Goal: Information Seeking & Learning: Learn about a topic

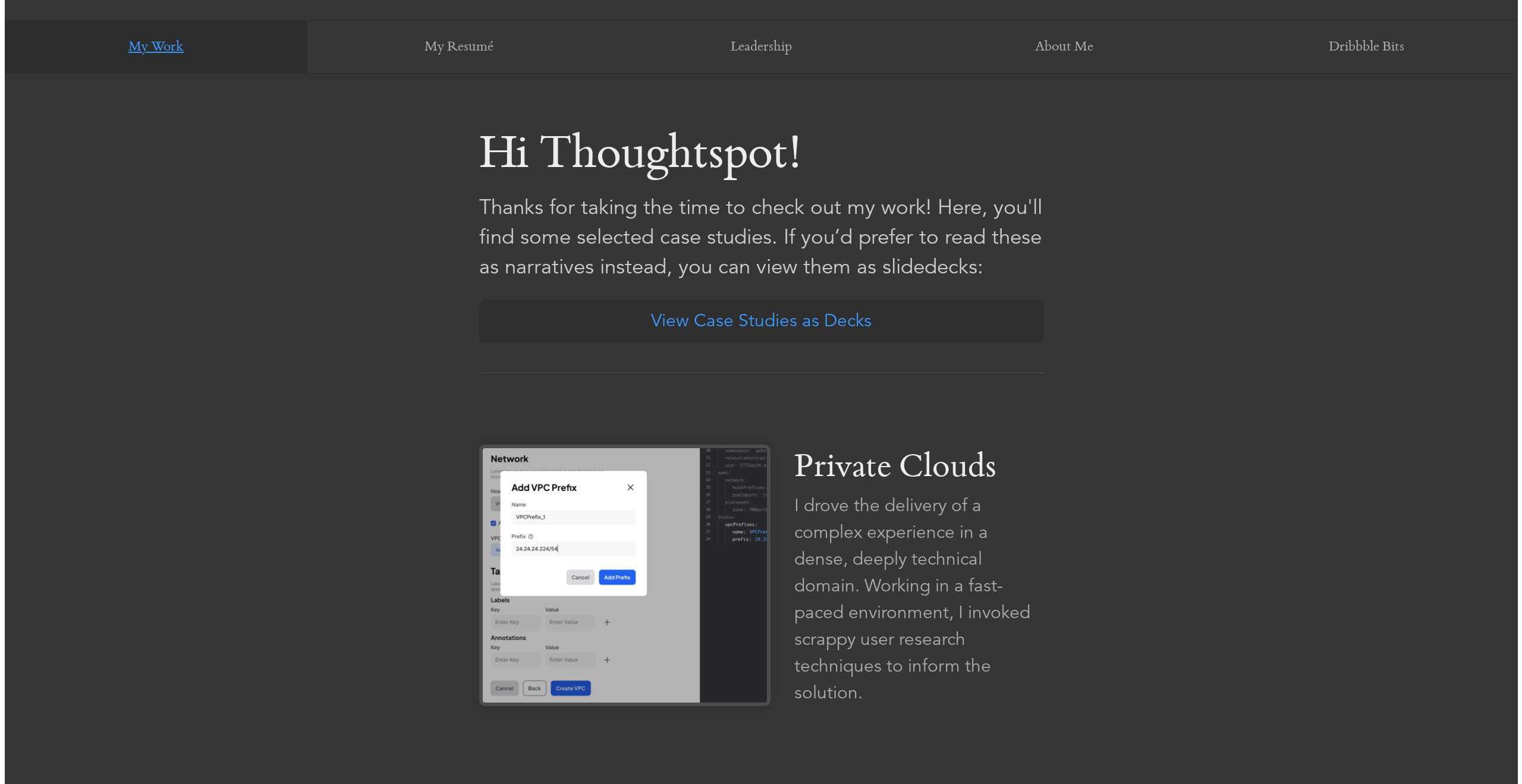
scroll to position [653, 0]
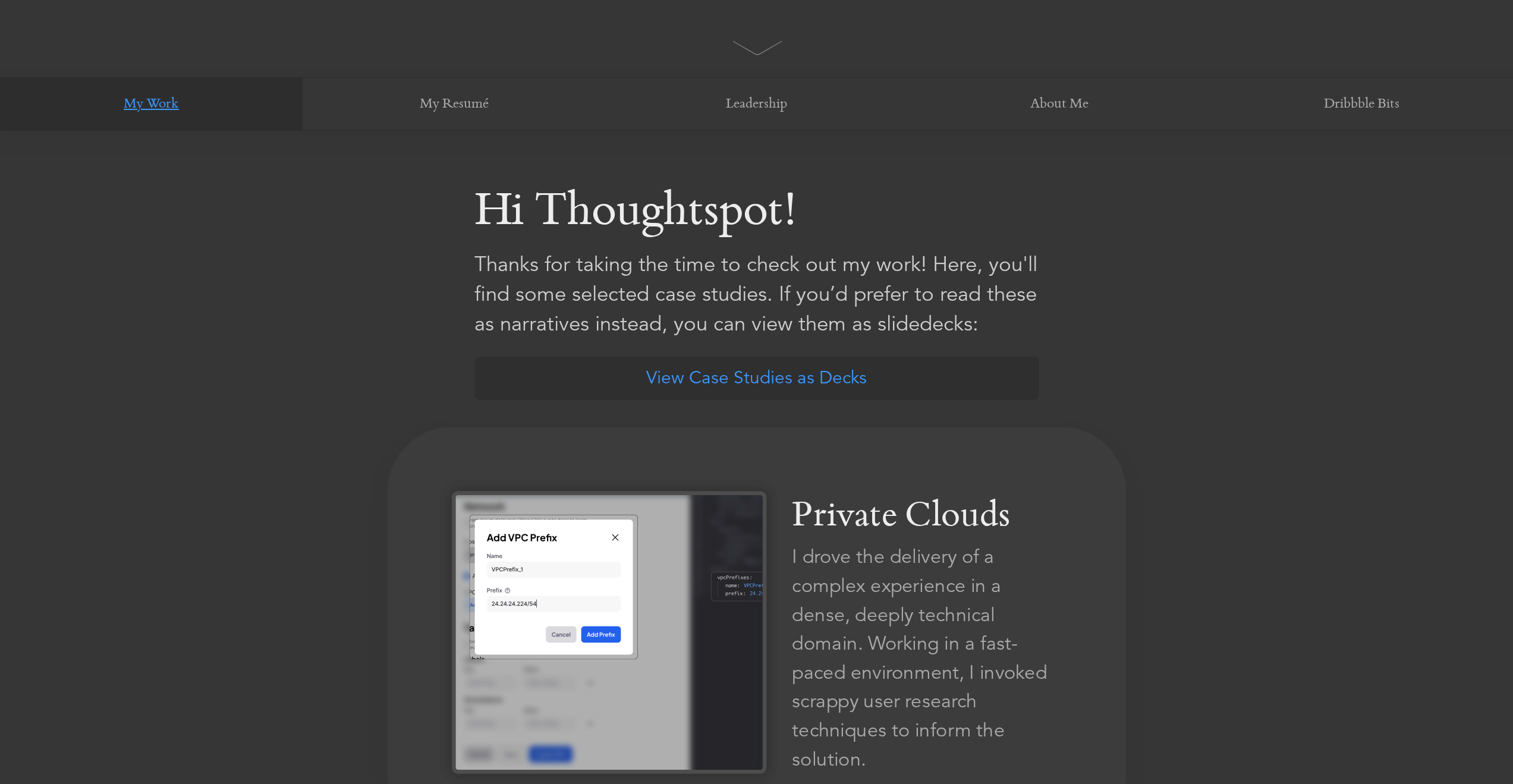
click at [894, 546] on div "I drove the delivery of a complex experience in a dense, deeply technical domai…" at bounding box center [927, 658] width 270 height 231
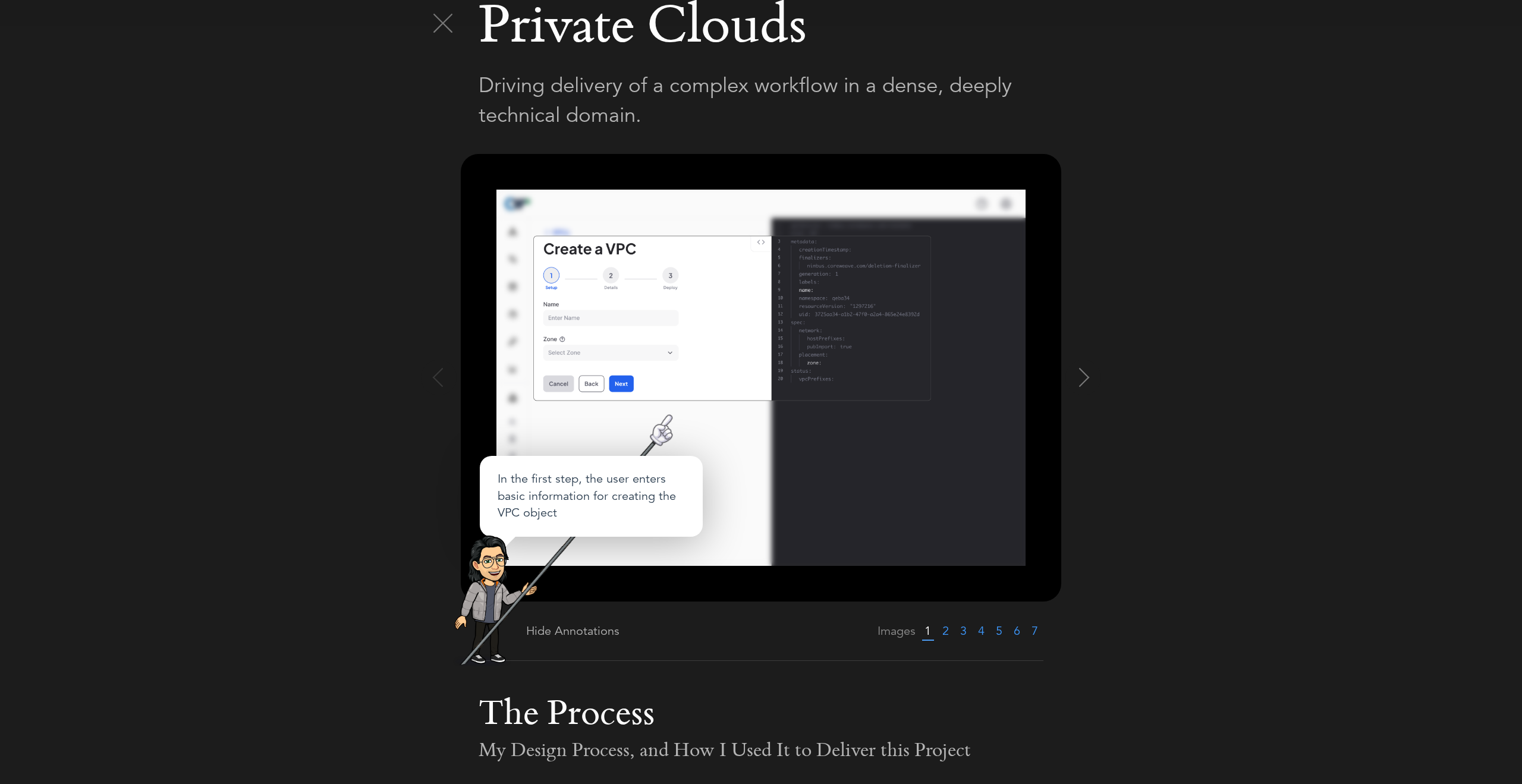
scroll to position [15, 0]
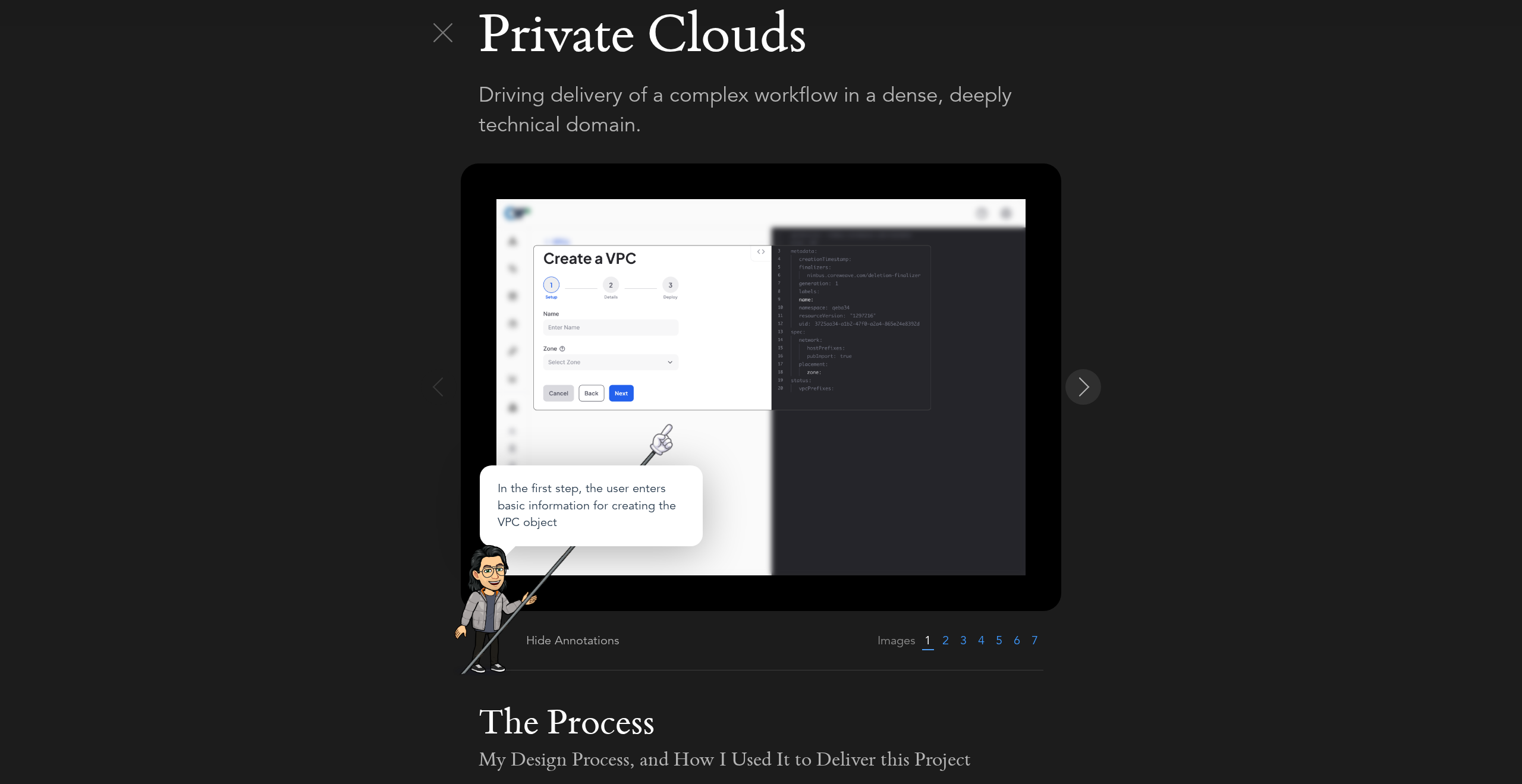
click at [1076, 390] on img at bounding box center [1085, 387] width 19 height 19
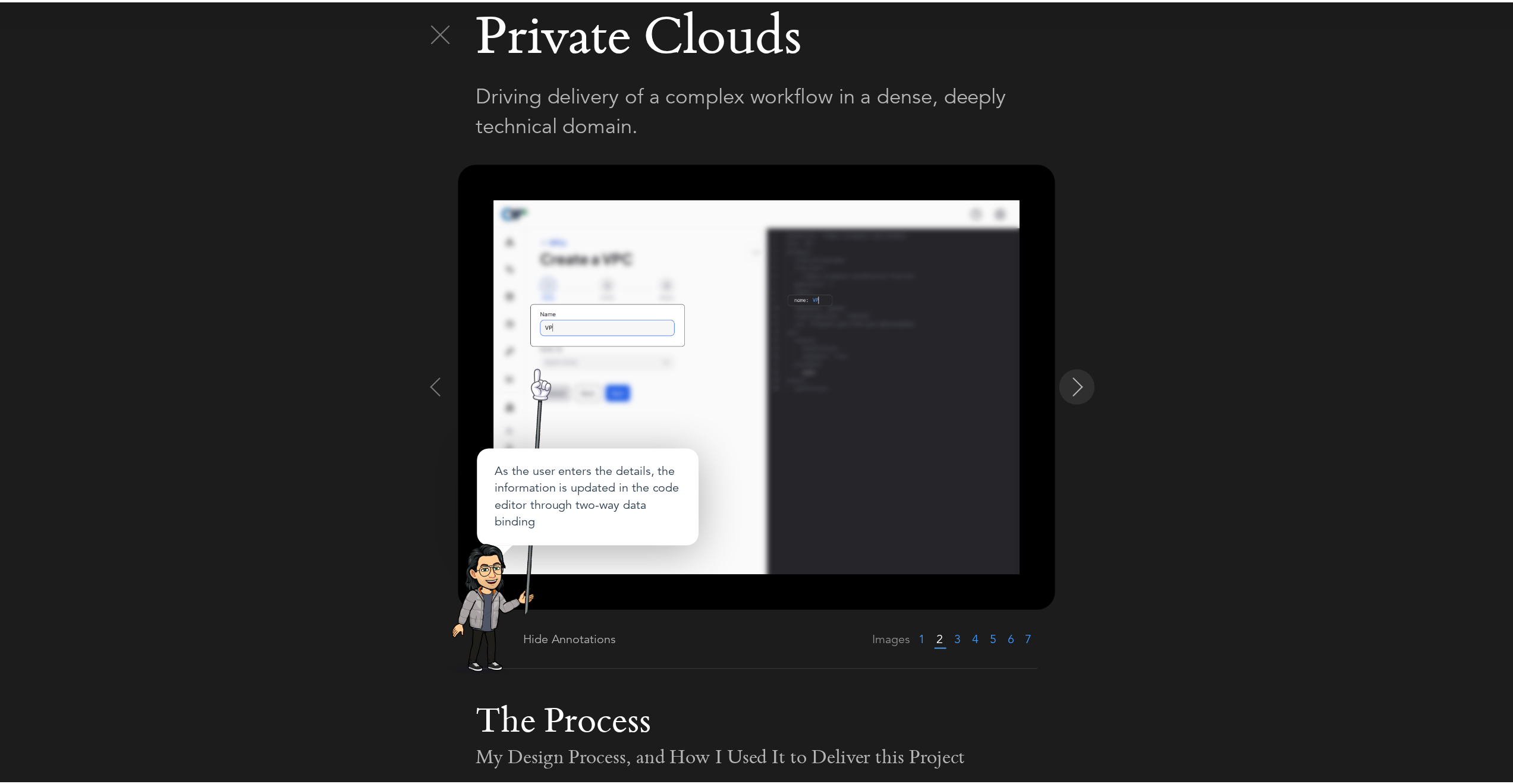
scroll to position [0, 0]
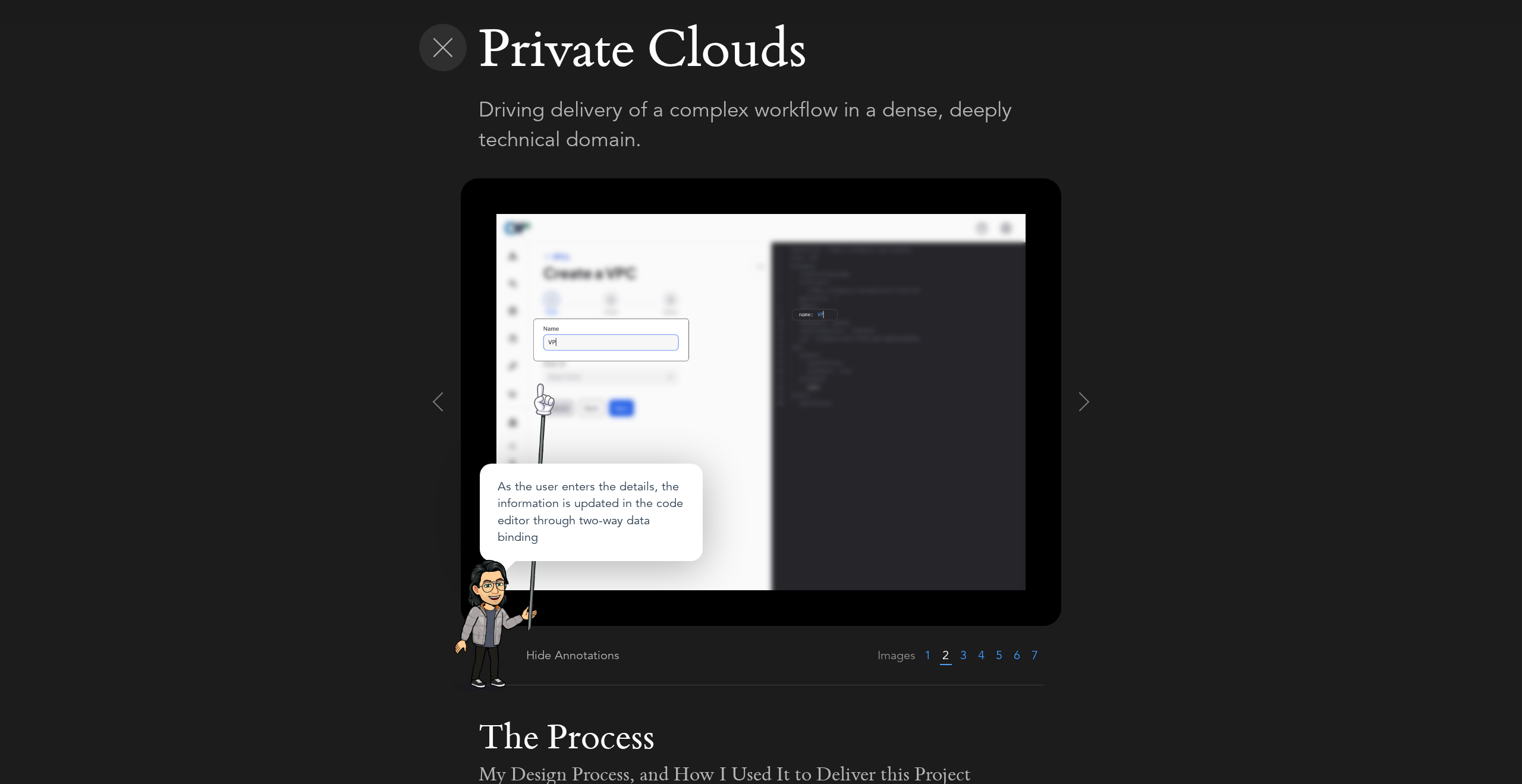
click at [434, 46] on img at bounding box center [443, 48] width 19 height 19
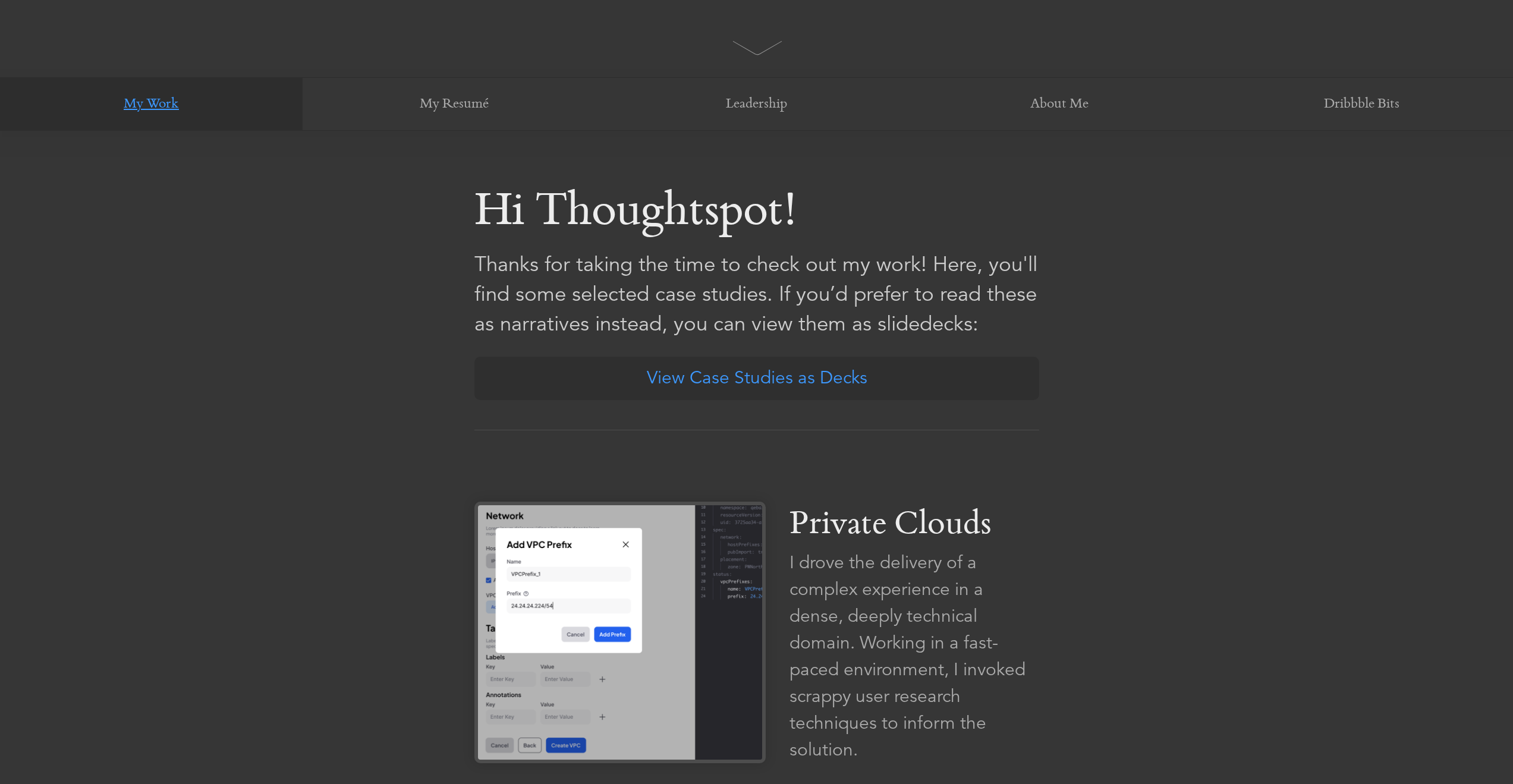
scroll to position [692, 0]
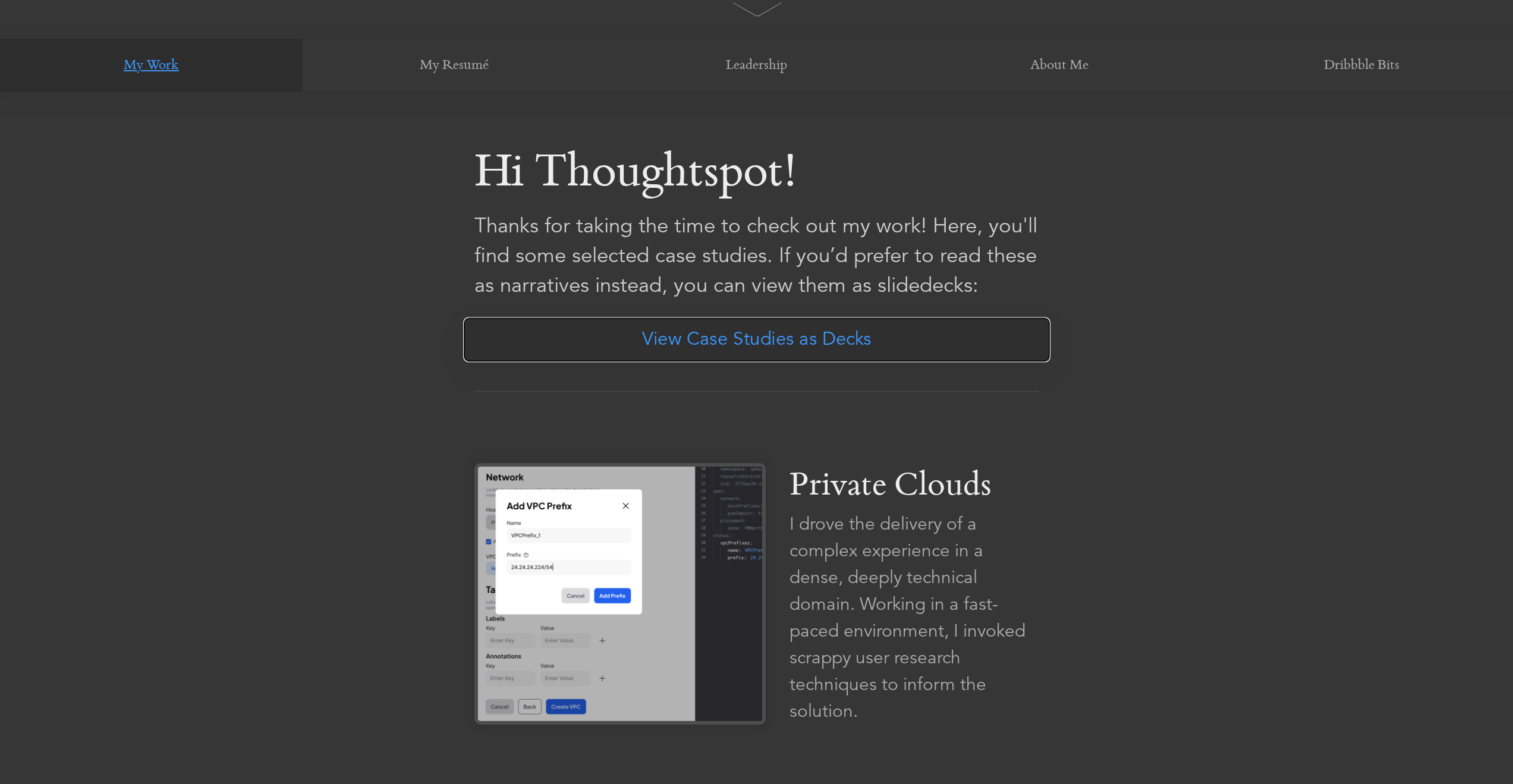
click at [729, 336] on link "View Case Studies as Decks" at bounding box center [757, 339] width 587 height 45
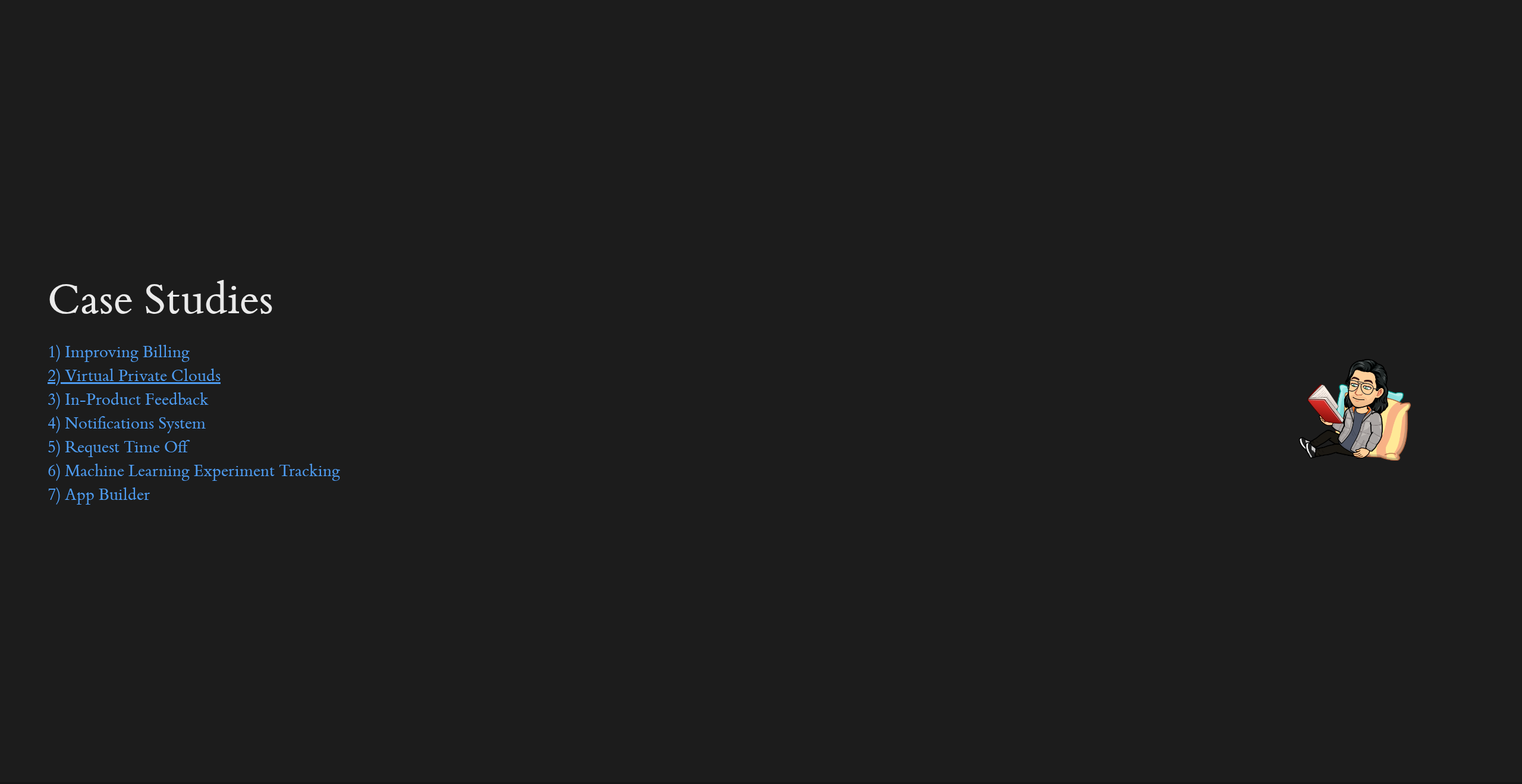
click at [161, 383] on link "2) Virtual Private Clouds" at bounding box center [134, 378] width 173 height 18
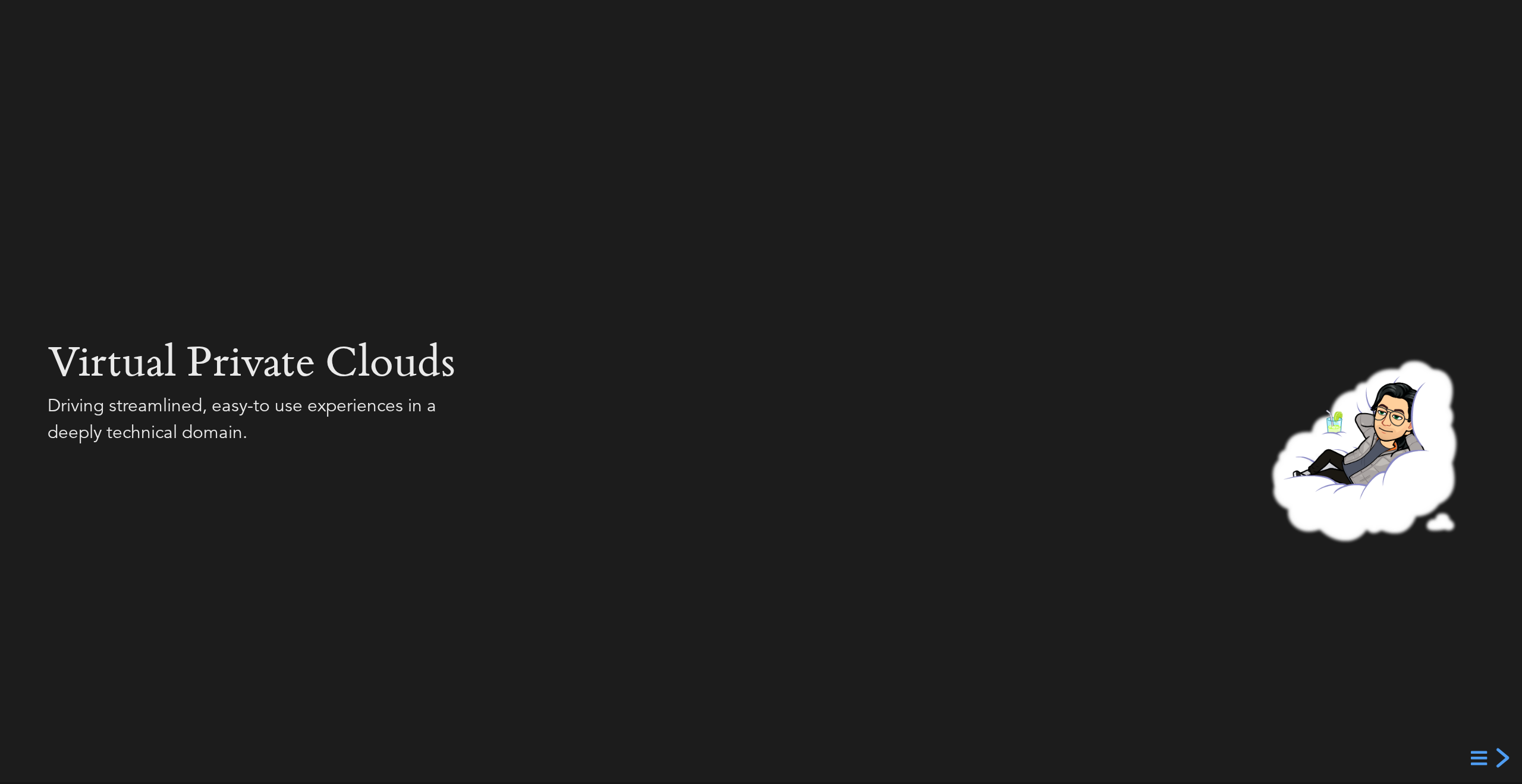
click at [1504, 755] on div "next slide" at bounding box center [1502, 758] width 22 height 22
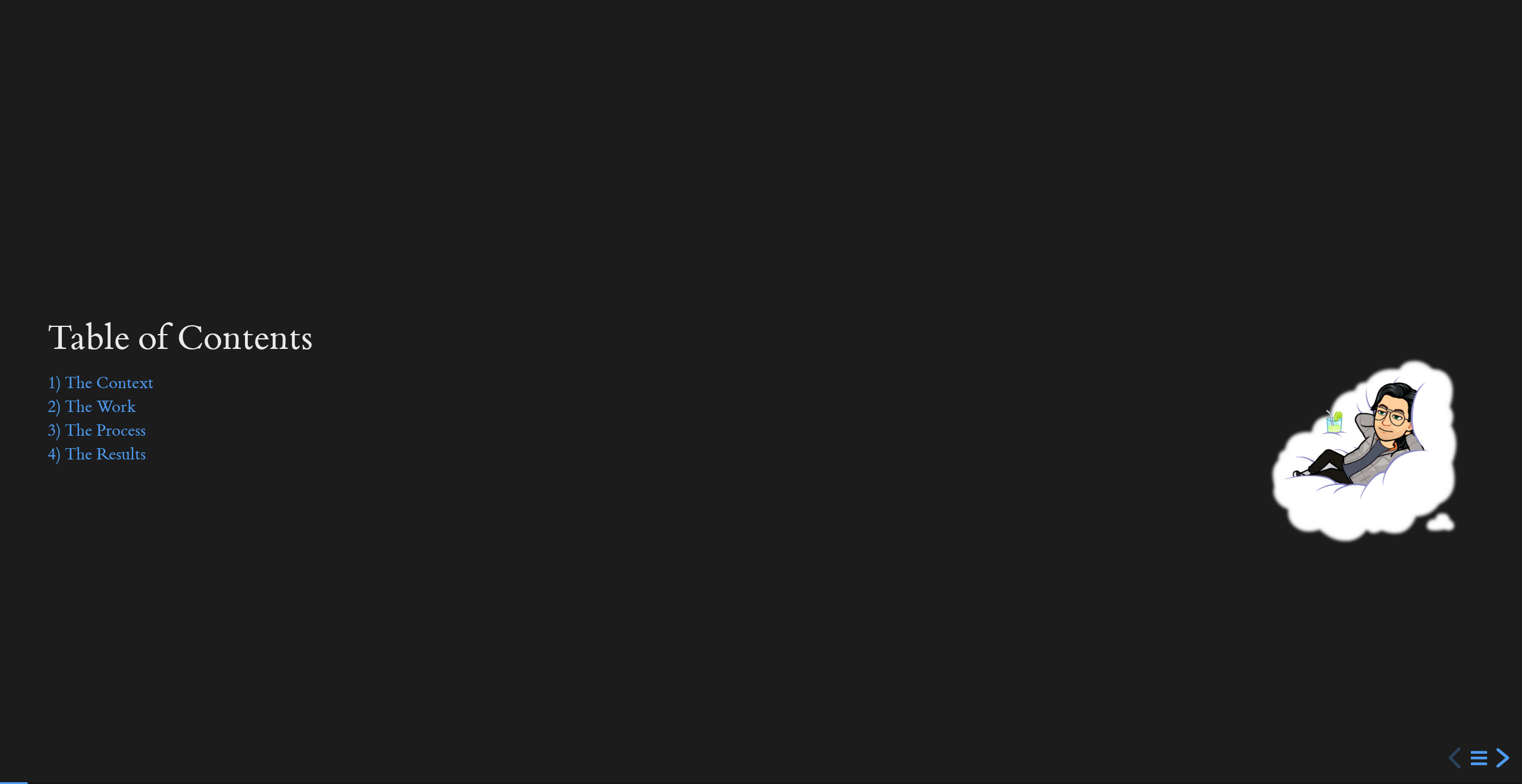
click at [1504, 755] on div "next slide" at bounding box center [1502, 758] width 22 height 22
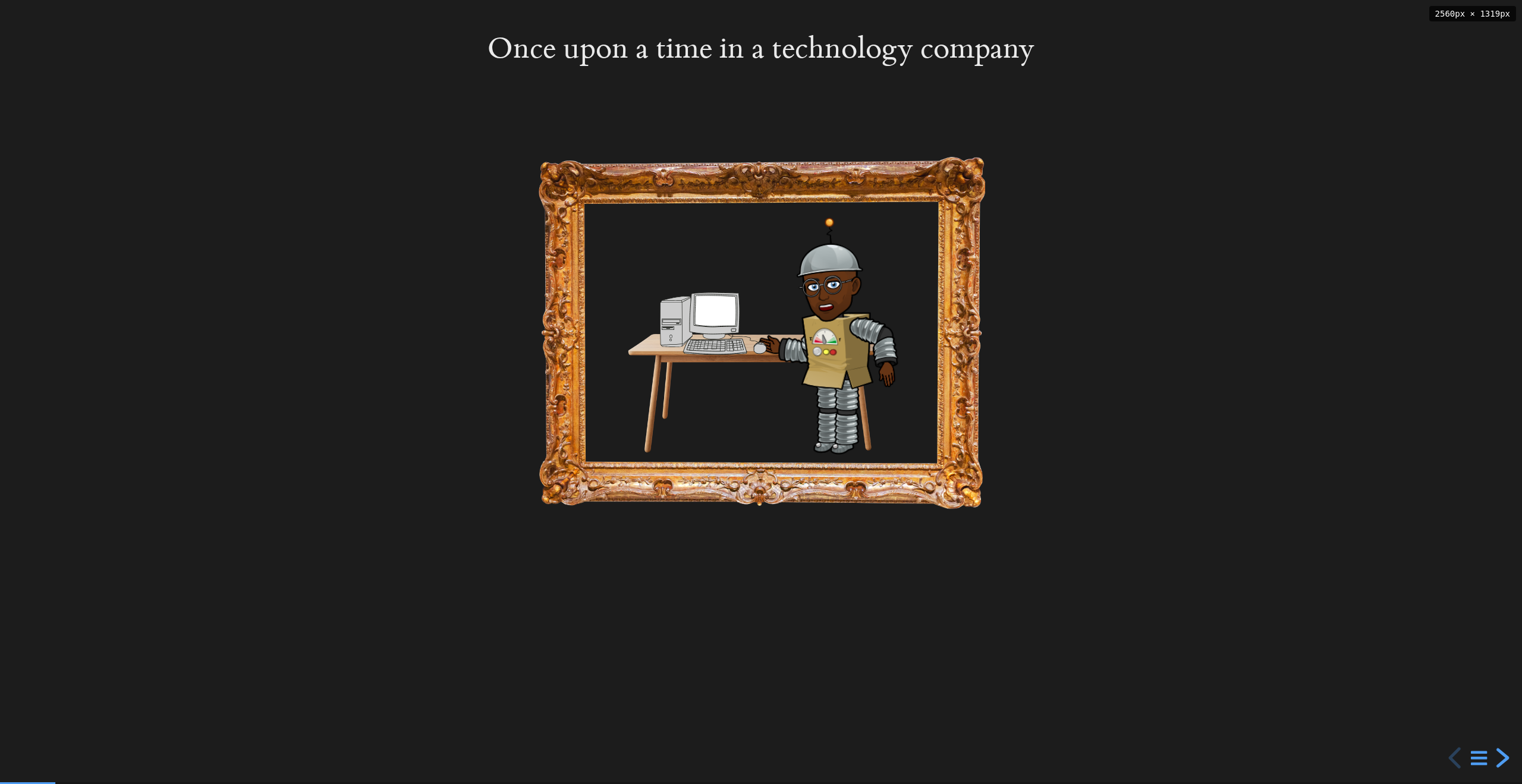
click at [1504, 755] on div "next slide" at bounding box center [1502, 758] width 22 height 22
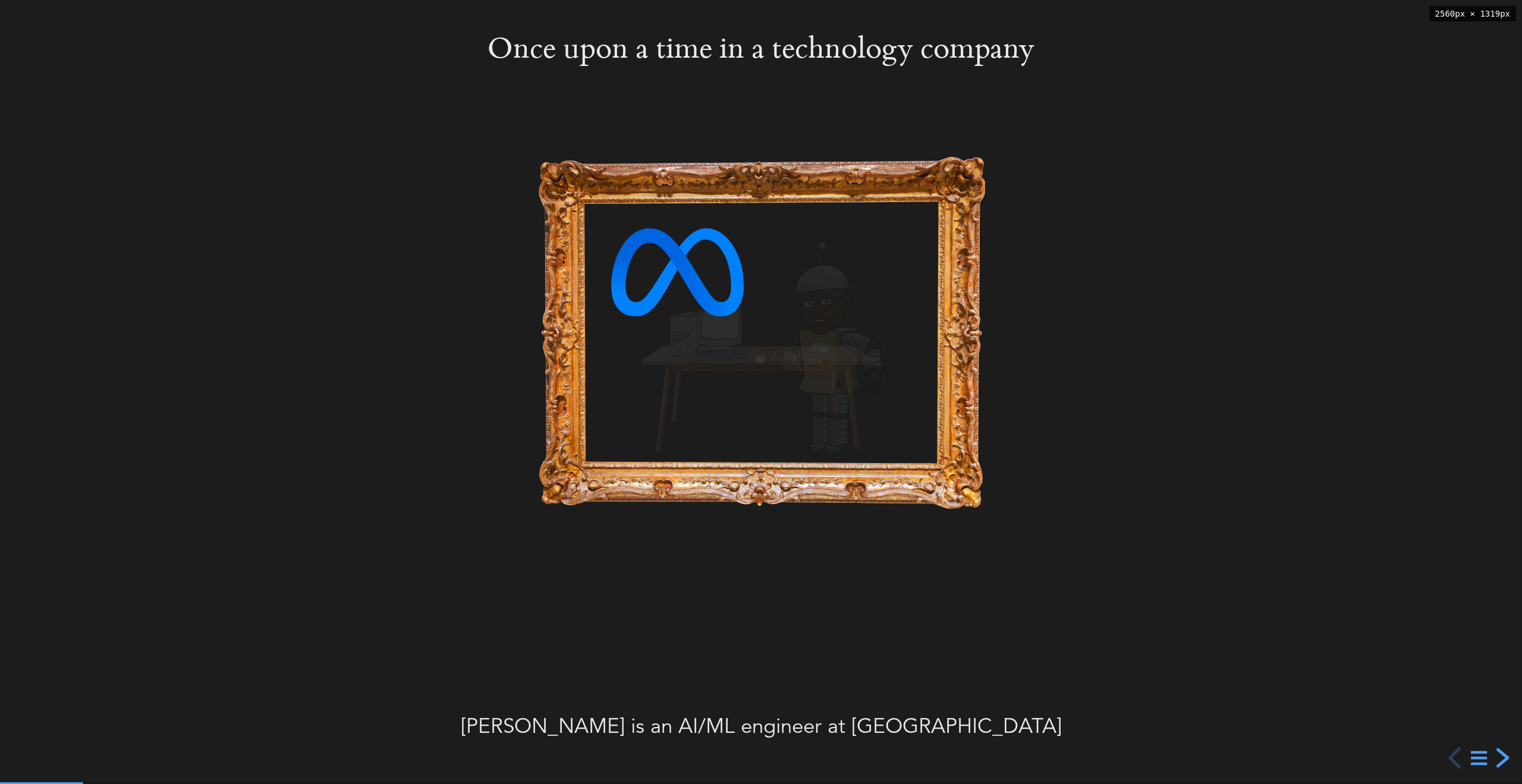
click at [1504, 755] on div "next slide" at bounding box center [1502, 758] width 22 height 22
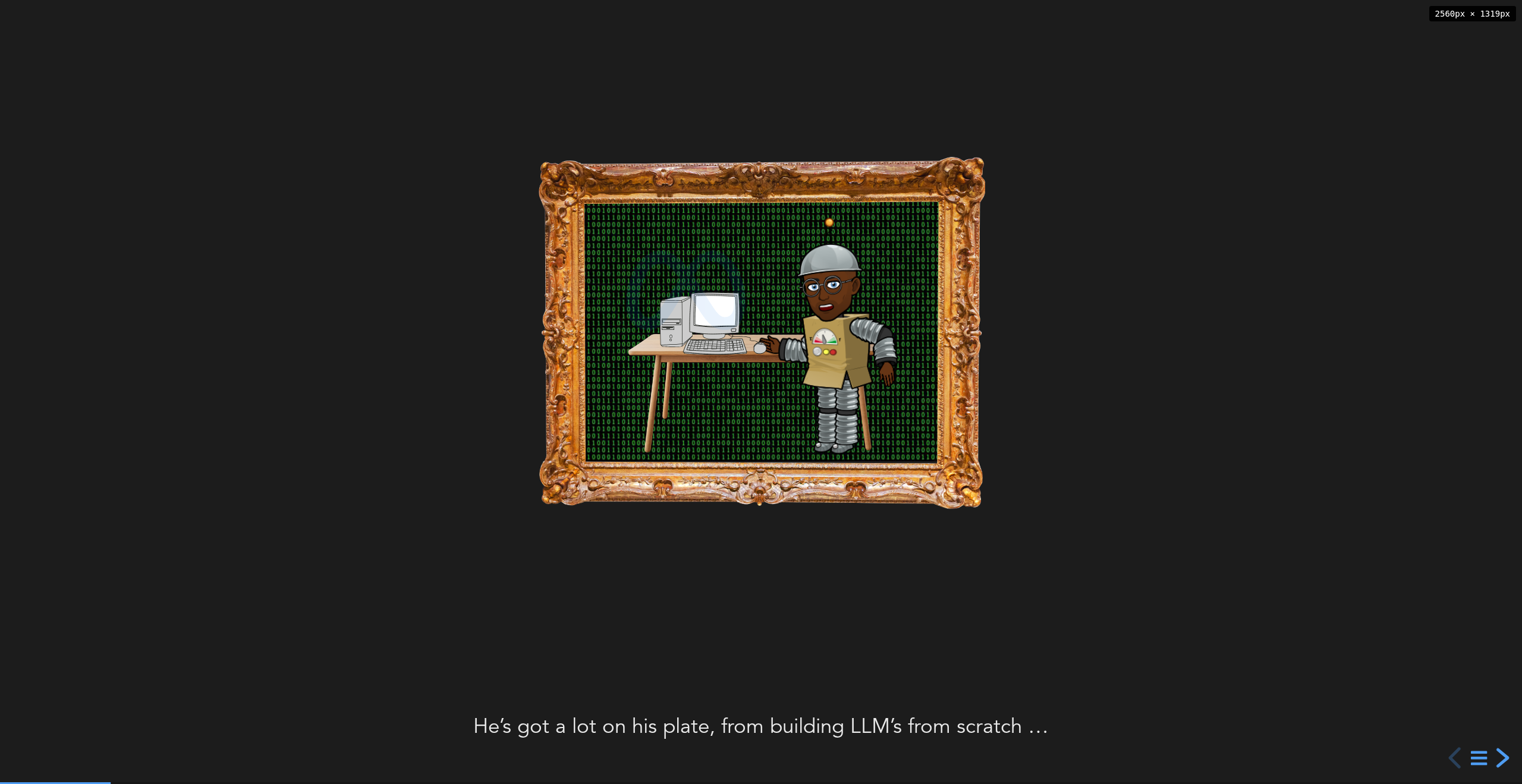
click at [1504, 755] on div "next slide" at bounding box center [1502, 758] width 22 height 22
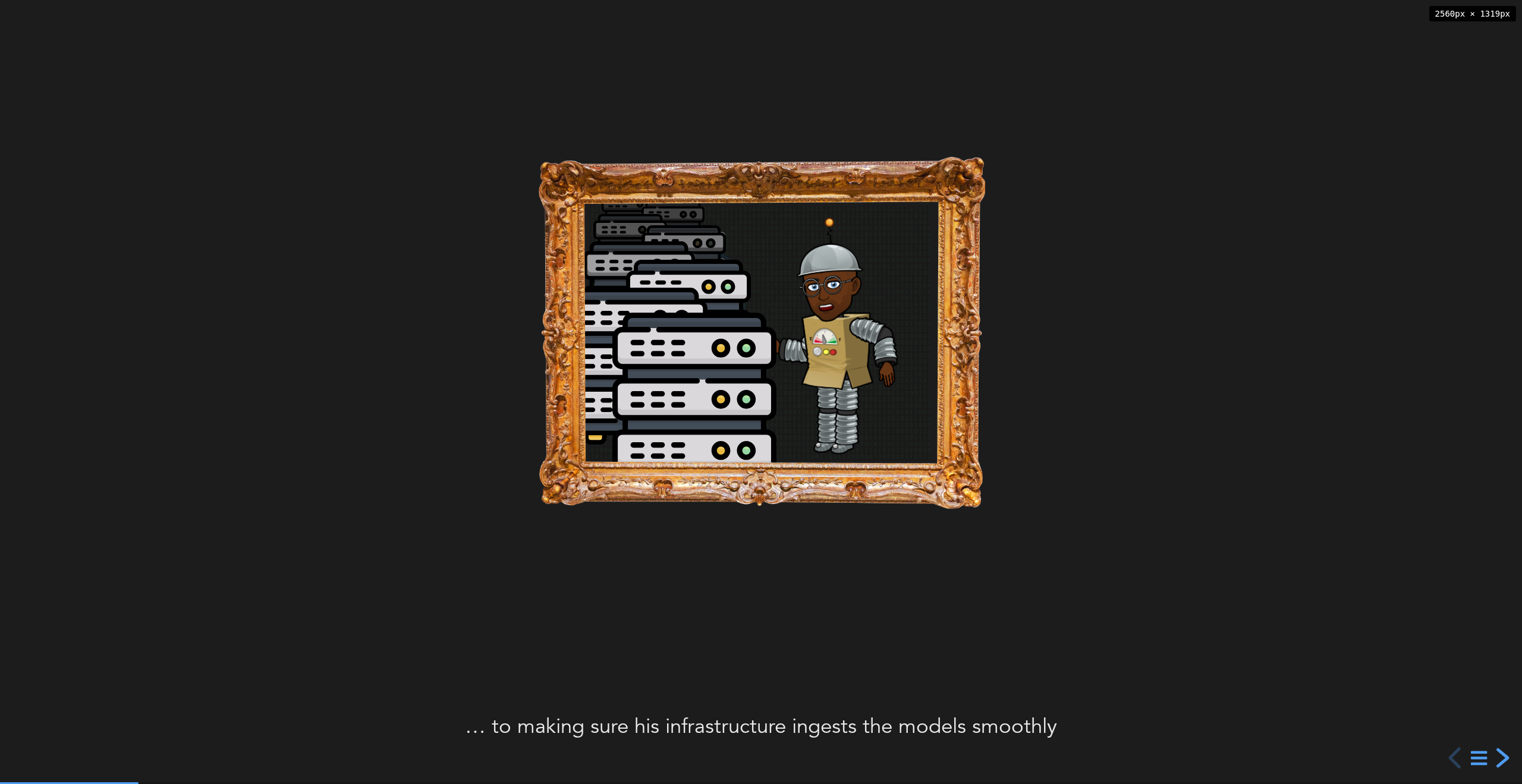
click at [1504, 755] on div "next slide" at bounding box center [1502, 758] width 22 height 22
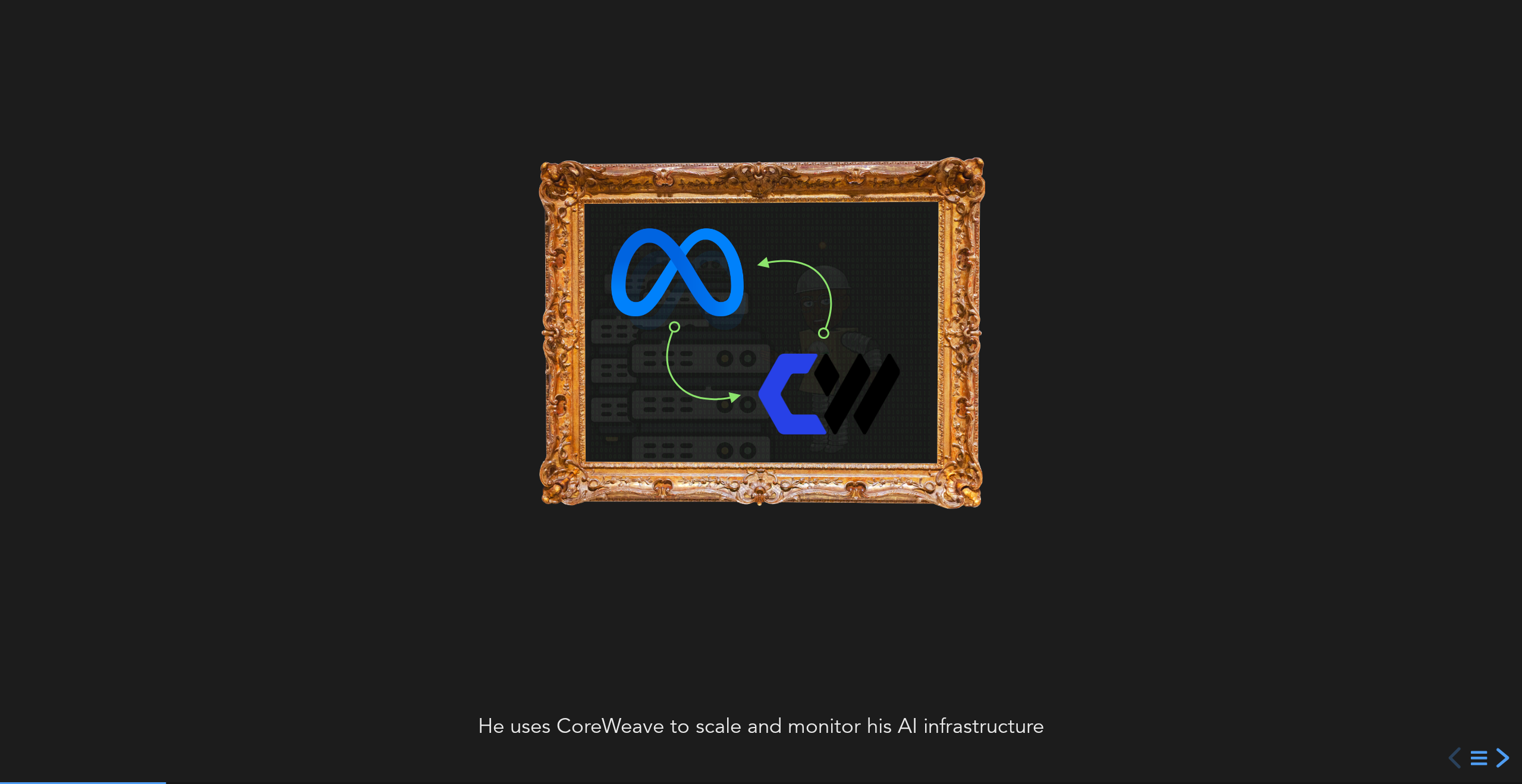
click at [1500, 752] on div "next slide" at bounding box center [1502, 758] width 22 height 22
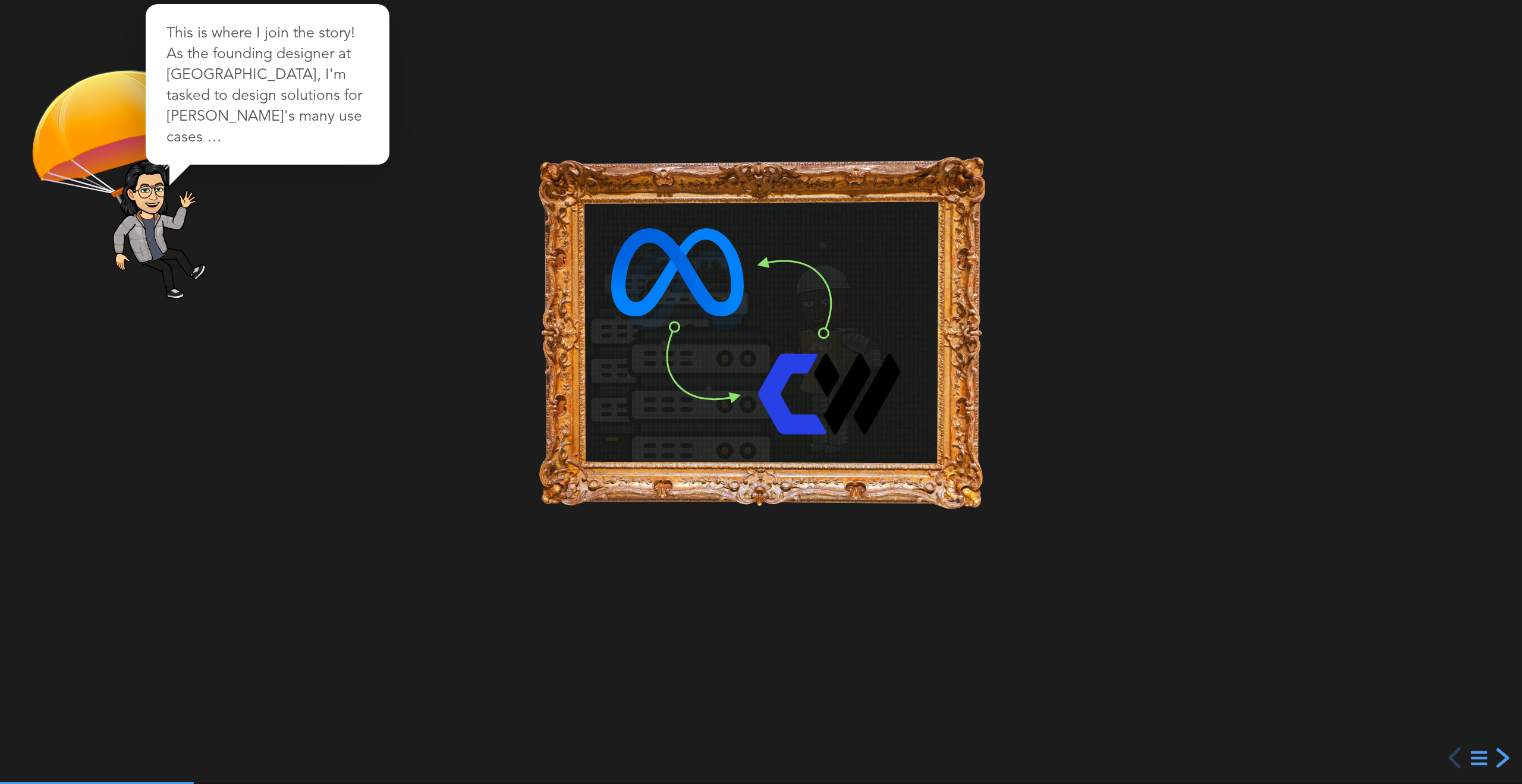
click at [1500, 752] on div "next slide" at bounding box center [1502, 758] width 22 height 22
click at [1458, 762] on div "previous slide" at bounding box center [1457, 758] width 22 height 22
click at [1504, 759] on div "next slide" at bounding box center [1502, 758] width 22 height 22
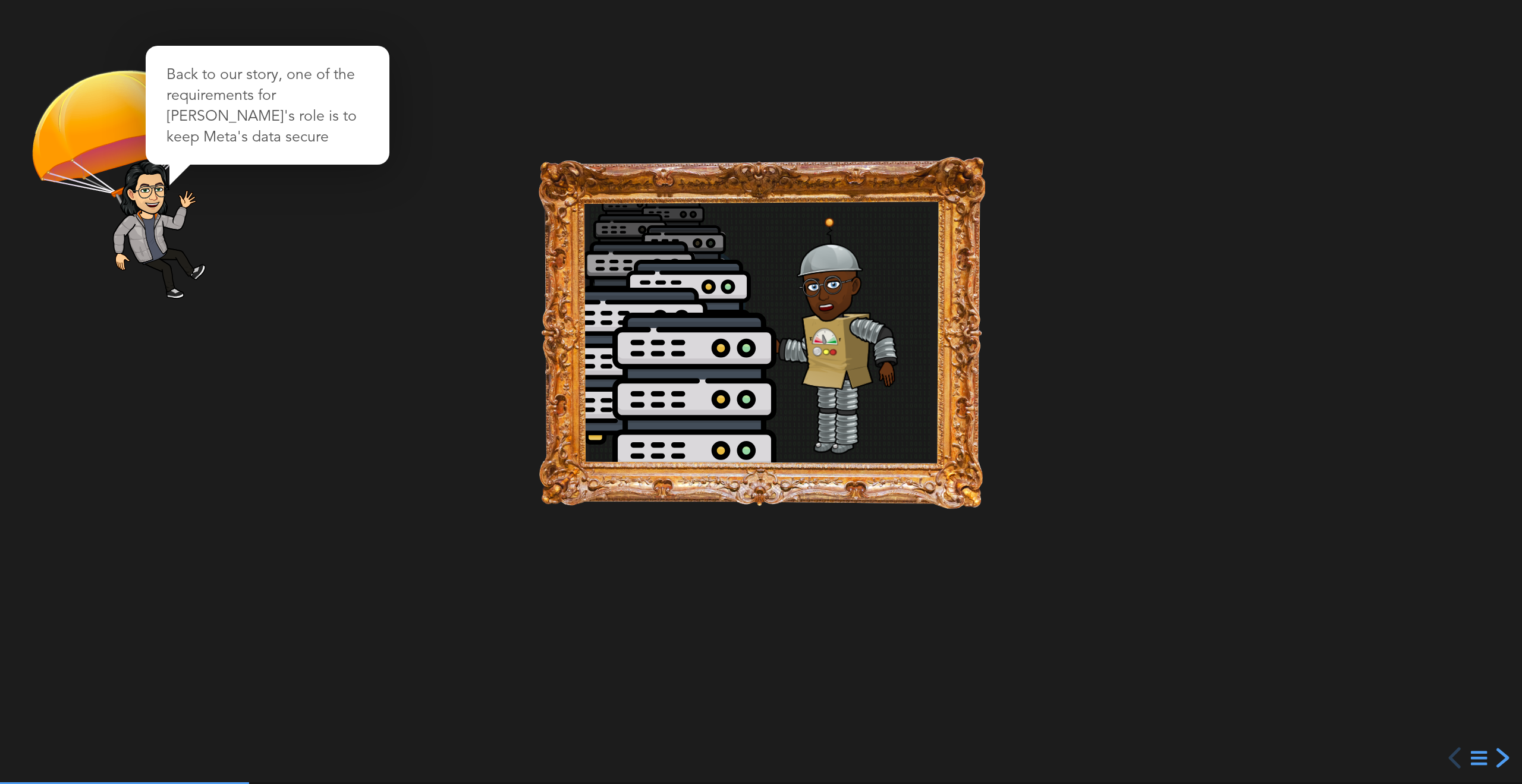
click at [1504, 759] on div "next slide" at bounding box center [1502, 758] width 22 height 22
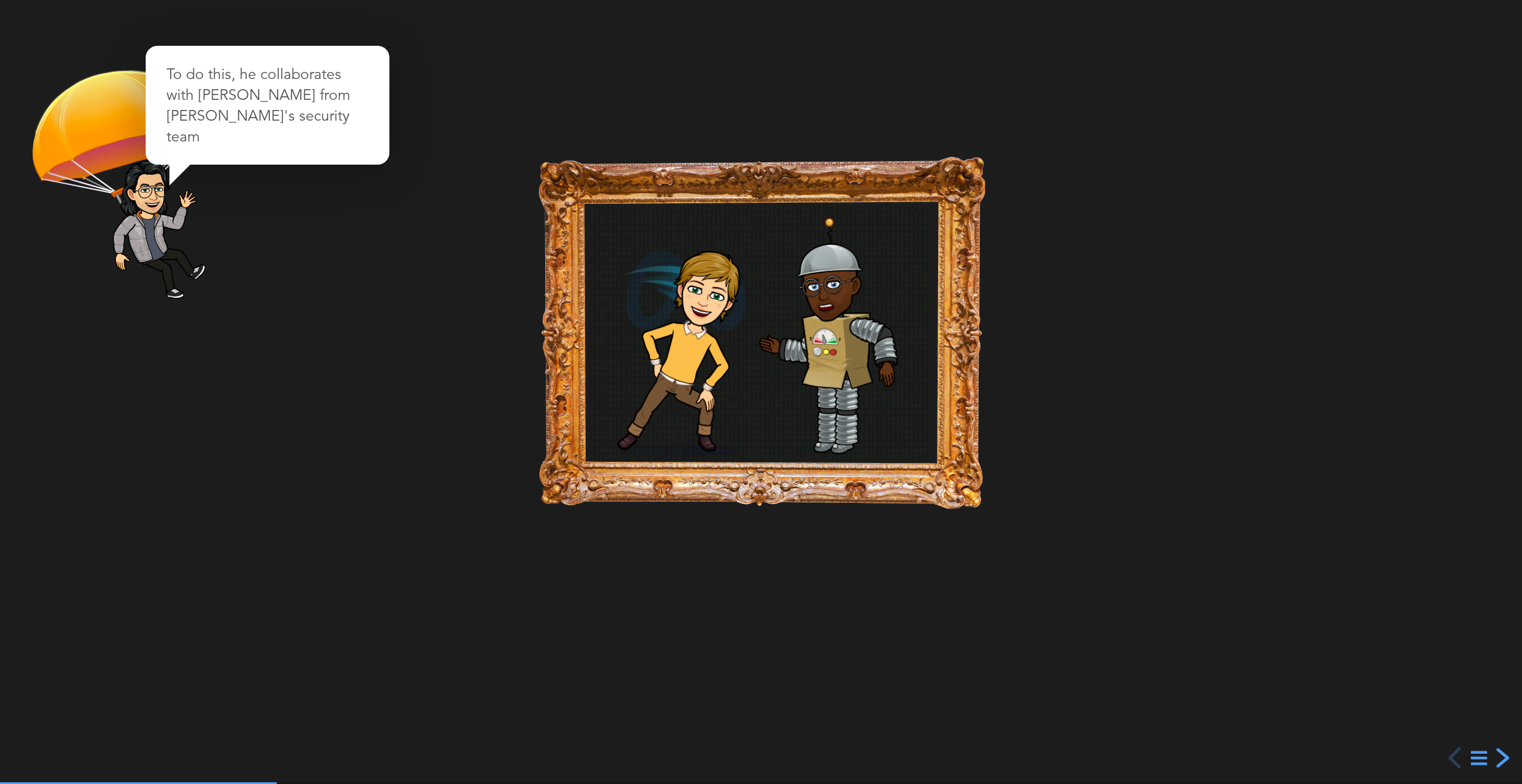
click at [1504, 759] on div "next slide" at bounding box center [1502, 758] width 22 height 22
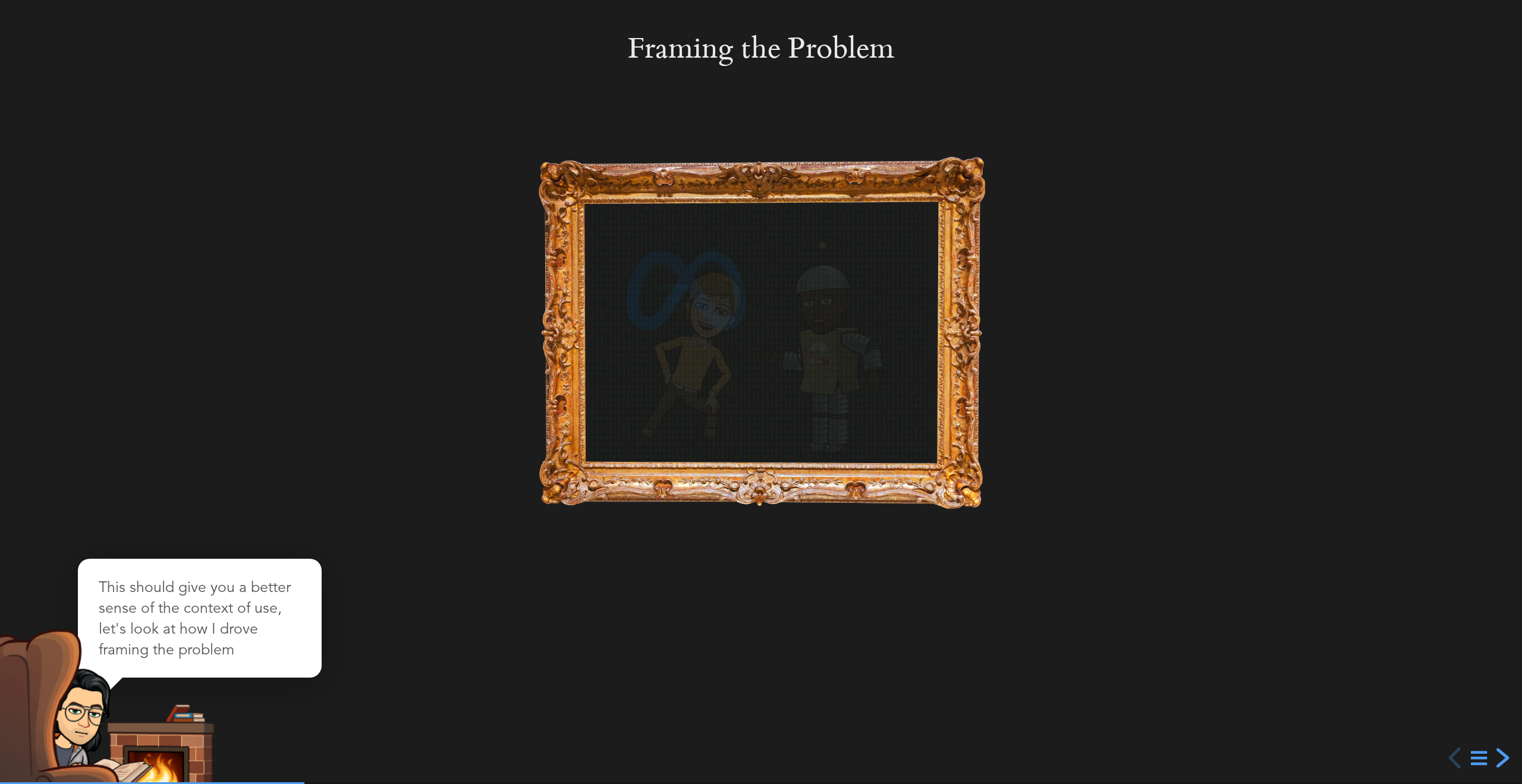
click at [1504, 759] on div "next slide" at bounding box center [1502, 758] width 22 height 22
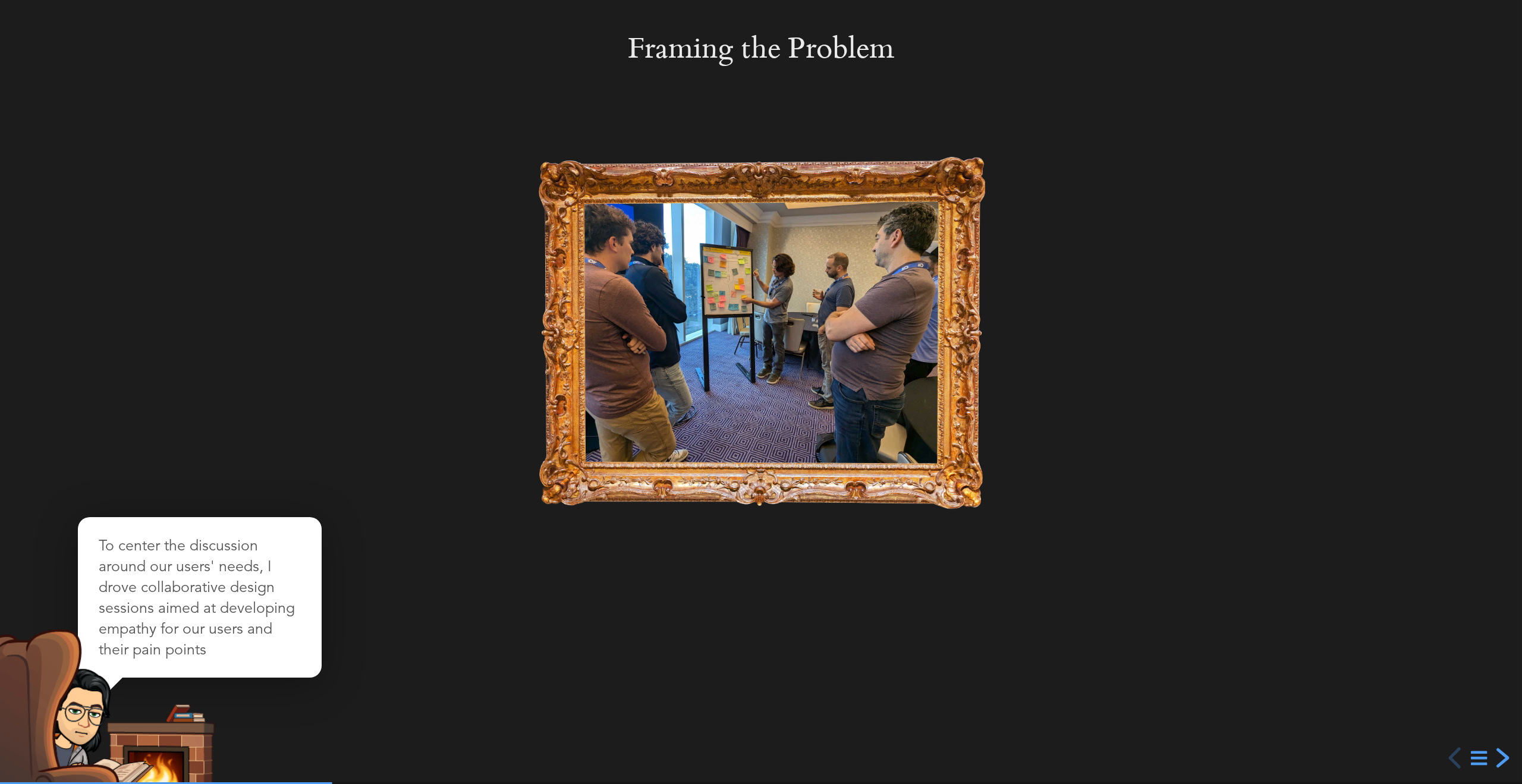
click at [1504, 759] on div "next slide" at bounding box center [1502, 758] width 22 height 22
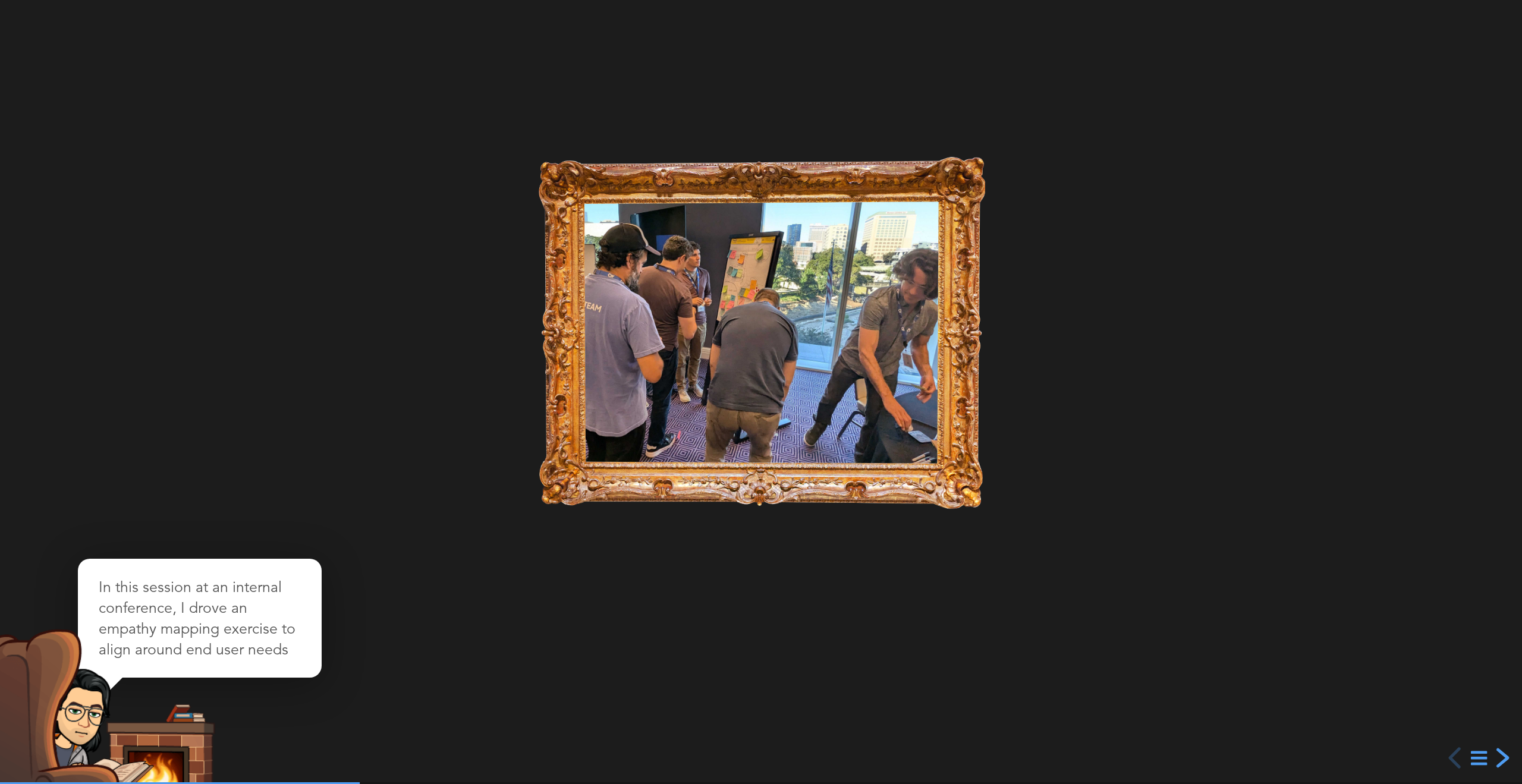
click at [1509, 762] on div "next slide" at bounding box center [1502, 758] width 22 height 22
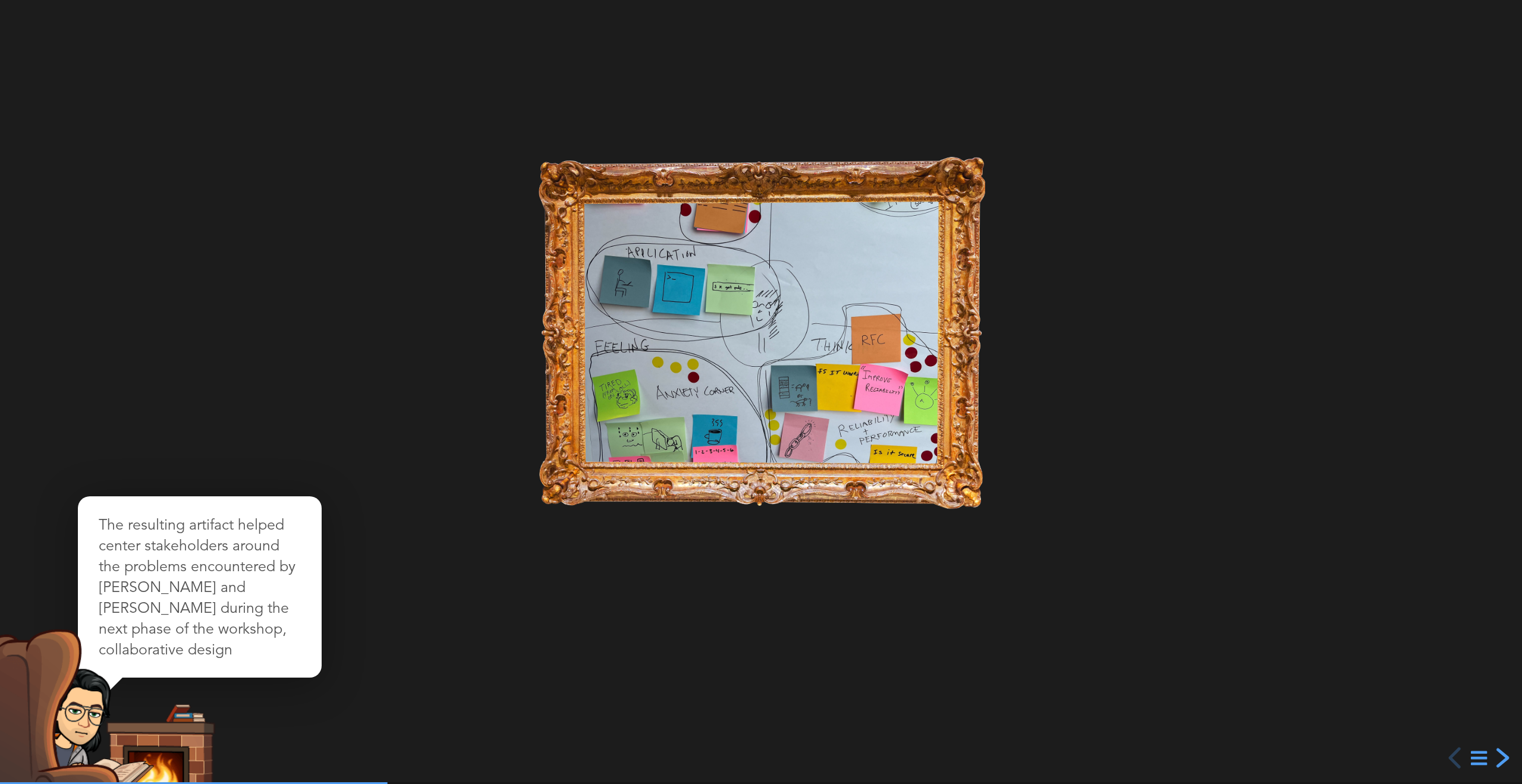
click at [1508, 763] on div "next slide" at bounding box center [1502, 758] width 22 height 22
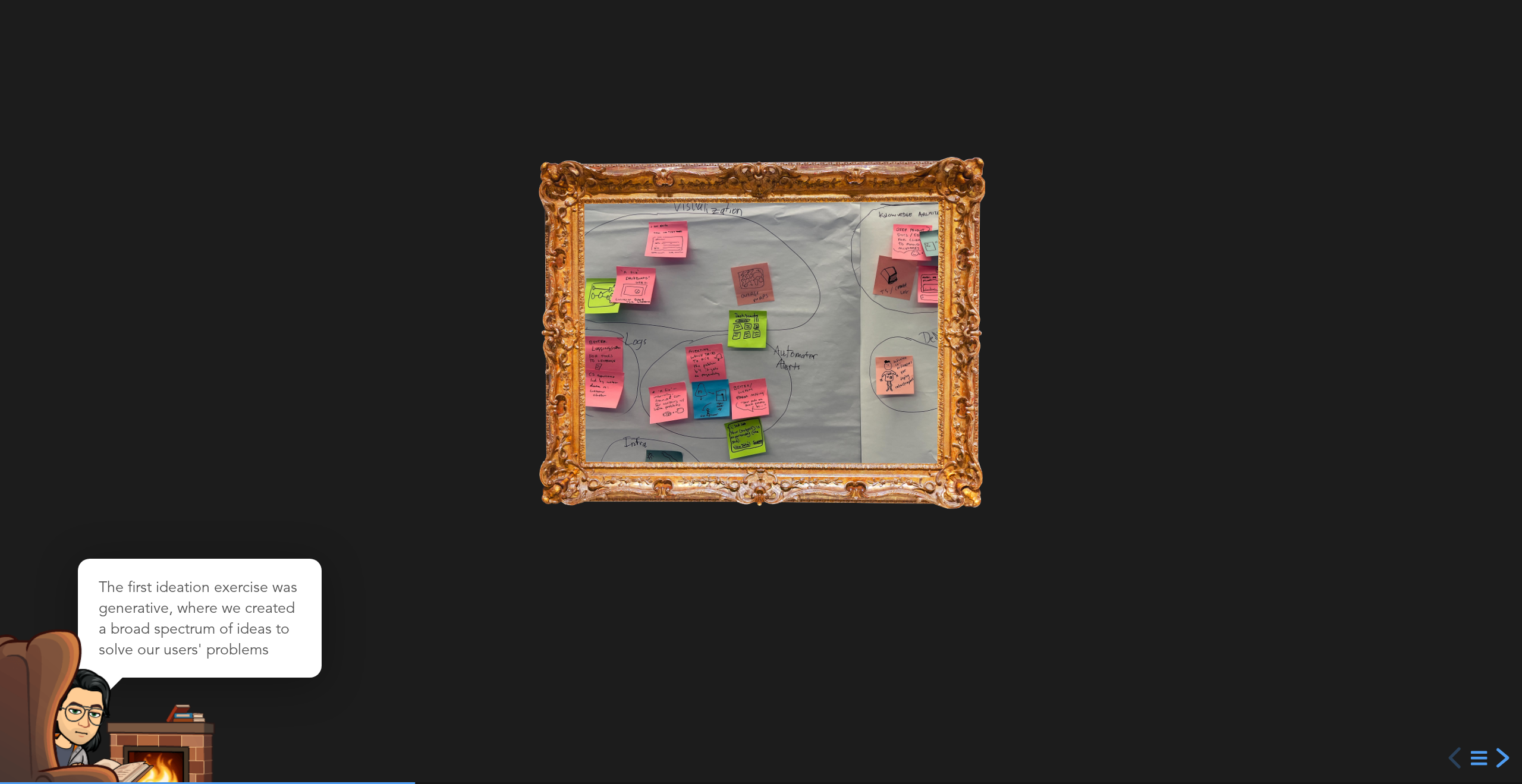
click at [1508, 763] on div "next slide" at bounding box center [1502, 758] width 22 height 22
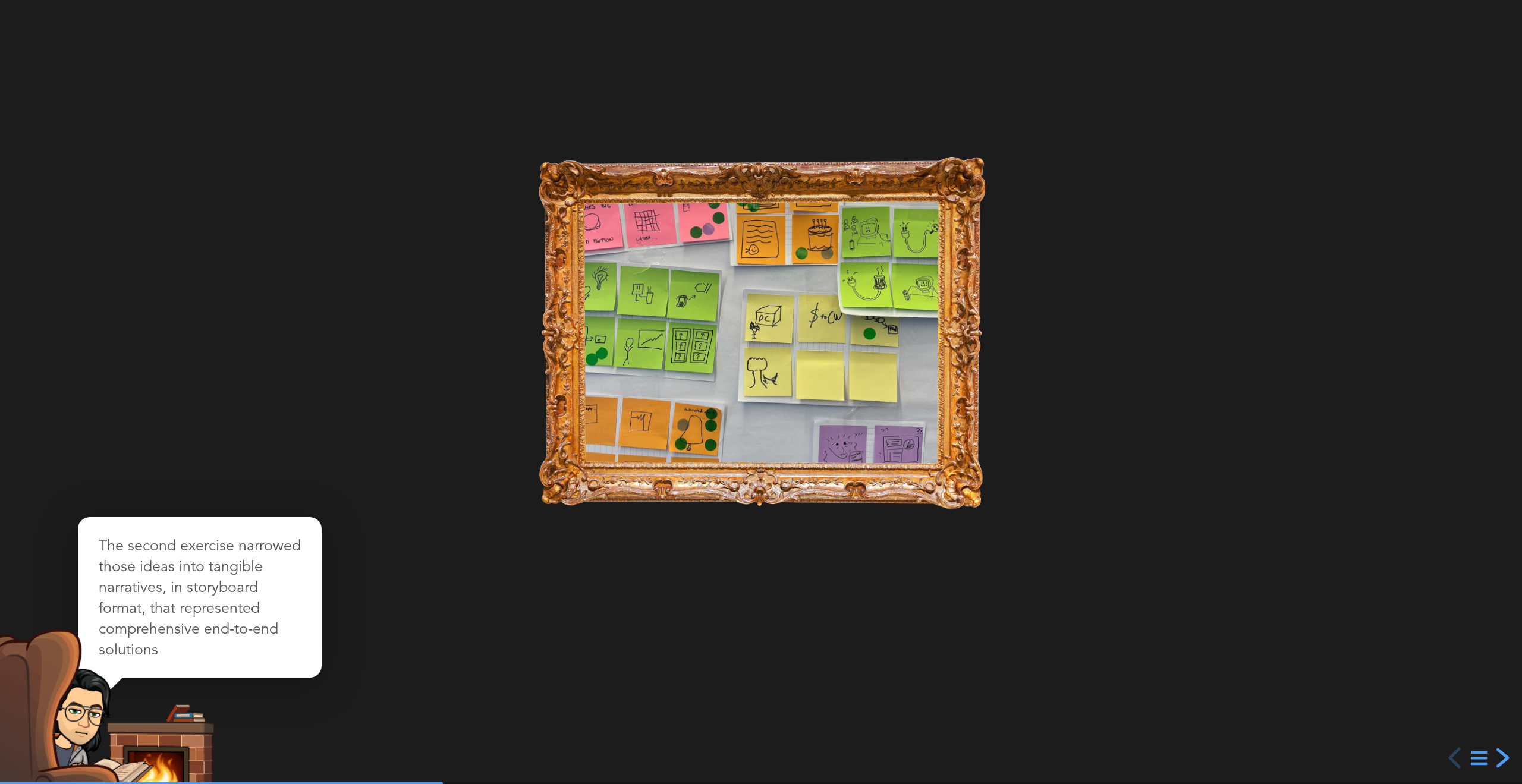
click at [1508, 763] on div "next slide" at bounding box center [1502, 758] width 22 height 22
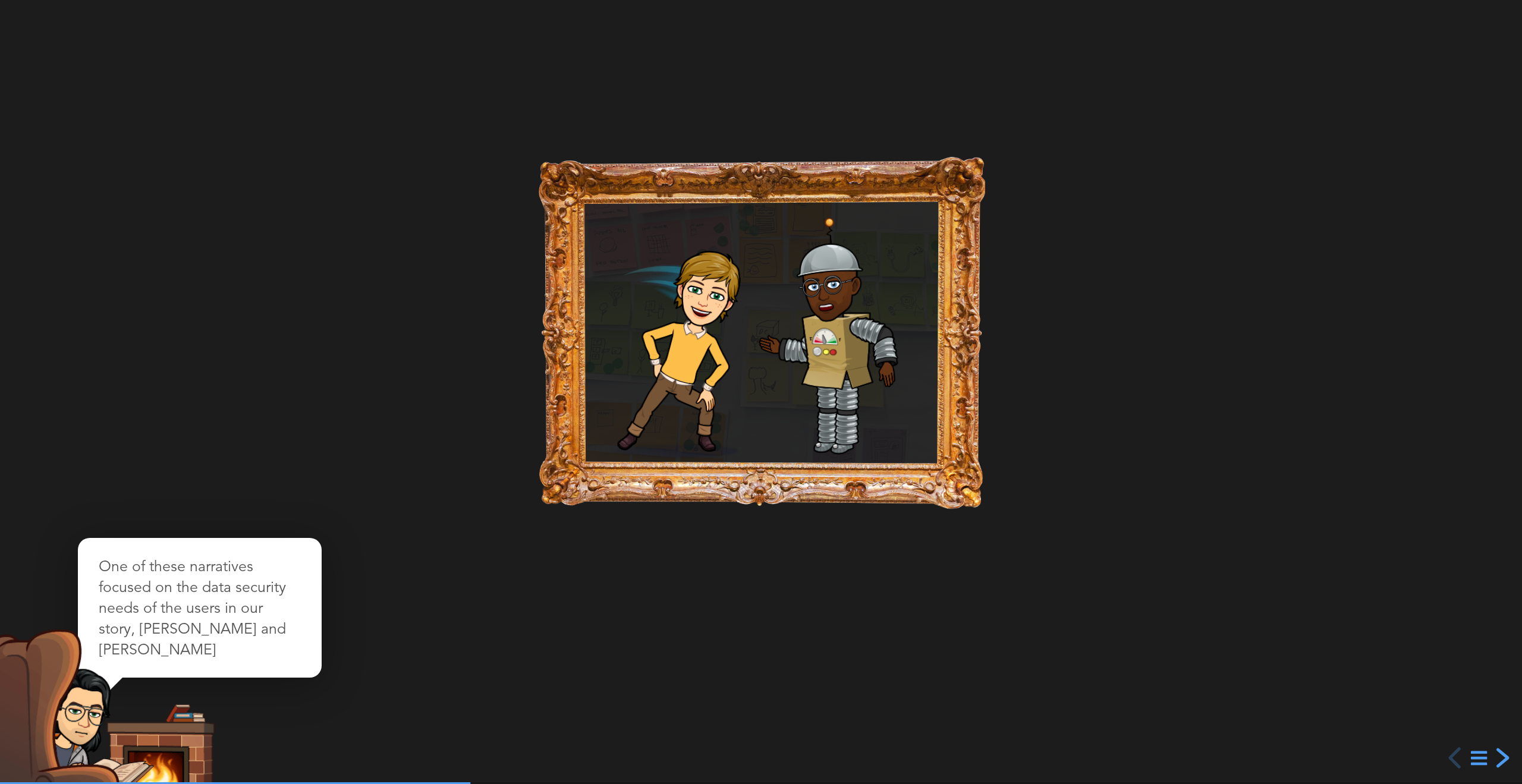
click at [1508, 763] on div "next slide" at bounding box center [1502, 758] width 22 height 22
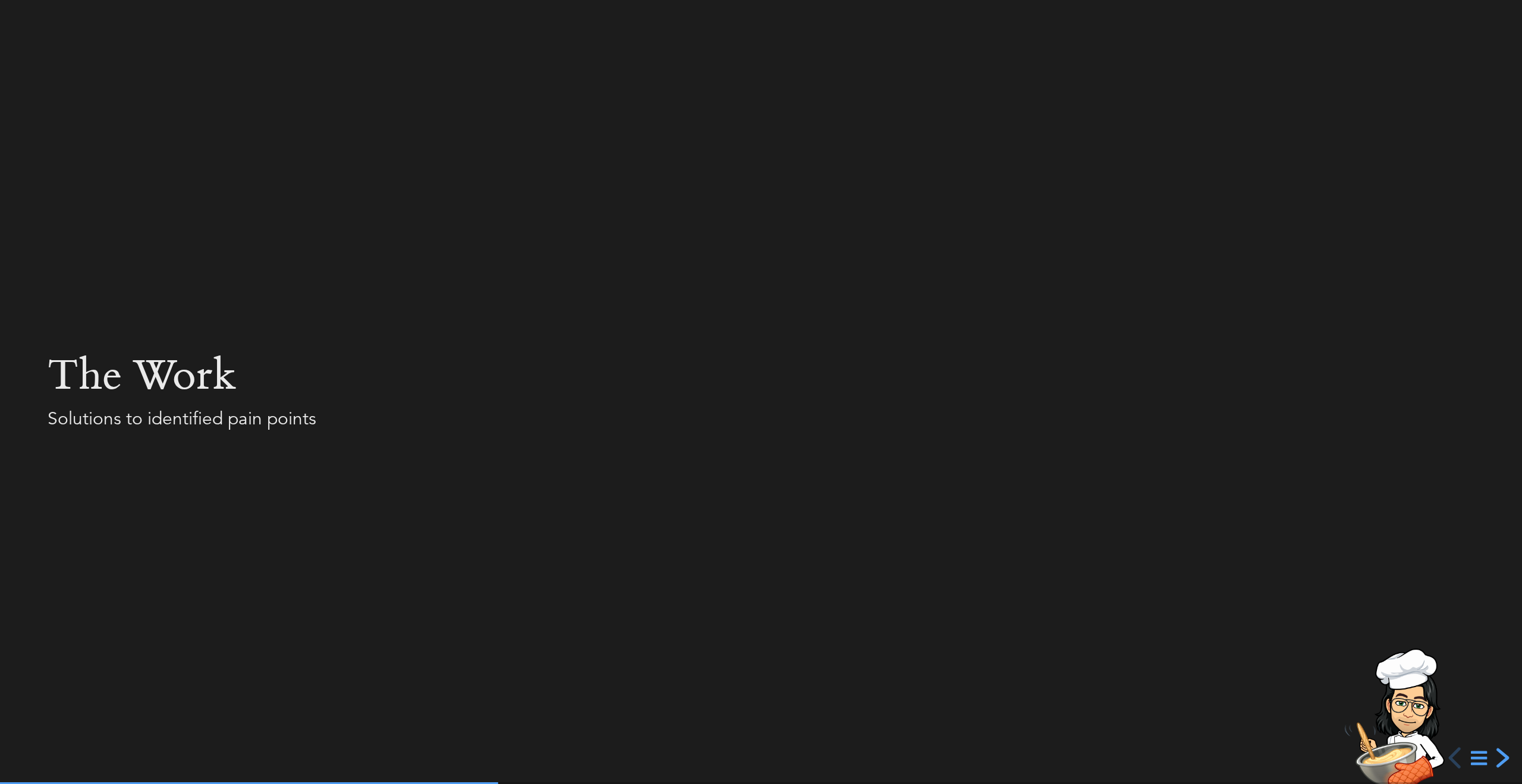
click at [1508, 763] on div "next slide" at bounding box center [1502, 758] width 22 height 22
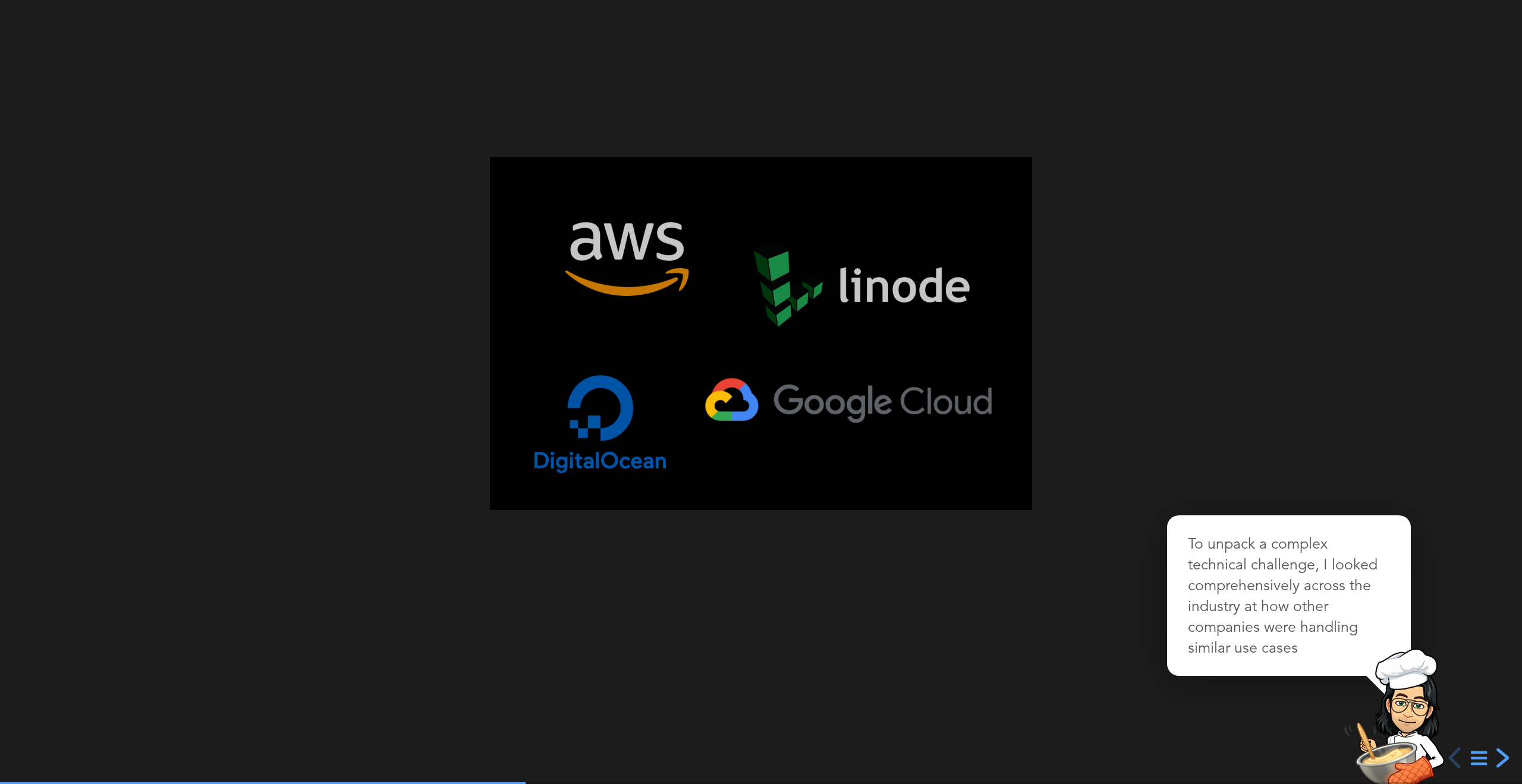
click at [1502, 759] on div "next slide" at bounding box center [1502, 758] width 22 height 22
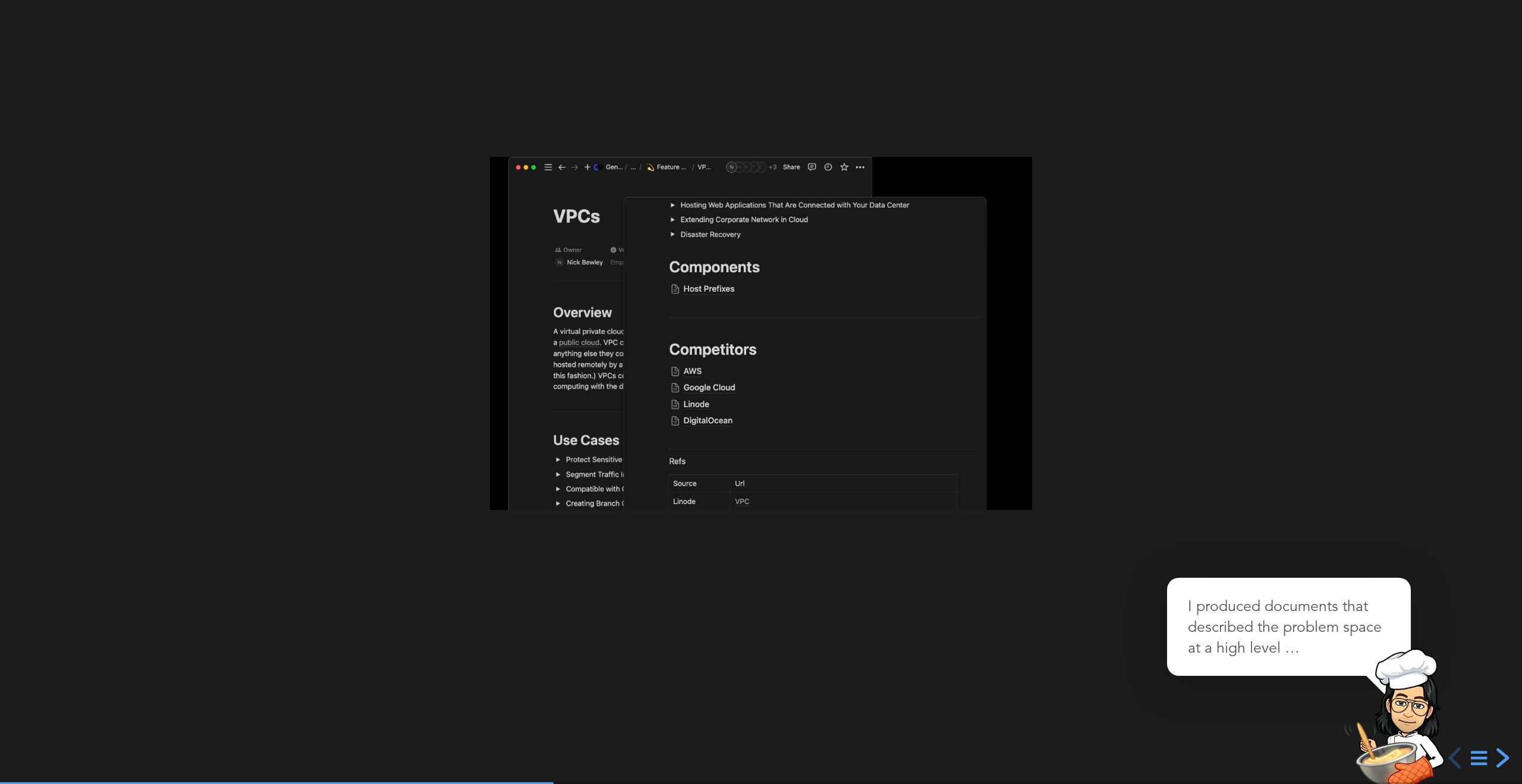
click at [1502, 759] on div "next slide" at bounding box center [1502, 758] width 22 height 22
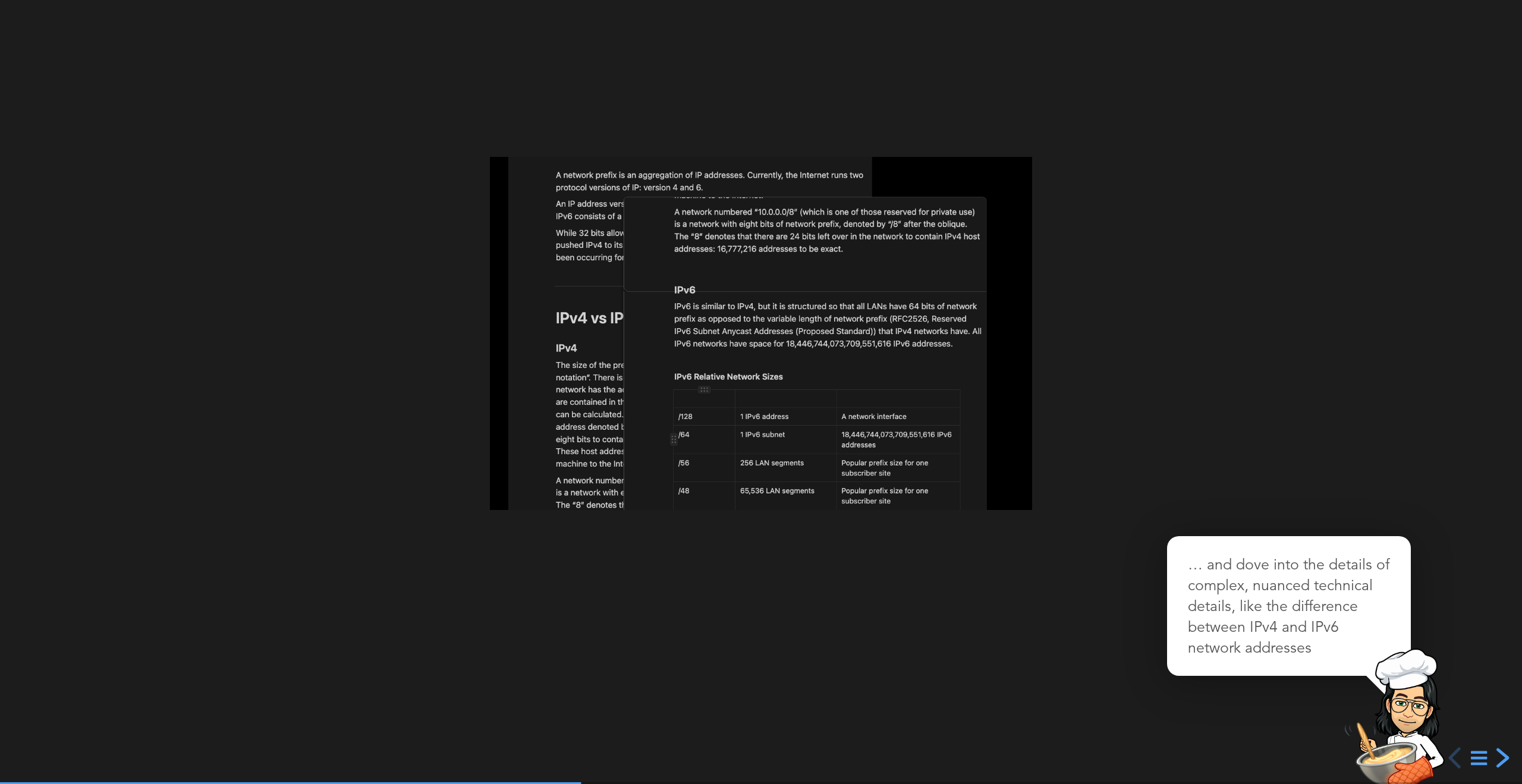
click at [1502, 759] on div "next slide" at bounding box center [1502, 758] width 22 height 22
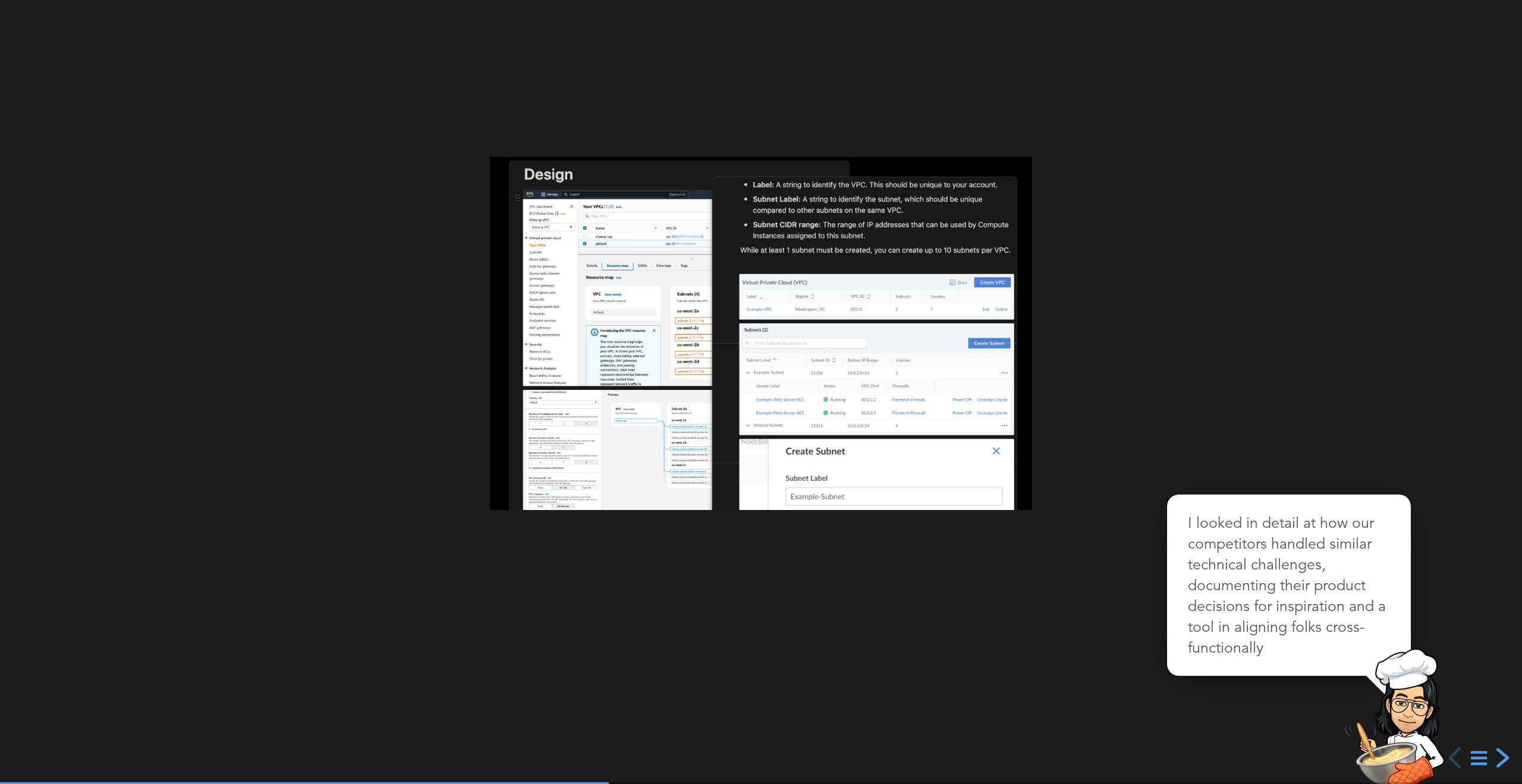
click at [1502, 759] on div "next slide" at bounding box center [1502, 758] width 22 height 22
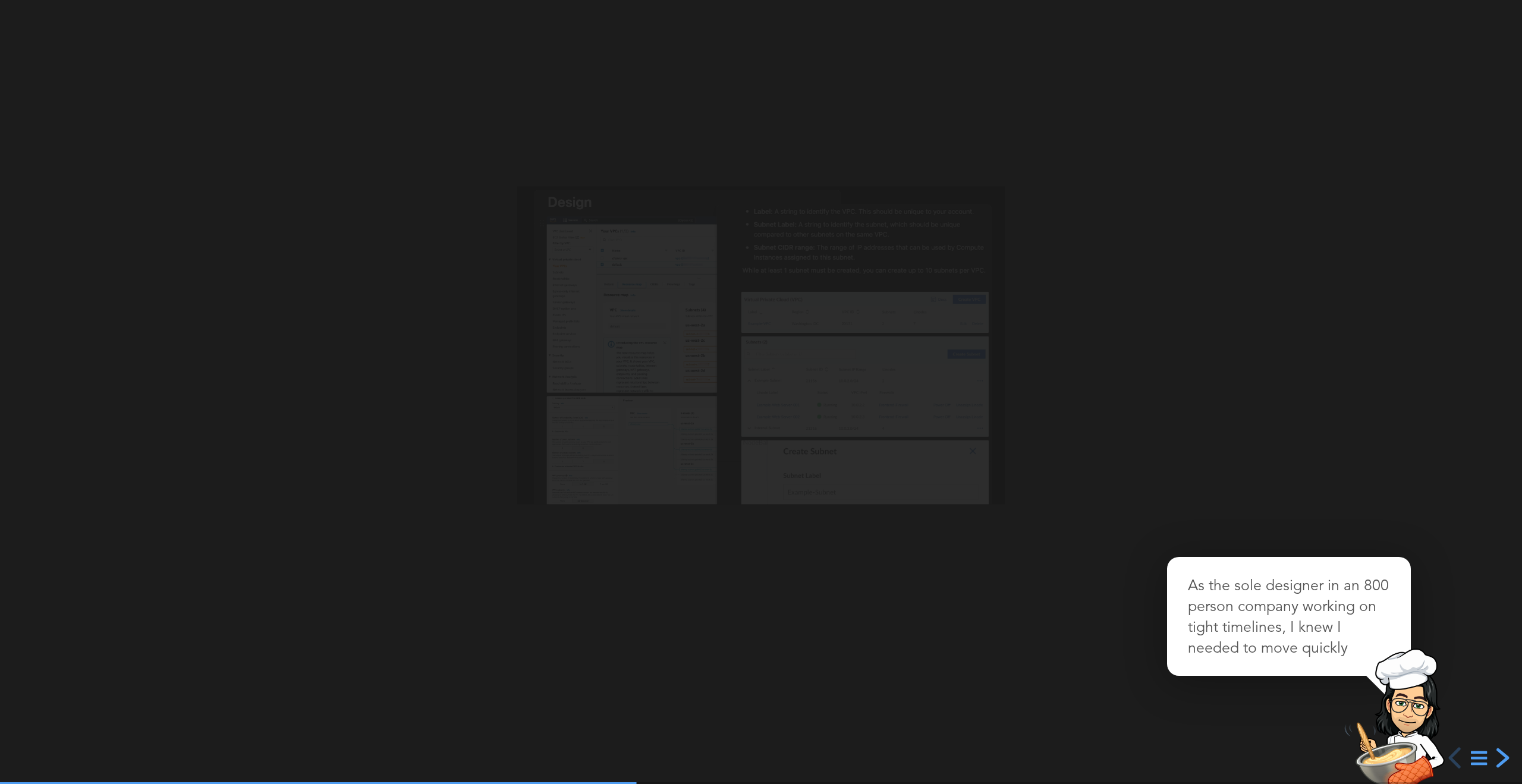
click at [1502, 759] on div "next slide" at bounding box center [1502, 758] width 22 height 22
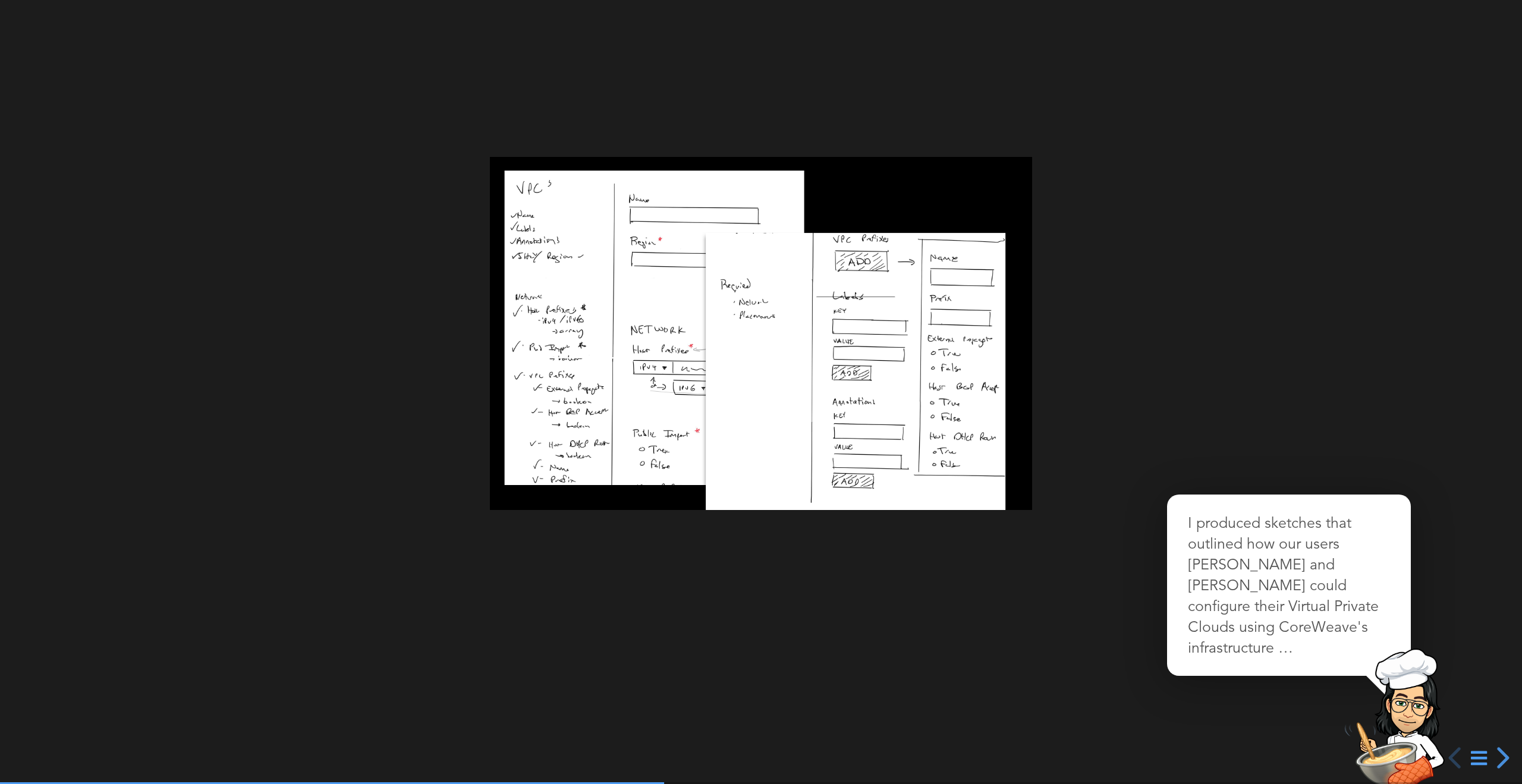
click at [890, 366] on div at bounding box center [761, 392] width 1522 height 784
click at [935, 368] on div at bounding box center [761, 392] width 1522 height 784
click at [1501, 759] on div "next slide" at bounding box center [1502, 758] width 22 height 22
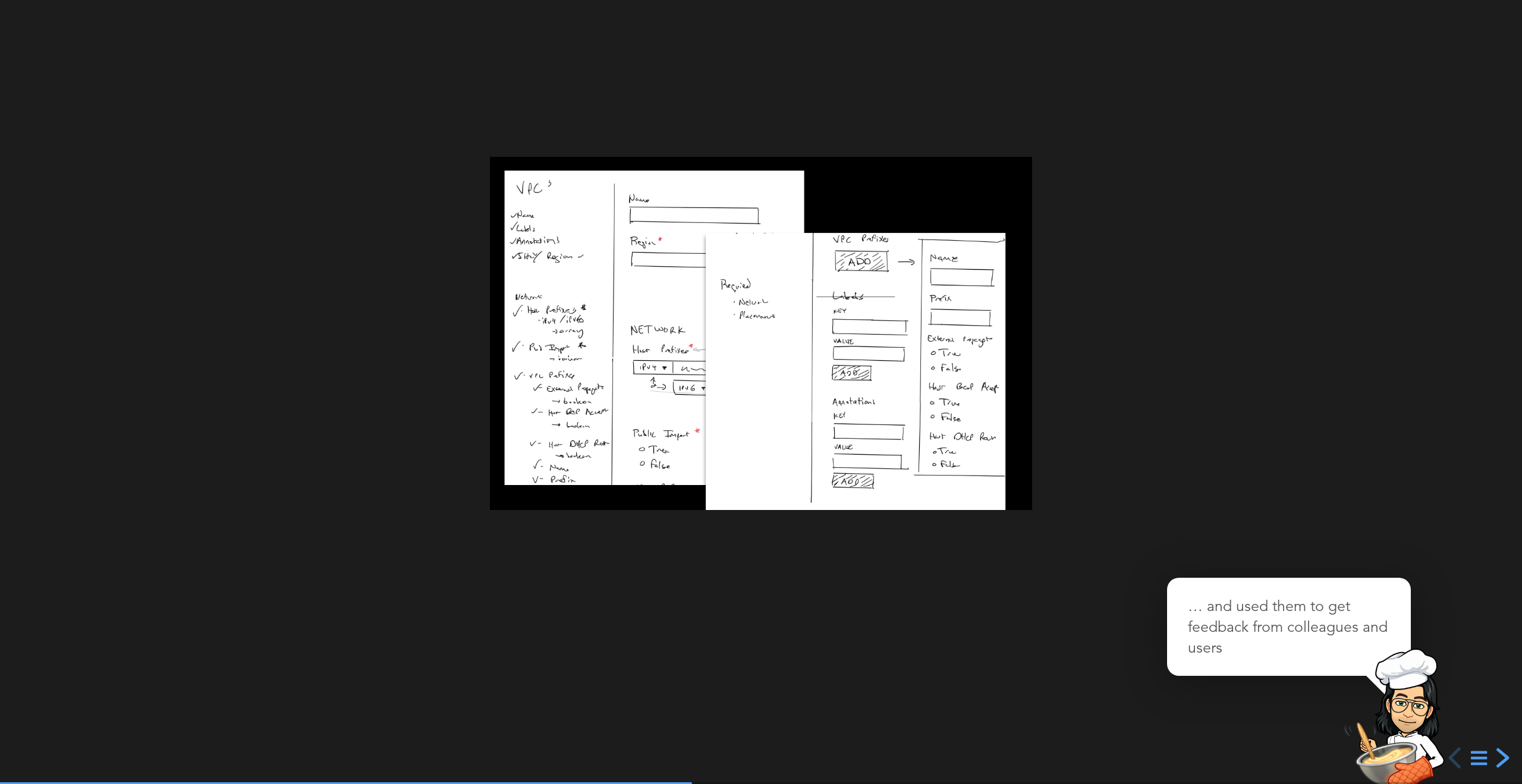
click at [1501, 759] on div "next slide" at bounding box center [1502, 758] width 22 height 22
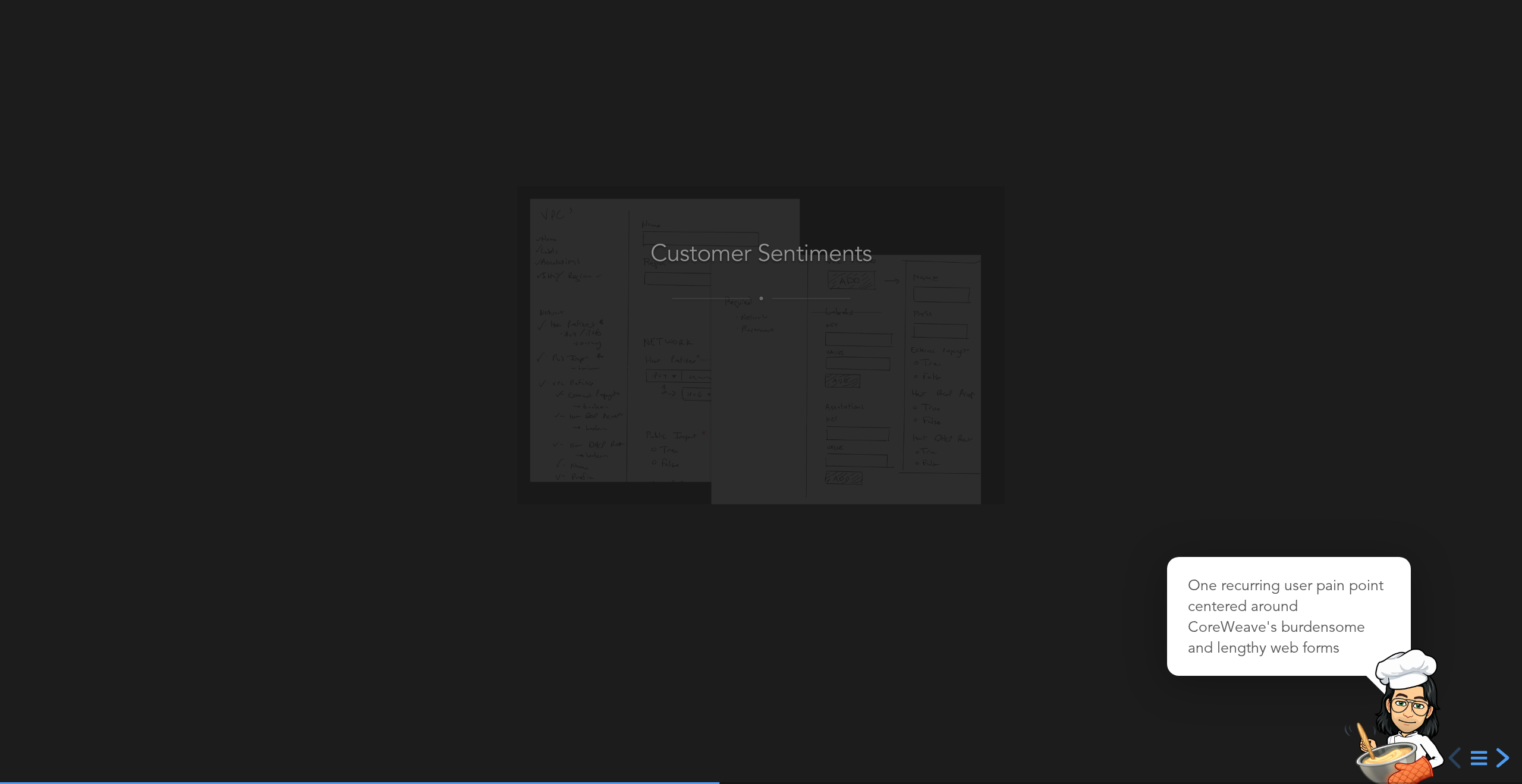
click at [1501, 759] on div "next slide" at bounding box center [1502, 758] width 22 height 22
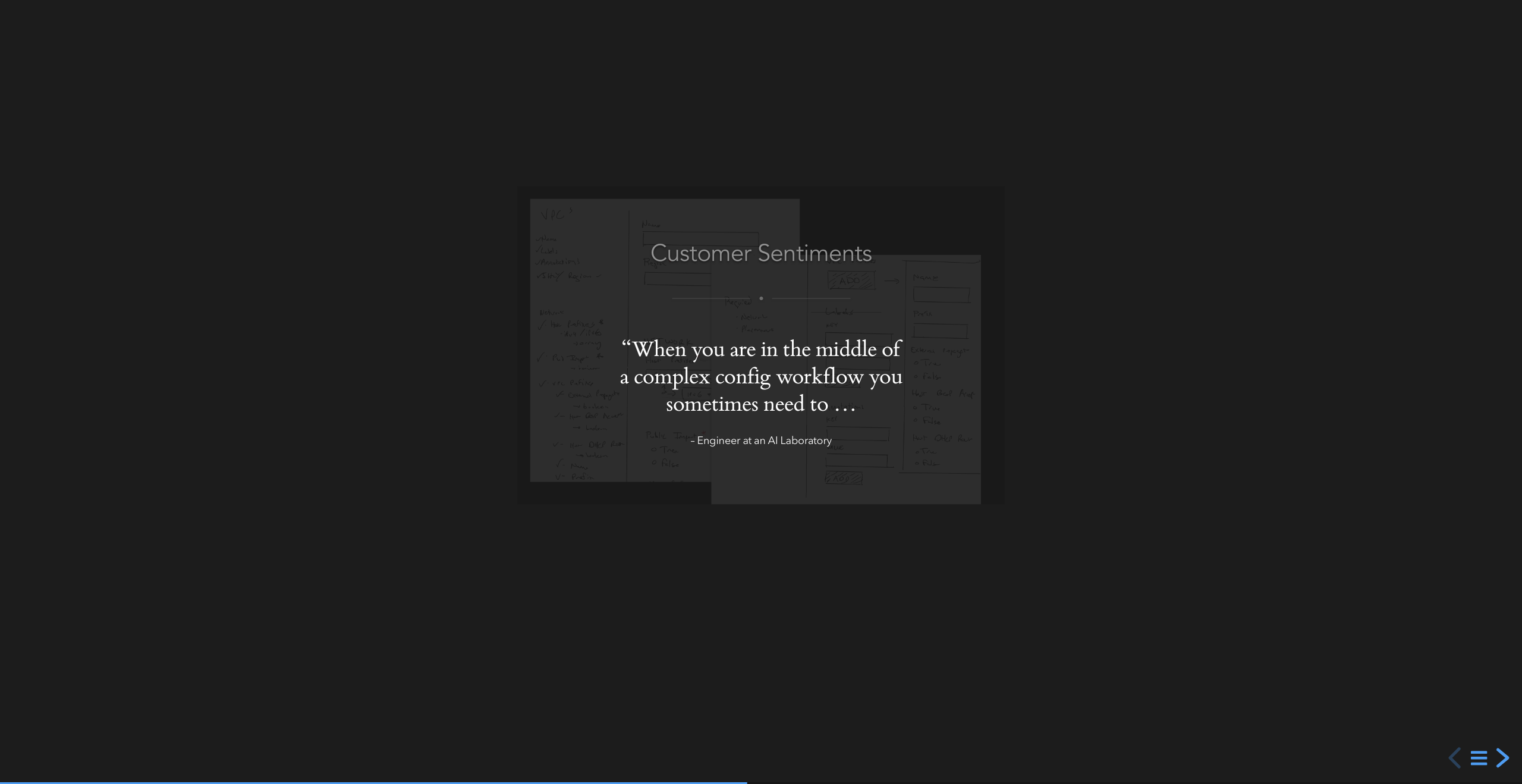
click at [1501, 759] on div "next slide" at bounding box center [1502, 758] width 22 height 22
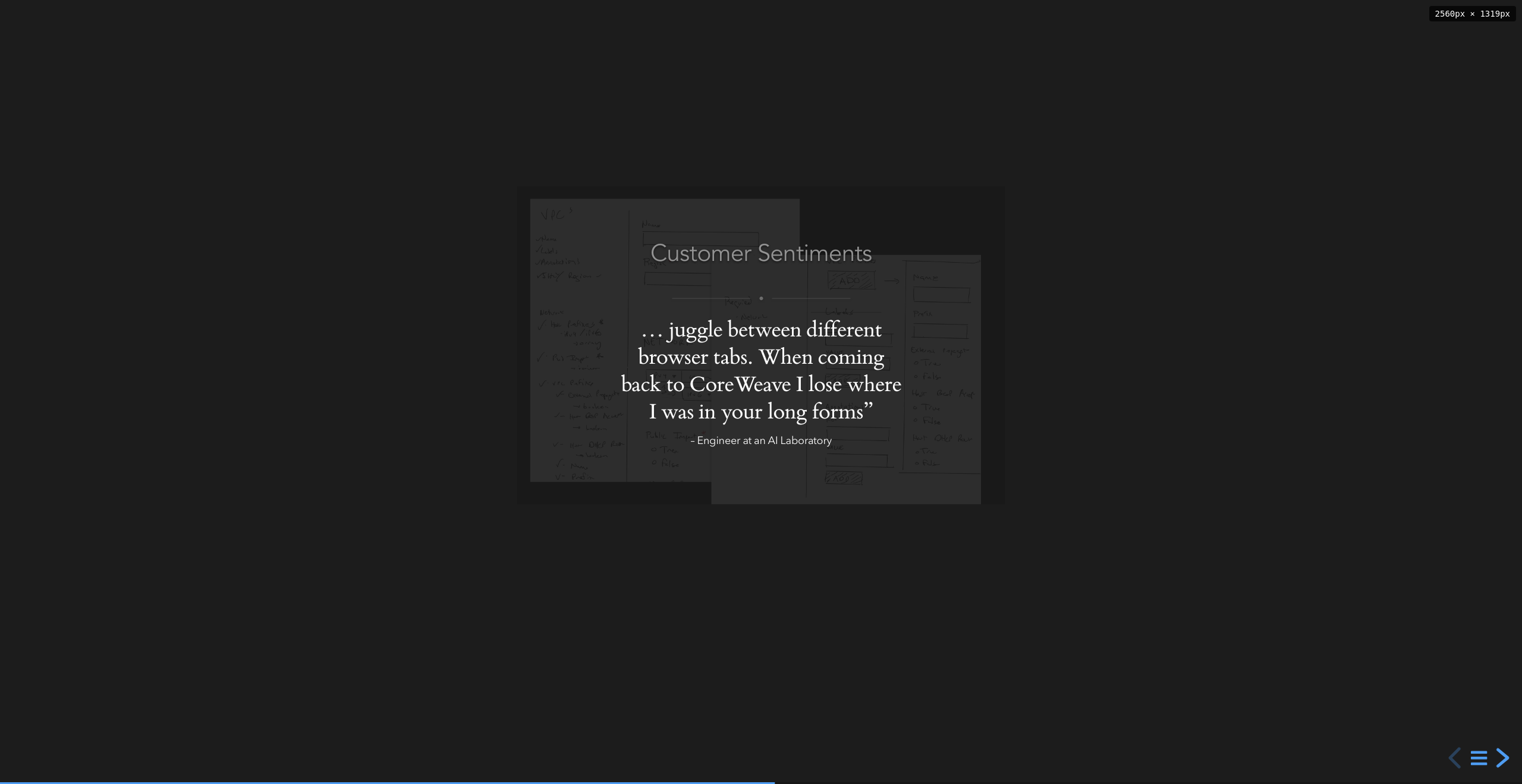
click at [1501, 759] on div "next slide" at bounding box center [1502, 758] width 22 height 22
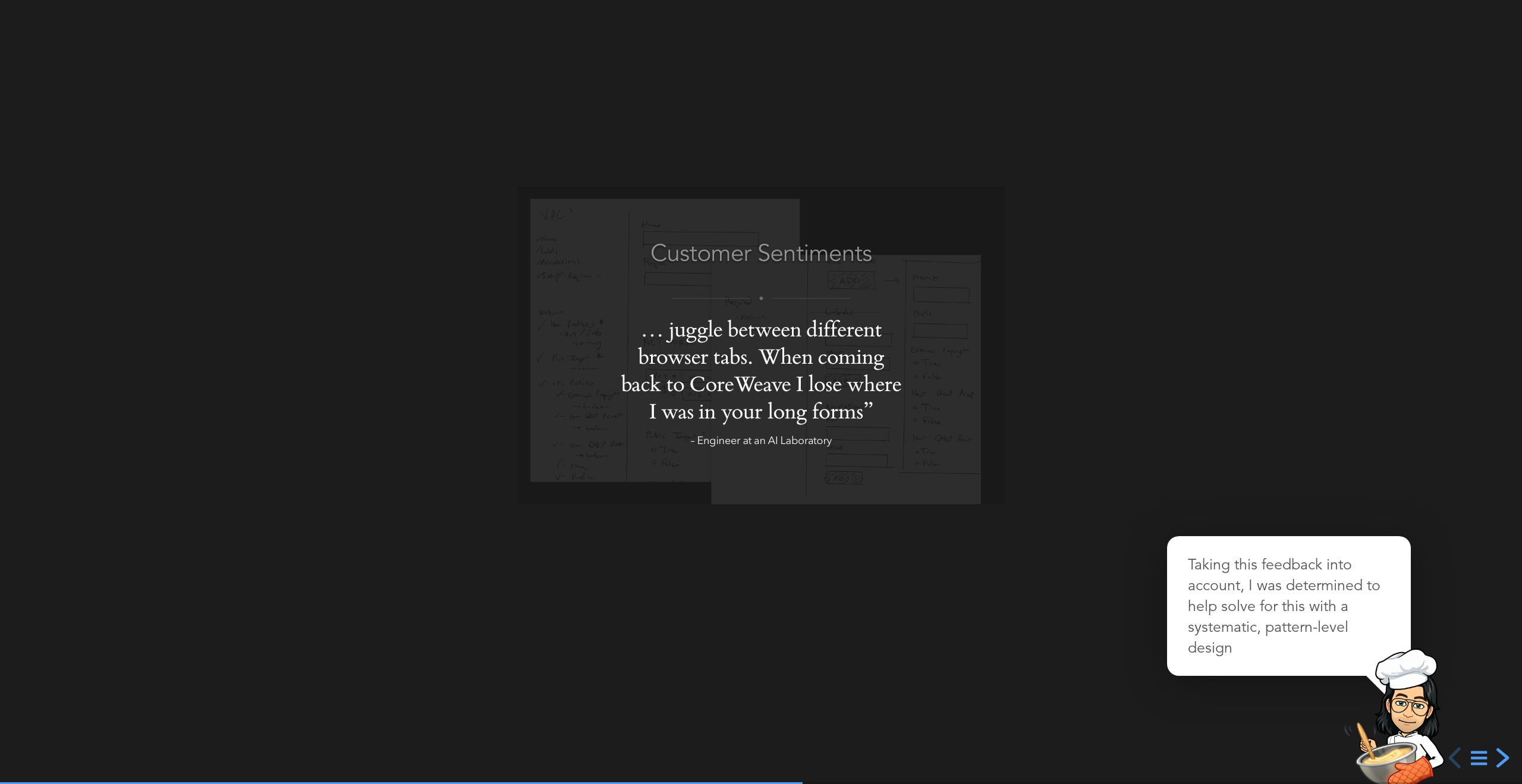
click at [1501, 759] on div "next slide" at bounding box center [1502, 758] width 22 height 22
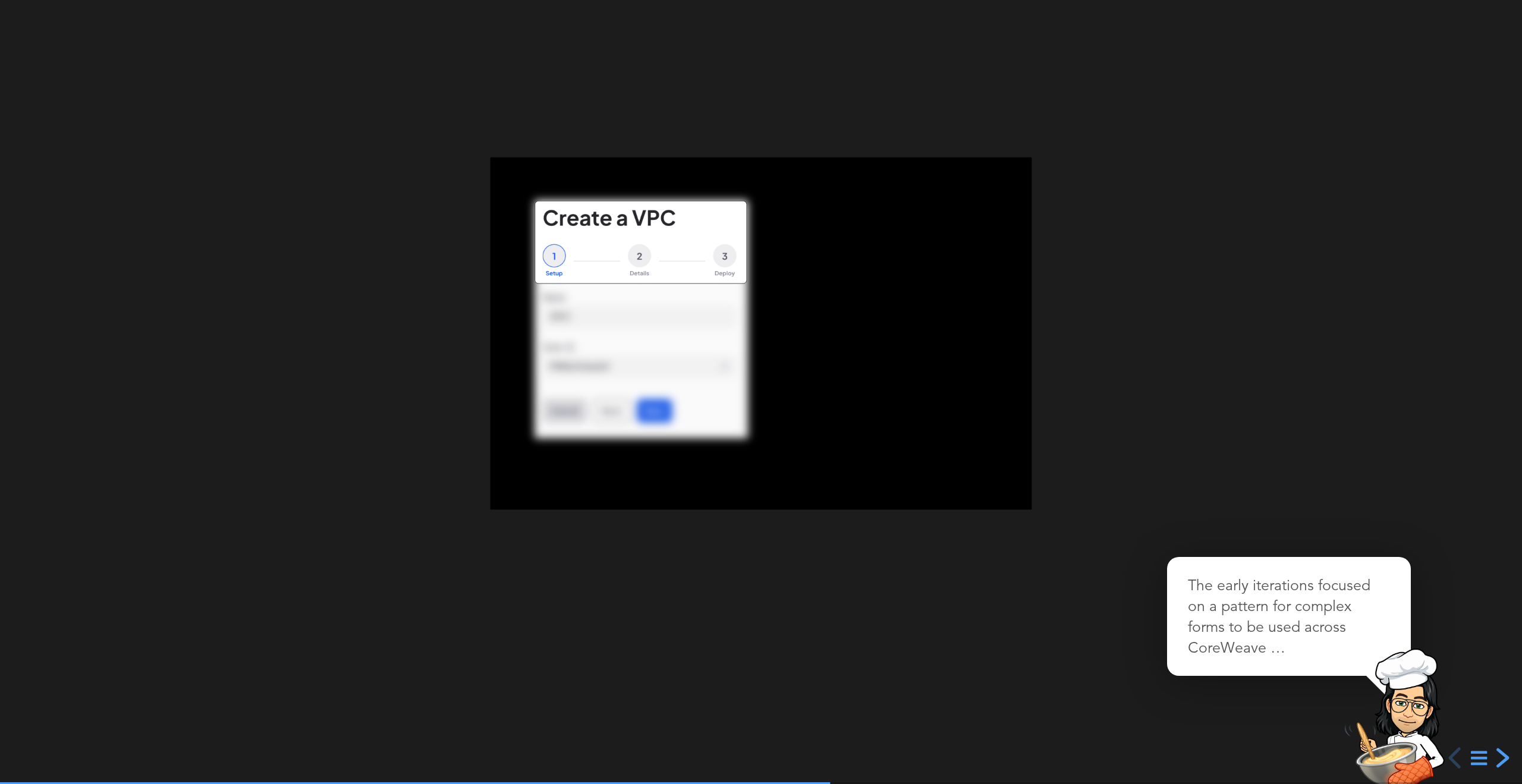
click at [1501, 759] on div "next slide" at bounding box center [1502, 758] width 22 height 22
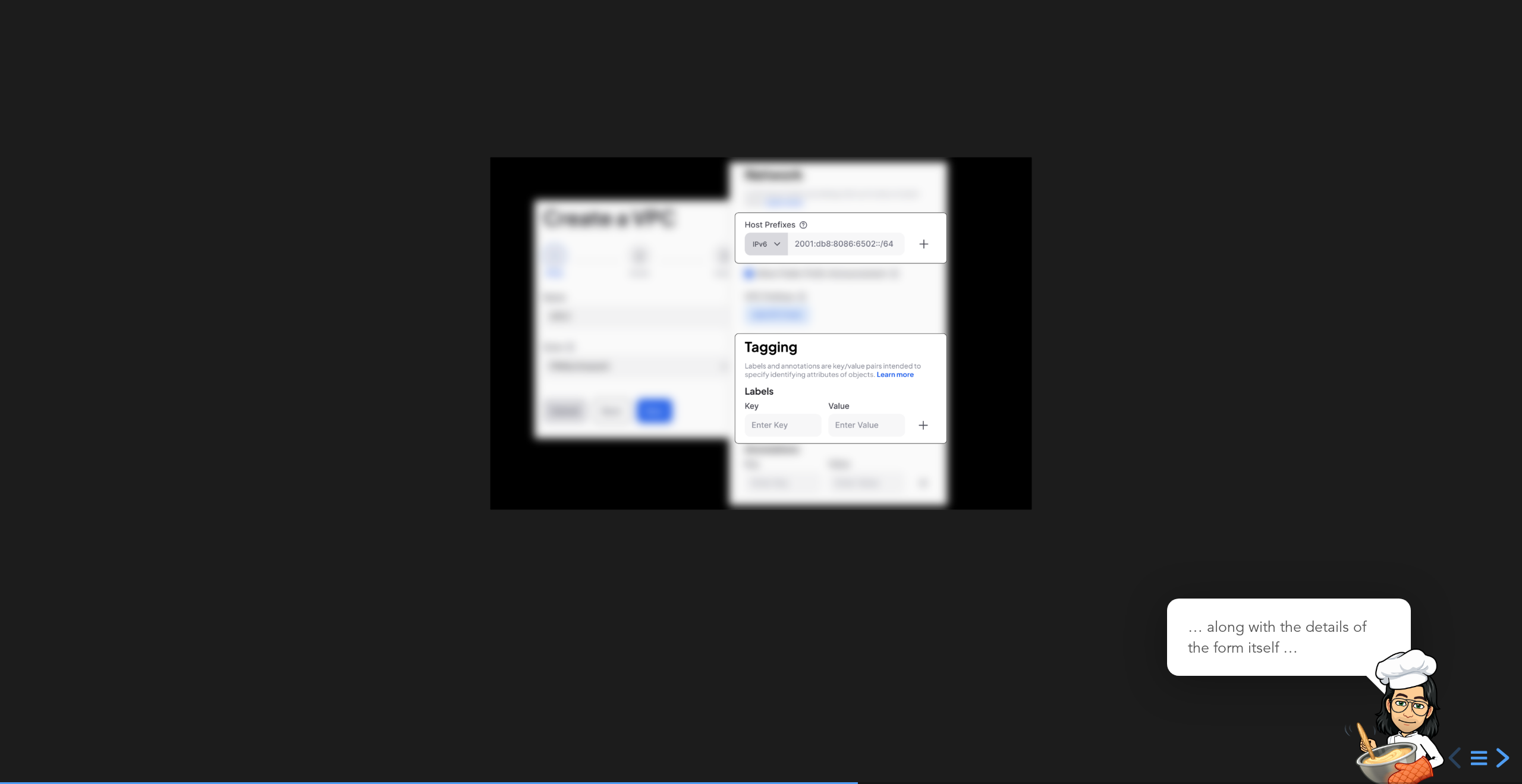
click at [1501, 759] on div "next slide" at bounding box center [1502, 758] width 22 height 22
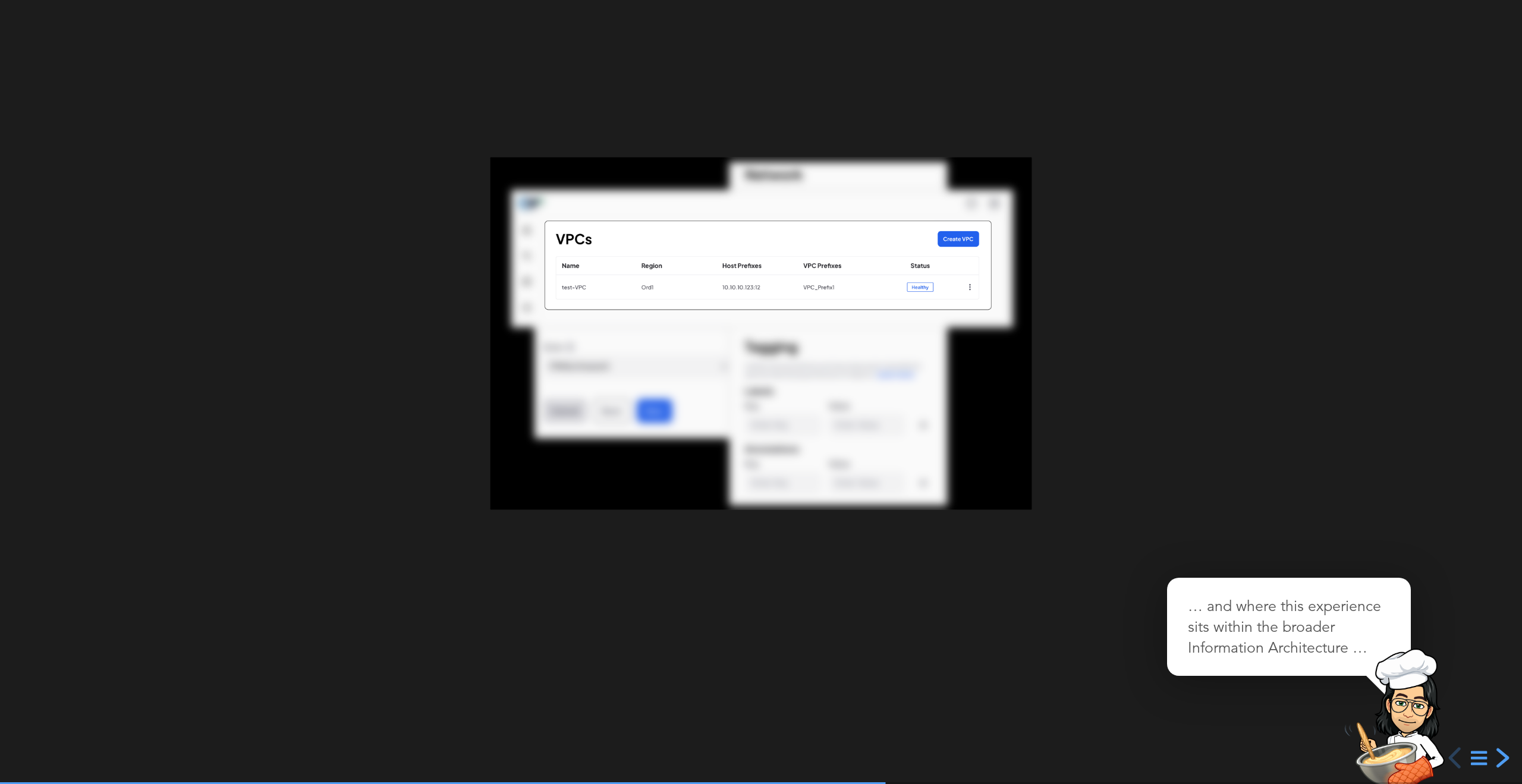
click at [1504, 755] on div "next slide" at bounding box center [1502, 758] width 22 height 22
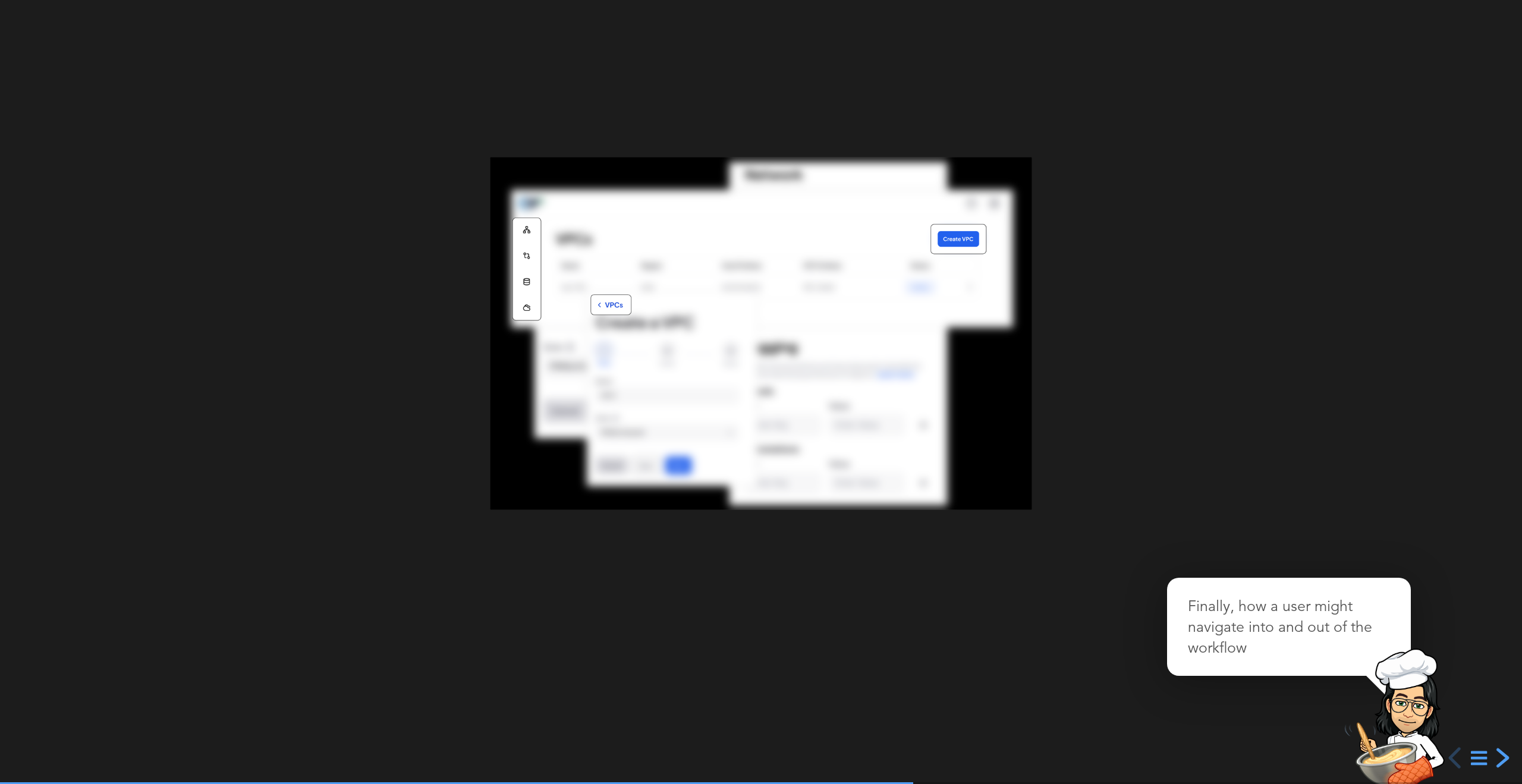
click at [1503, 759] on div "next slide" at bounding box center [1502, 758] width 22 height 22
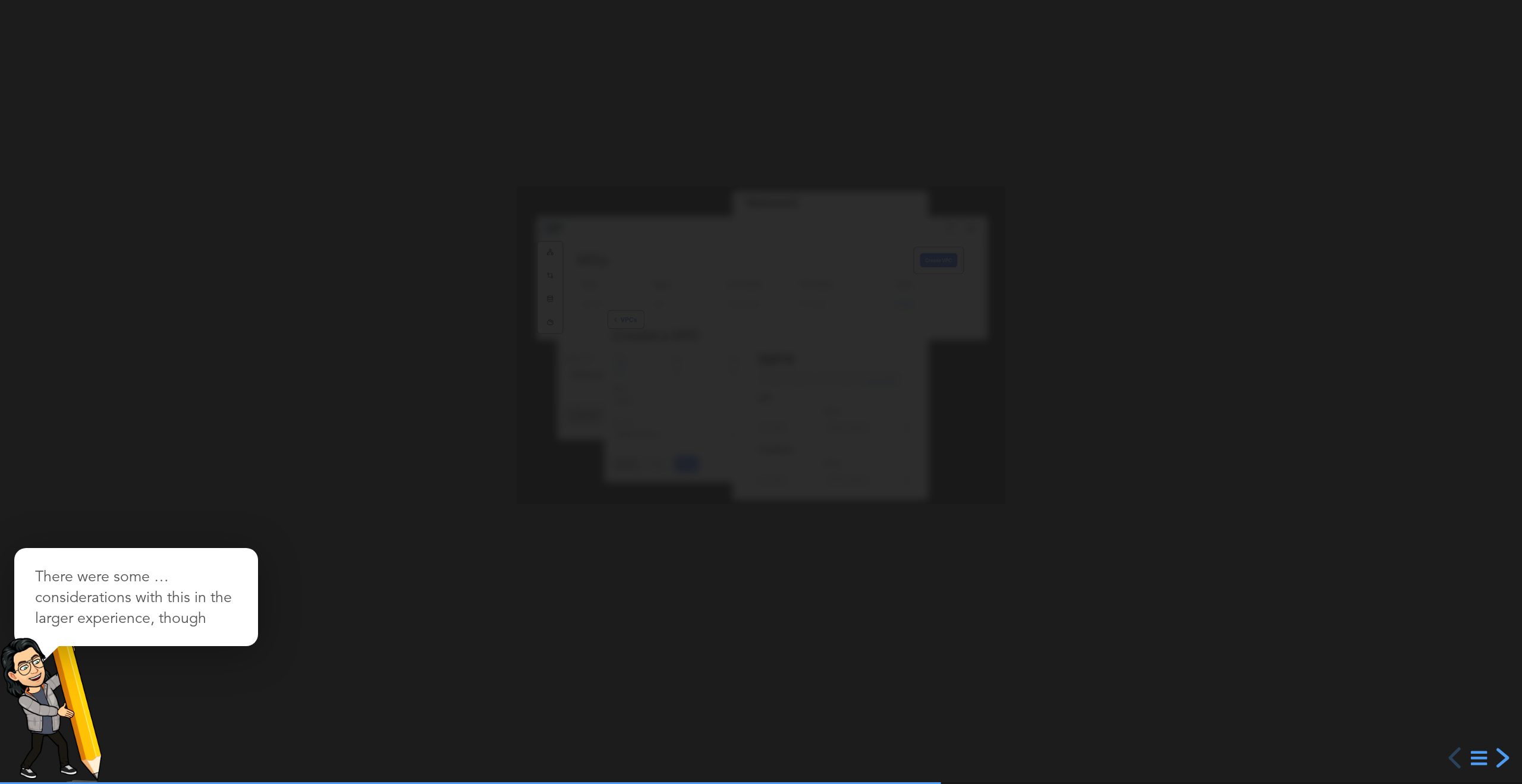
click at [1502, 759] on div "next slide" at bounding box center [1502, 758] width 22 height 22
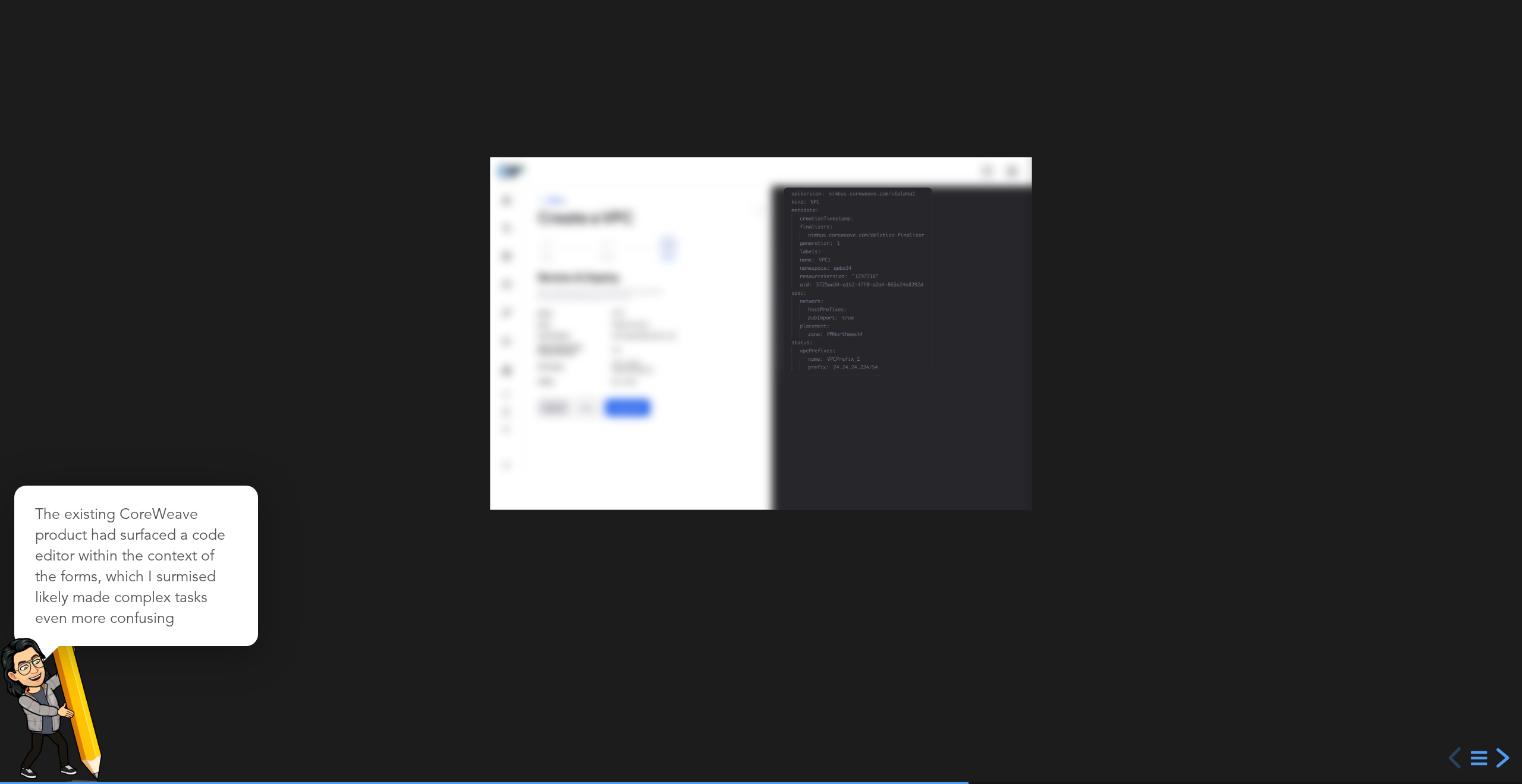
click at [1502, 759] on div "next slide" at bounding box center [1502, 758] width 22 height 22
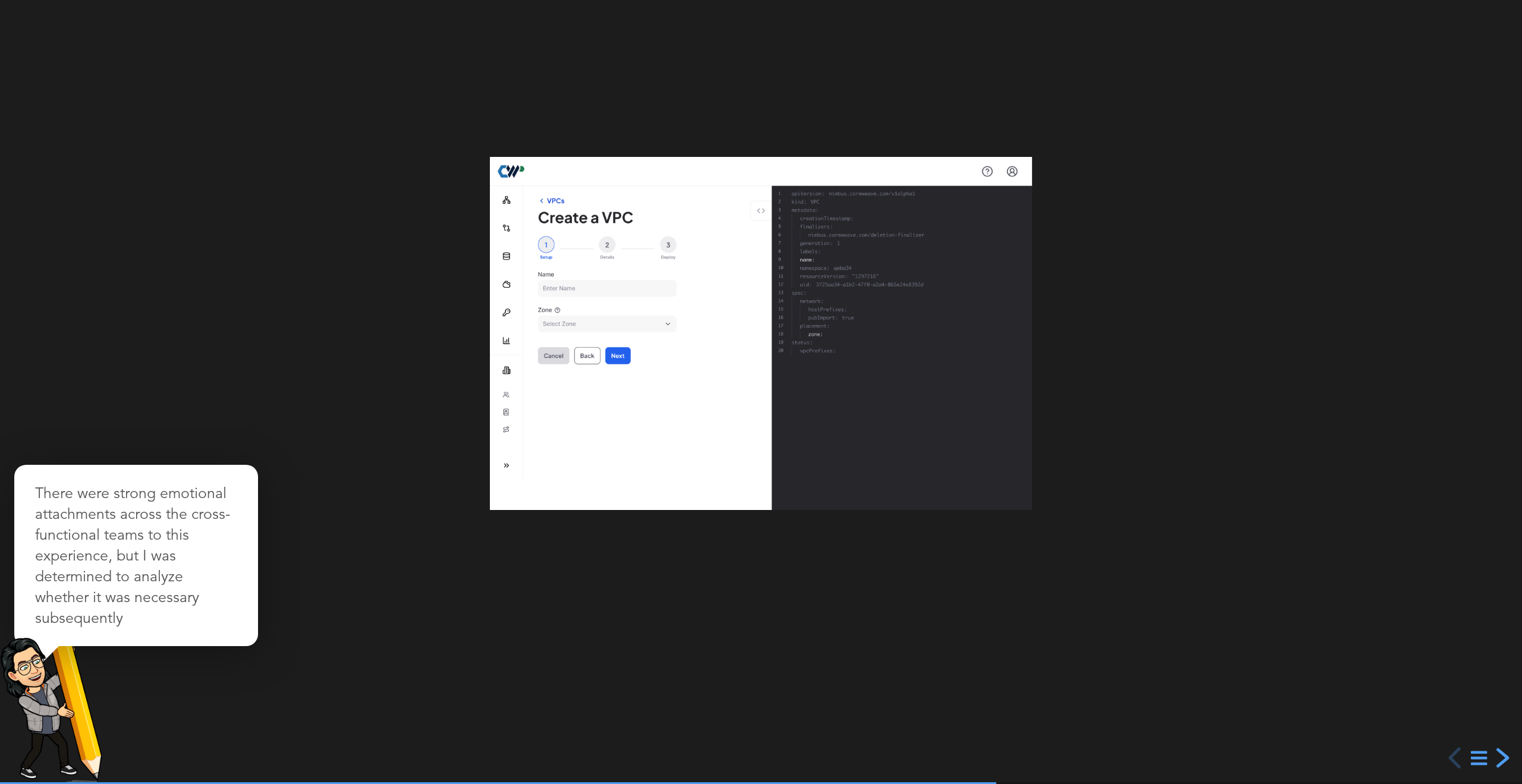
click at [1502, 759] on div "next slide" at bounding box center [1502, 758] width 22 height 22
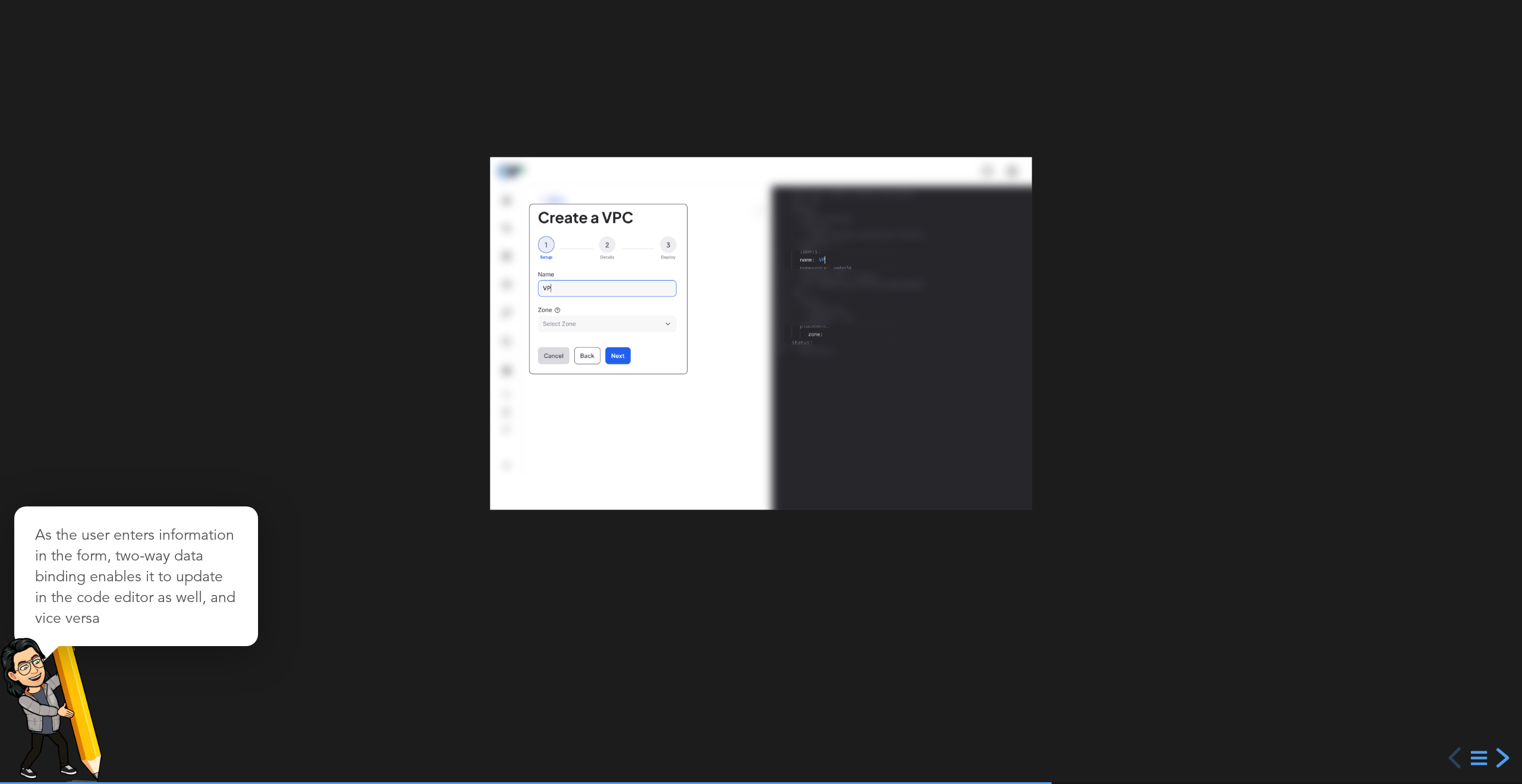
click at [1502, 759] on div "next slide" at bounding box center [1502, 758] width 22 height 22
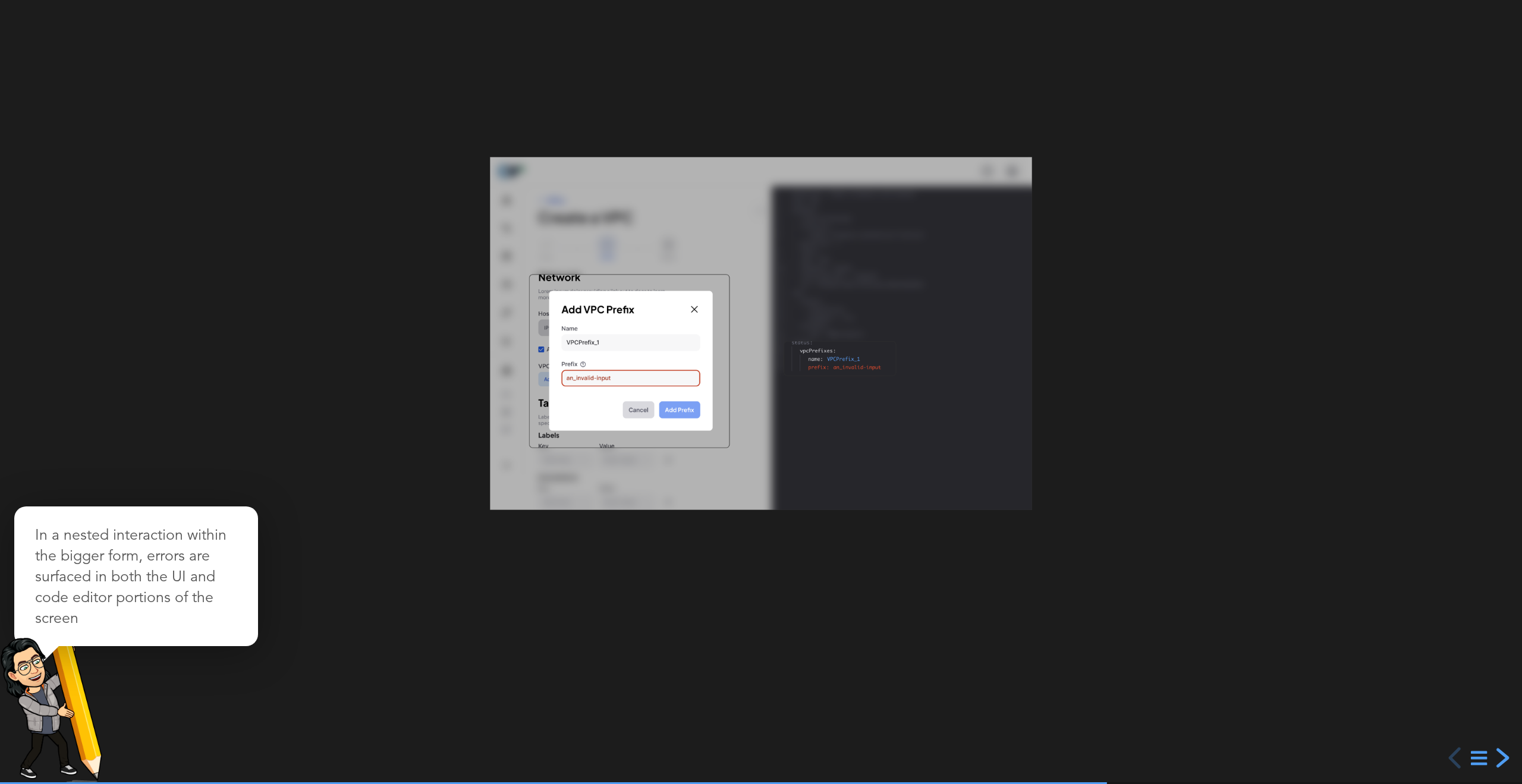
click at [1507, 755] on div "next slide" at bounding box center [1502, 758] width 22 height 22
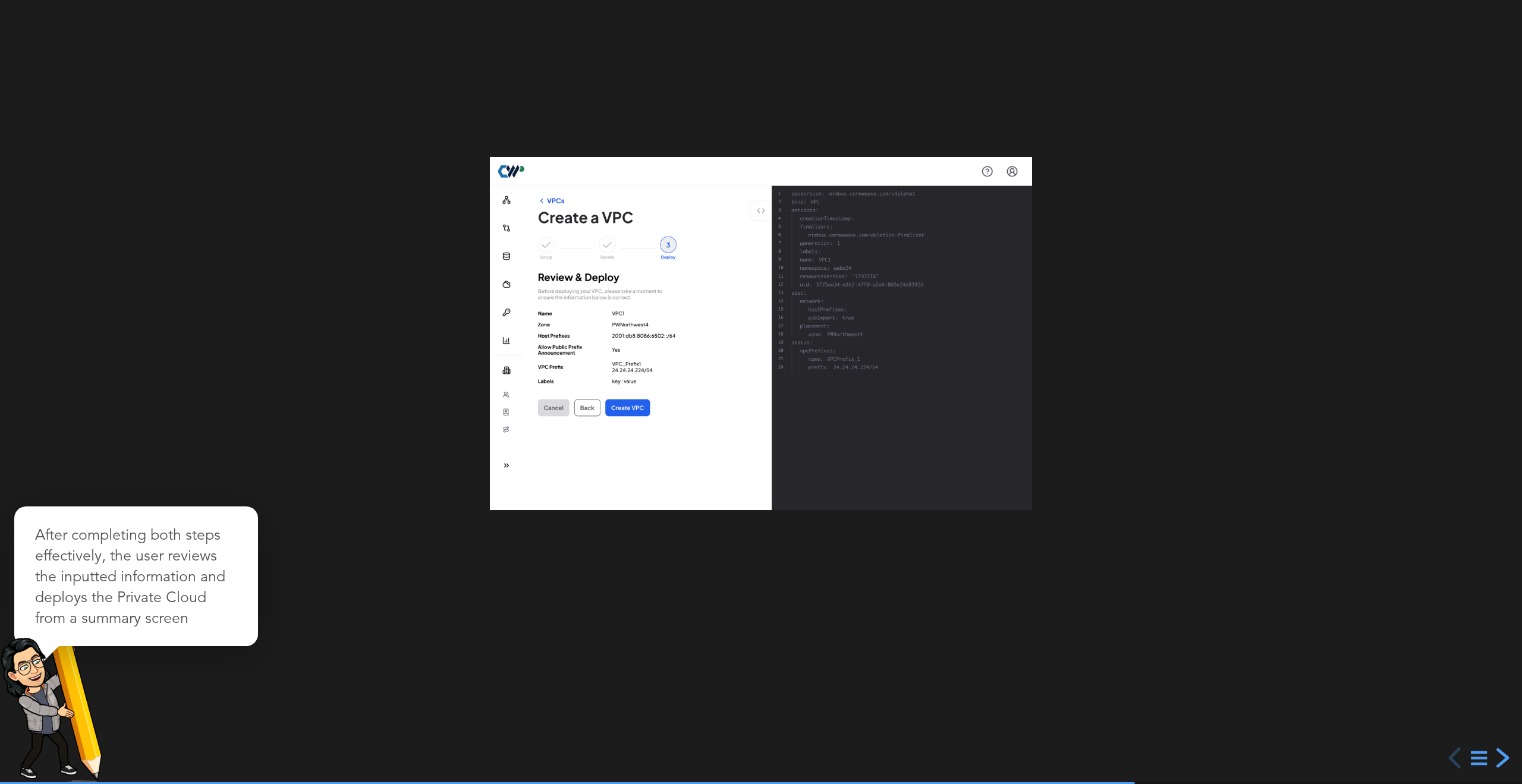
click at [1504, 756] on div "next slide" at bounding box center [1502, 758] width 22 height 22
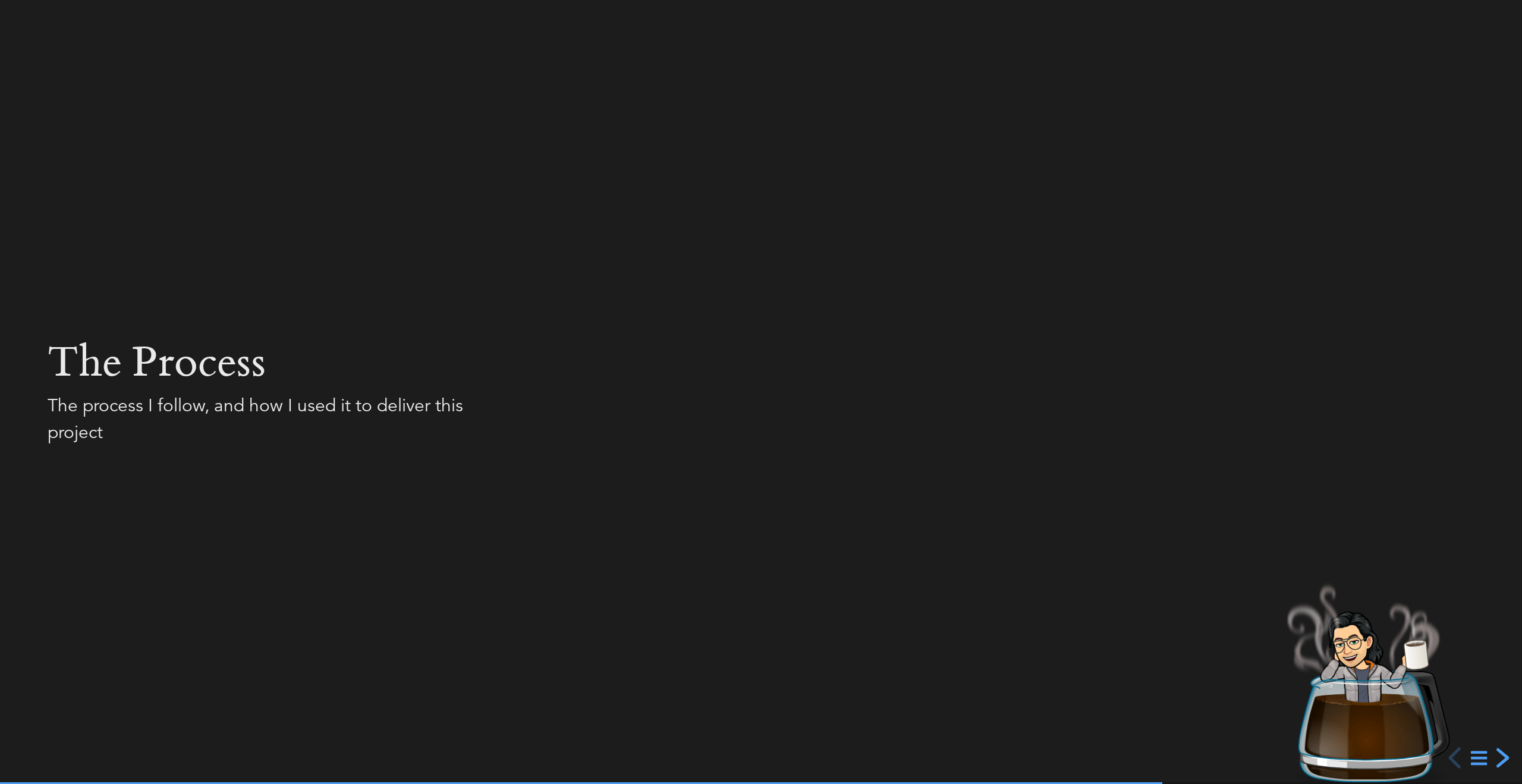
click at [1502, 755] on div "next slide" at bounding box center [1502, 758] width 22 height 22
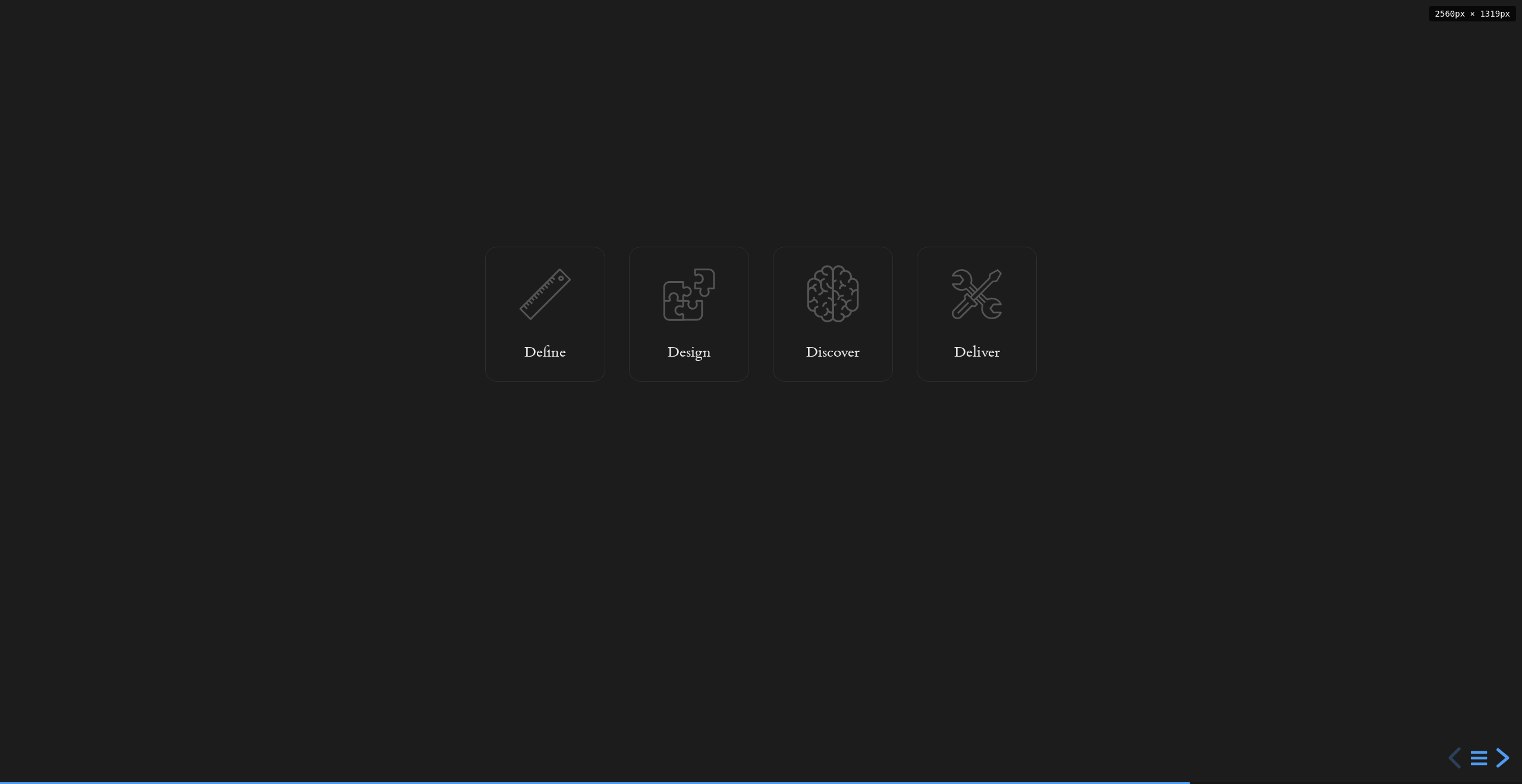
click at [1502, 755] on div "next slide" at bounding box center [1502, 758] width 22 height 22
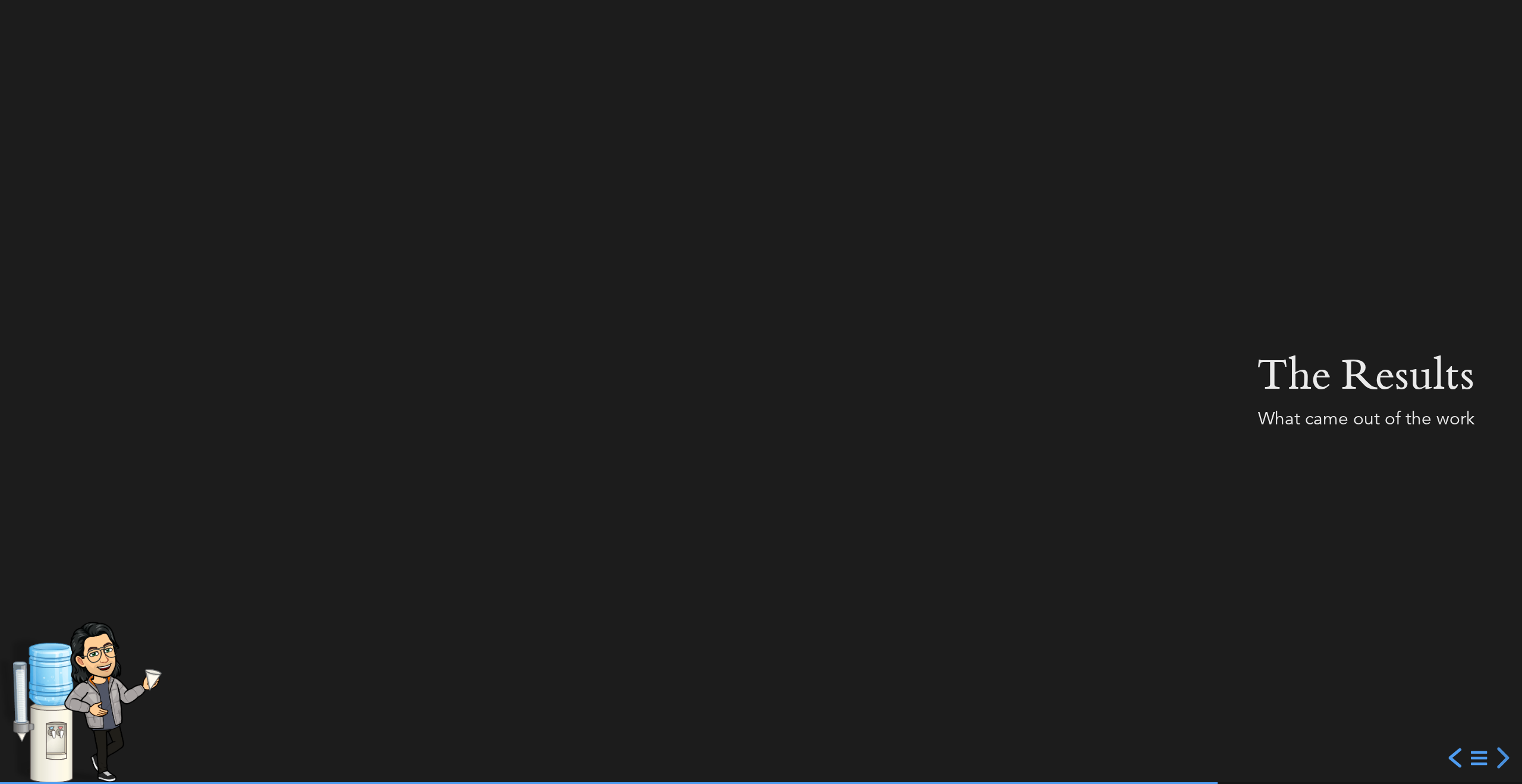
click at [1462, 759] on div "previous slide" at bounding box center [1457, 758] width 22 height 22
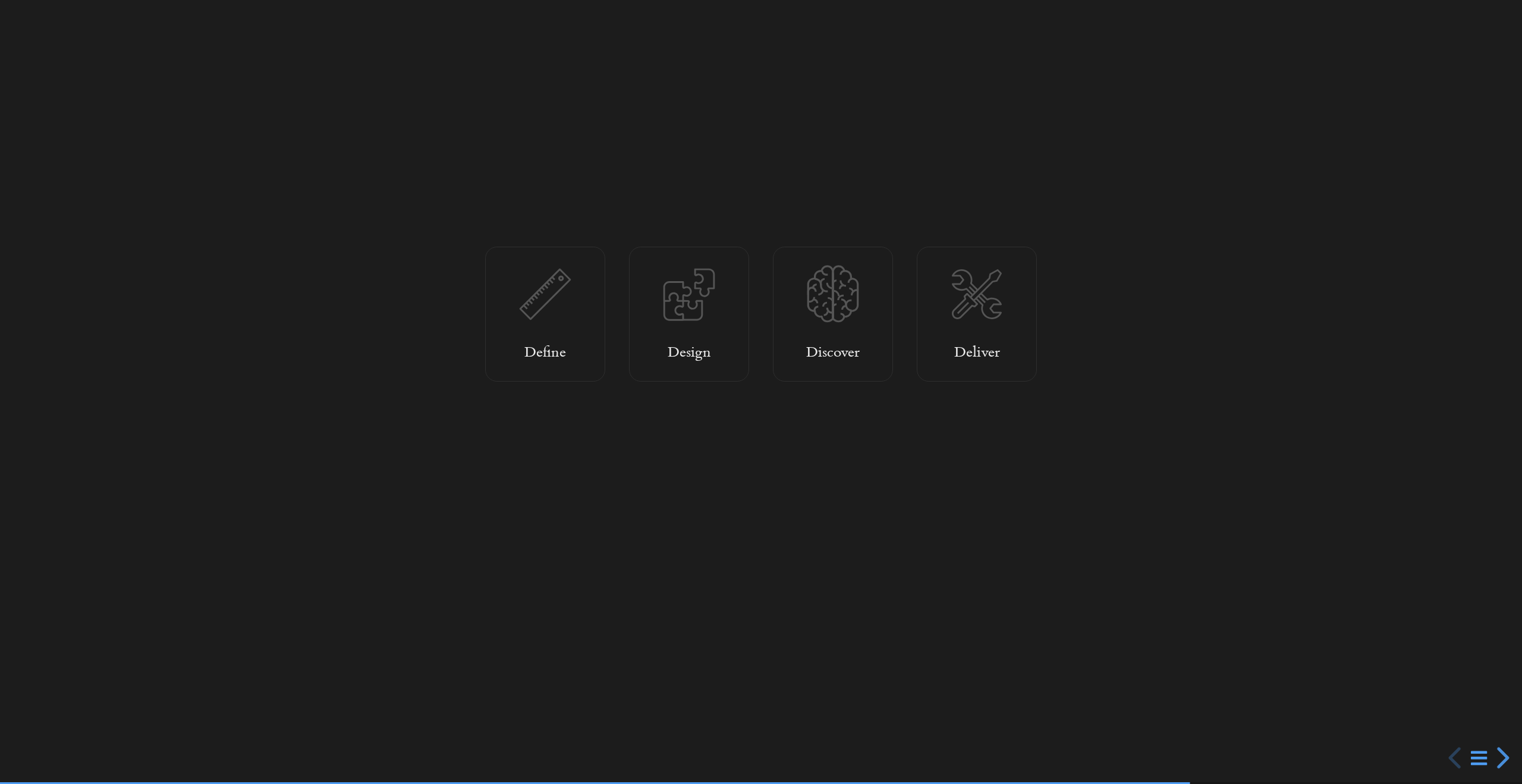
click at [570, 346] on div at bounding box center [761, 392] width 1522 height 784
click at [1497, 757] on div "next slide" at bounding box center [1502, 758] width 22 height 22
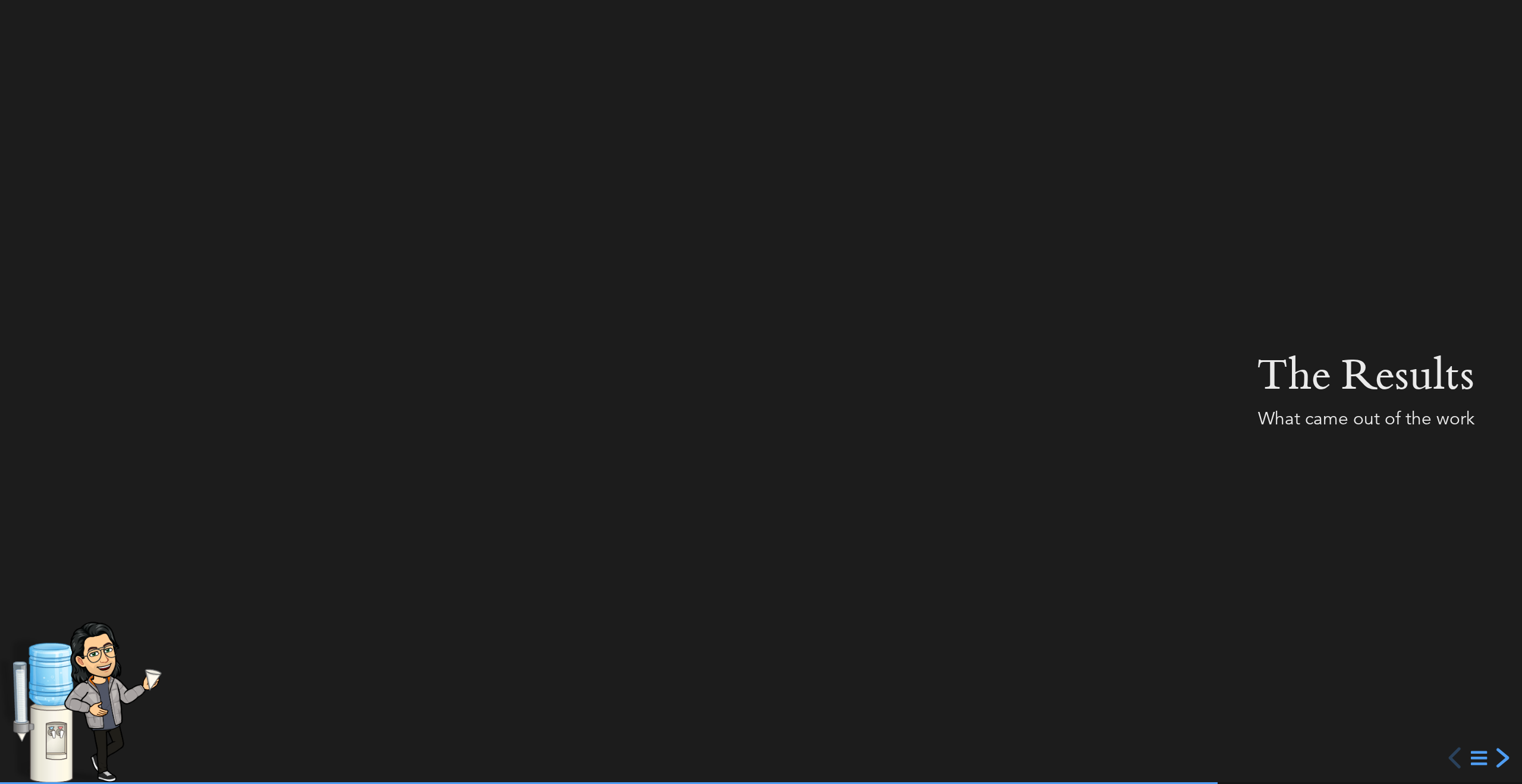
click at [1499, 756] on div "next slide" at bounding box center [1502, 758] width 22 height 22
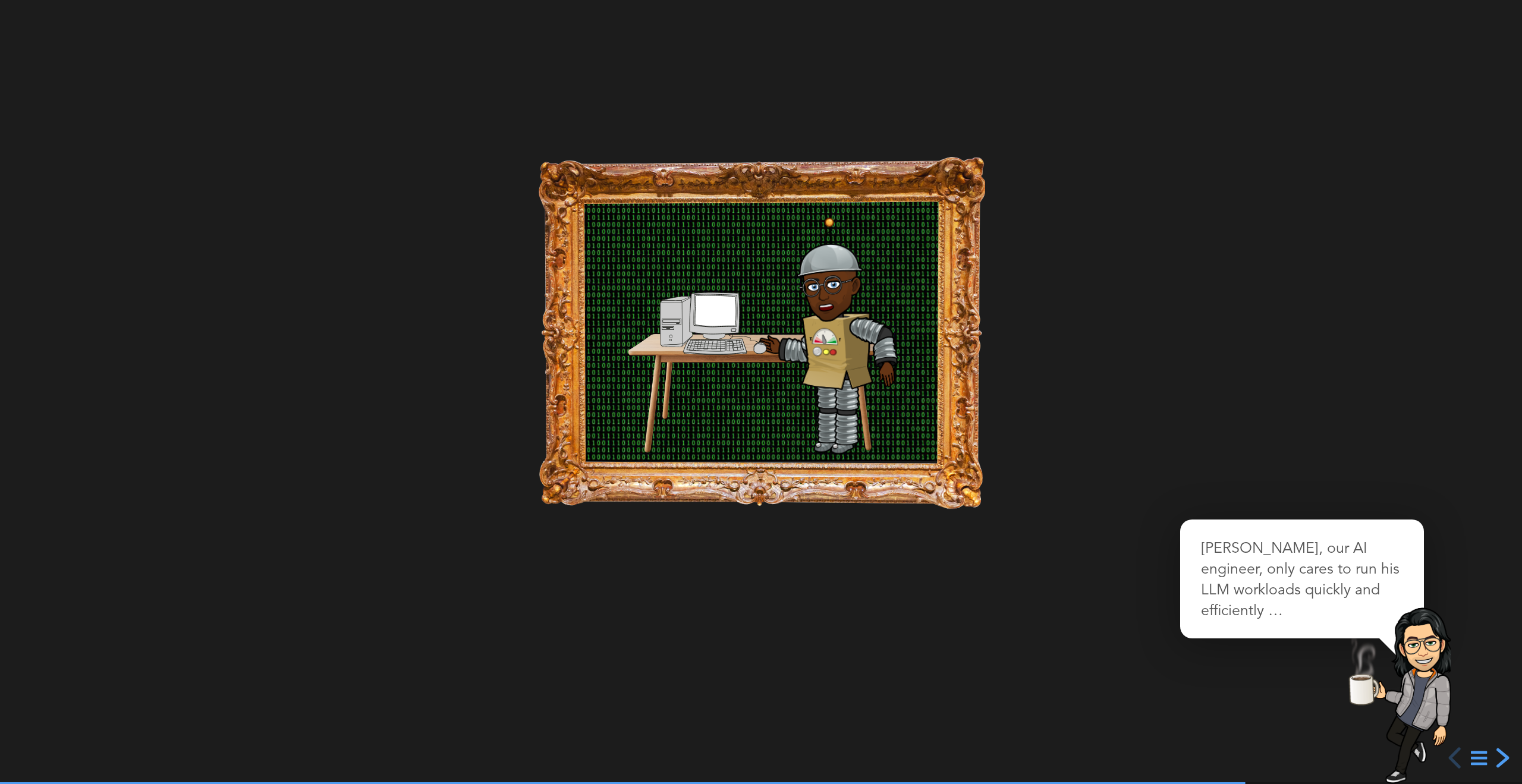
click at [1499, 756] on div "next slide" at bounding box center [1502, 758] width 22 height 22
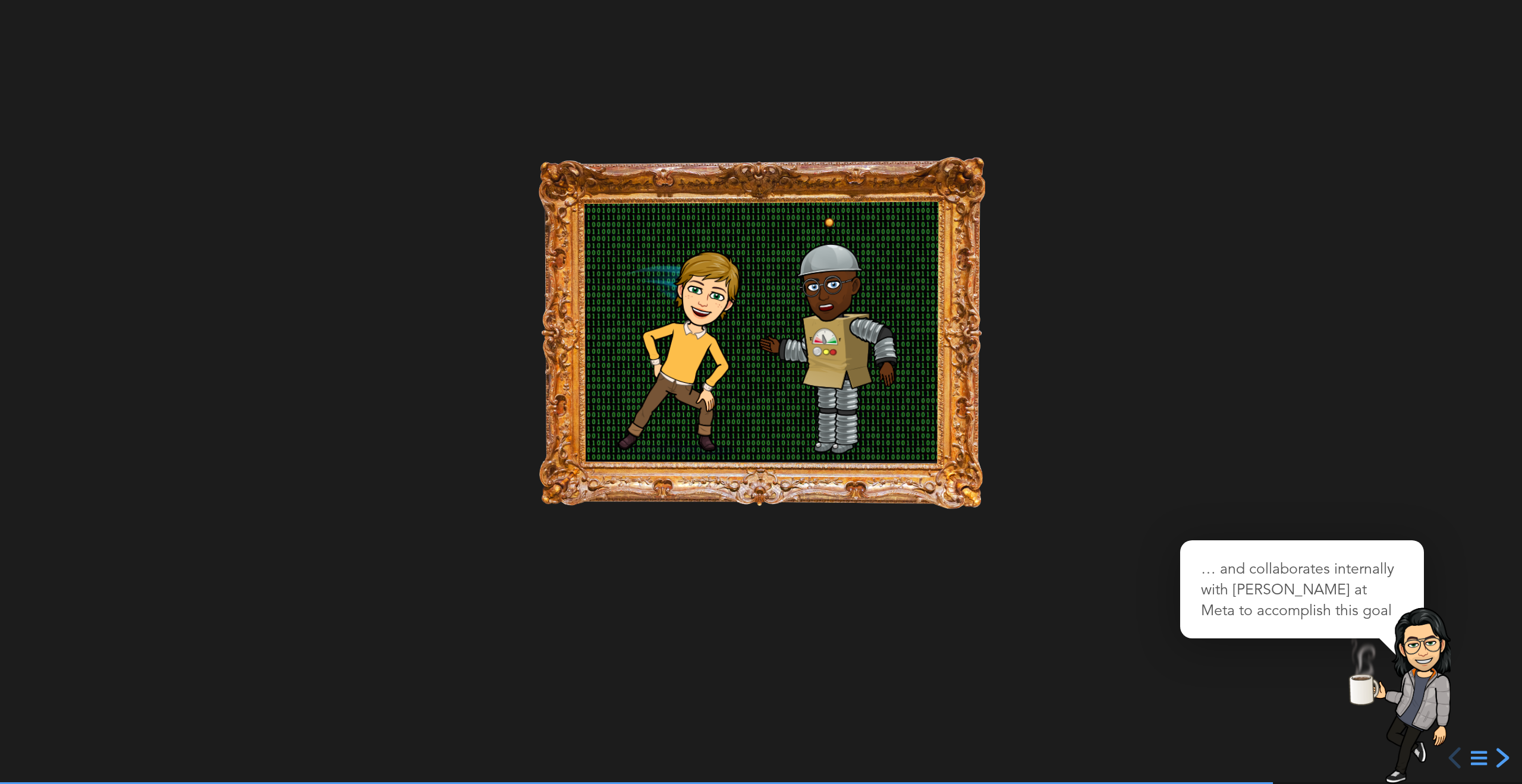
click at [1499, 756] on div "next slide" at bounding box center [1502, 758] width 22 height 22
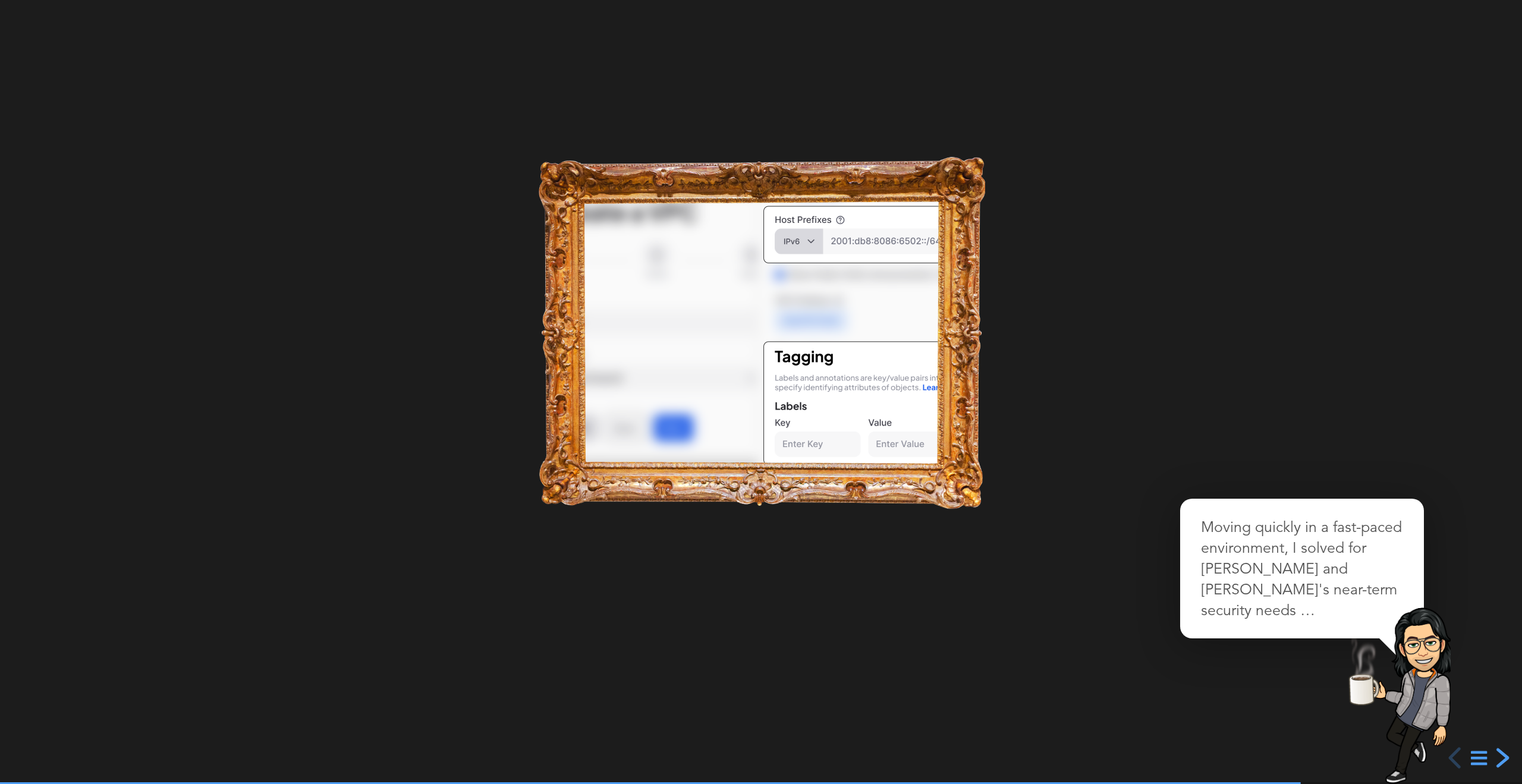
click at [1499, 756] on div "next slide" at bounding box center [1502, 758] width 22 height 22
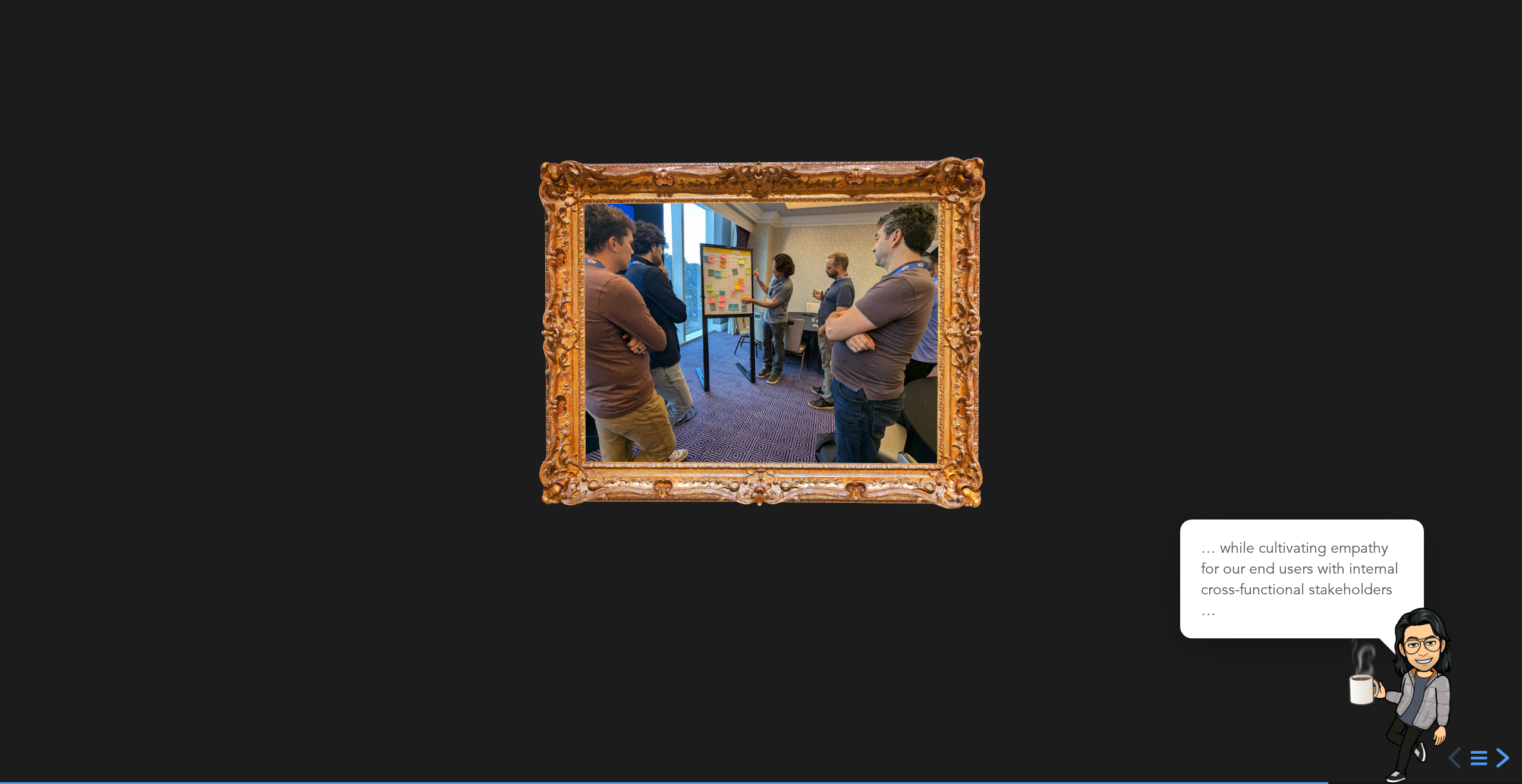
click at [1499, 756] on div "next slide" at bounding box center [1502, 758] width 22 height 22
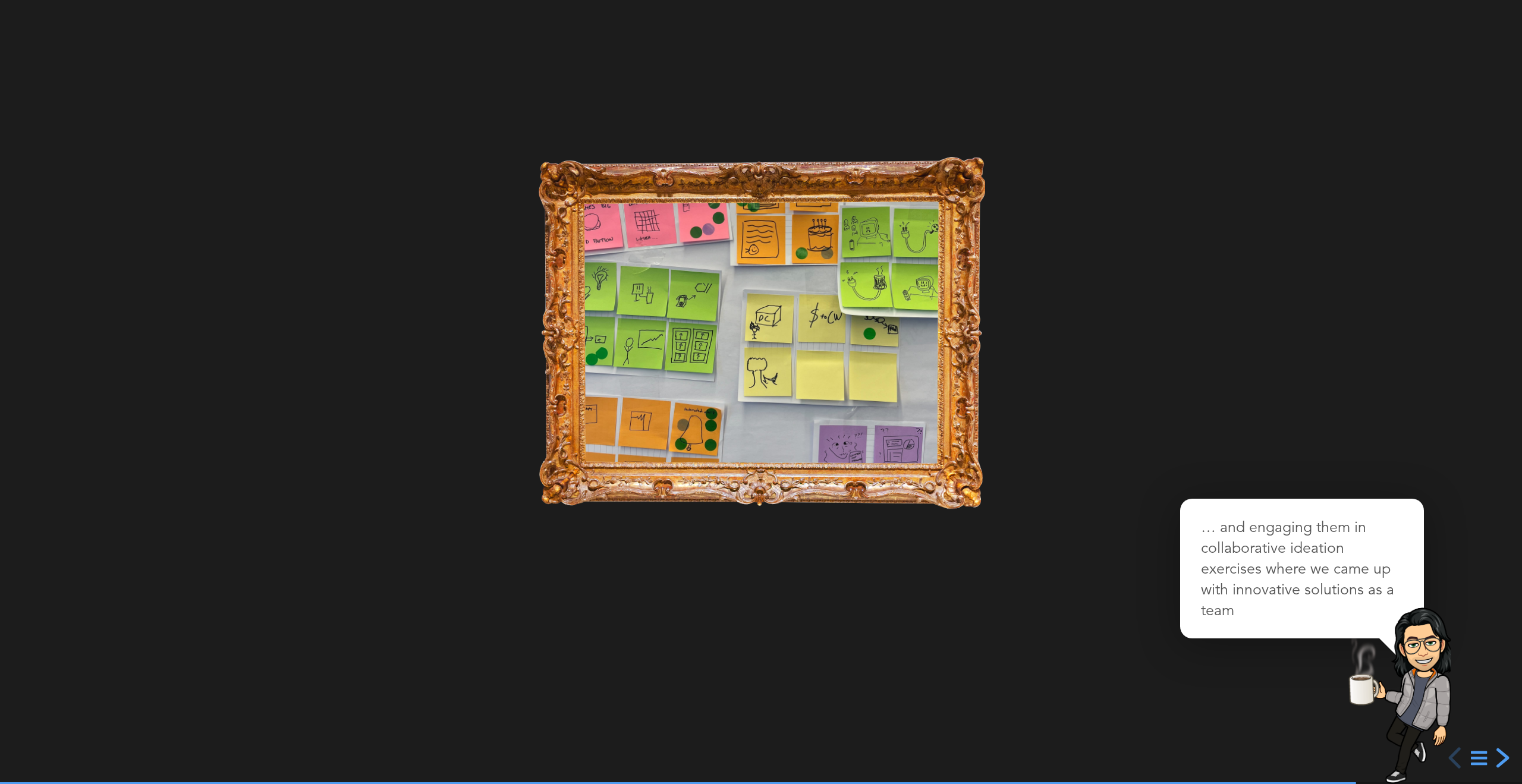
click at [1499, 756] on div "next slide" at bounding box center [1502, 758] width 22 height 22
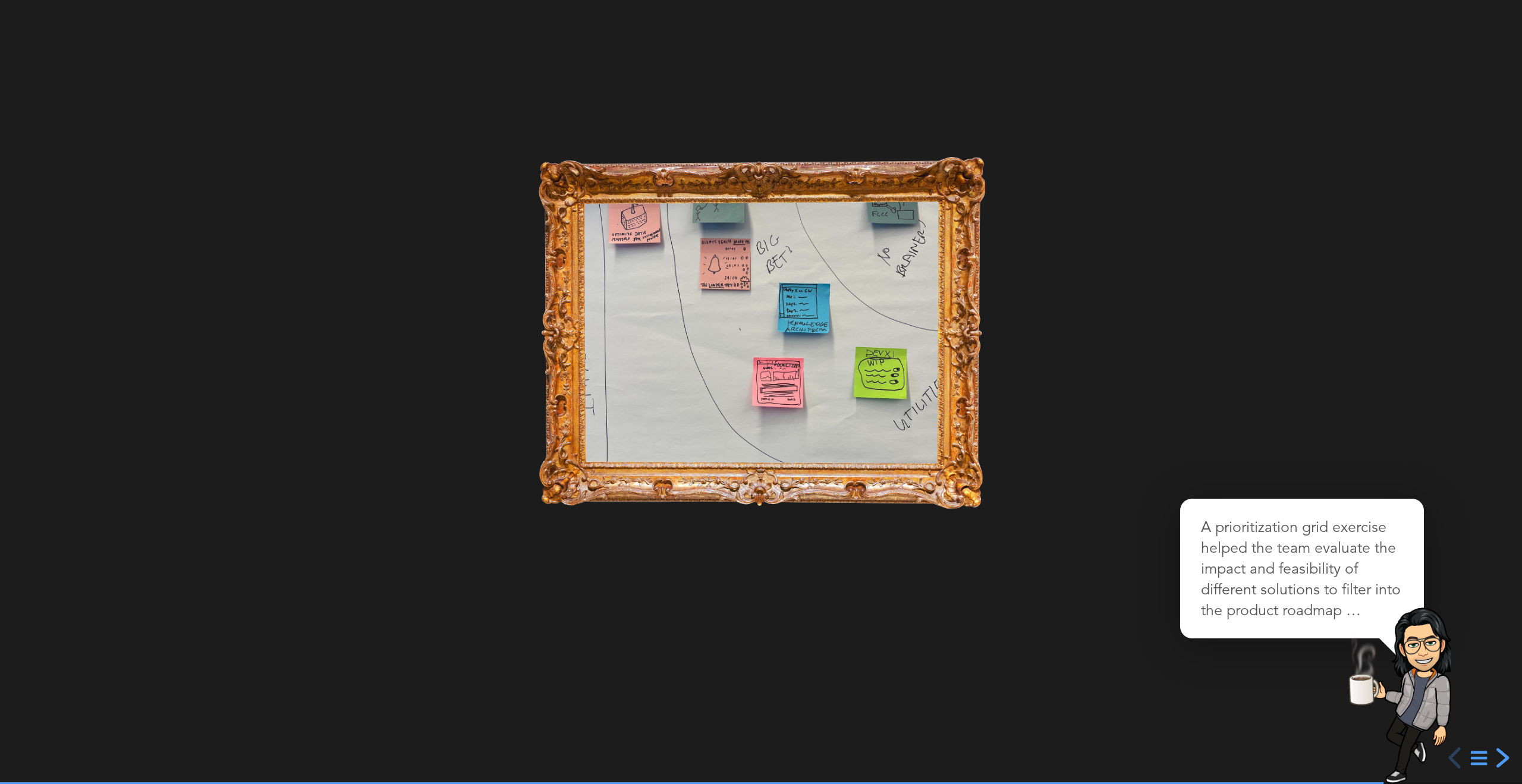
click at [1499, 756] on div "next slide" at bounding box center [1502, 758] width 22 height 22
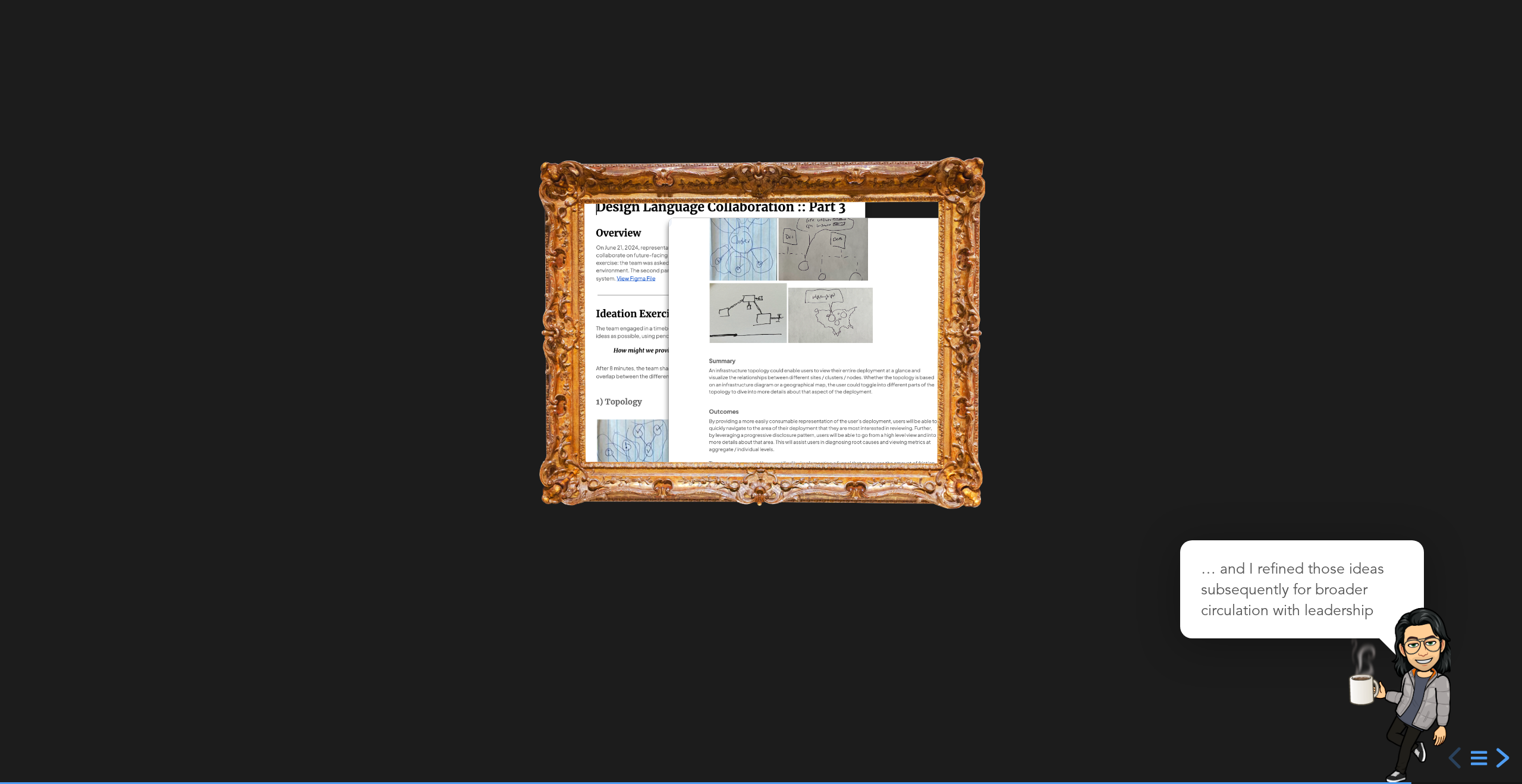
click at [1499, 756] on div "next slide" at bounding box center [1502, 758] width 22 height 22
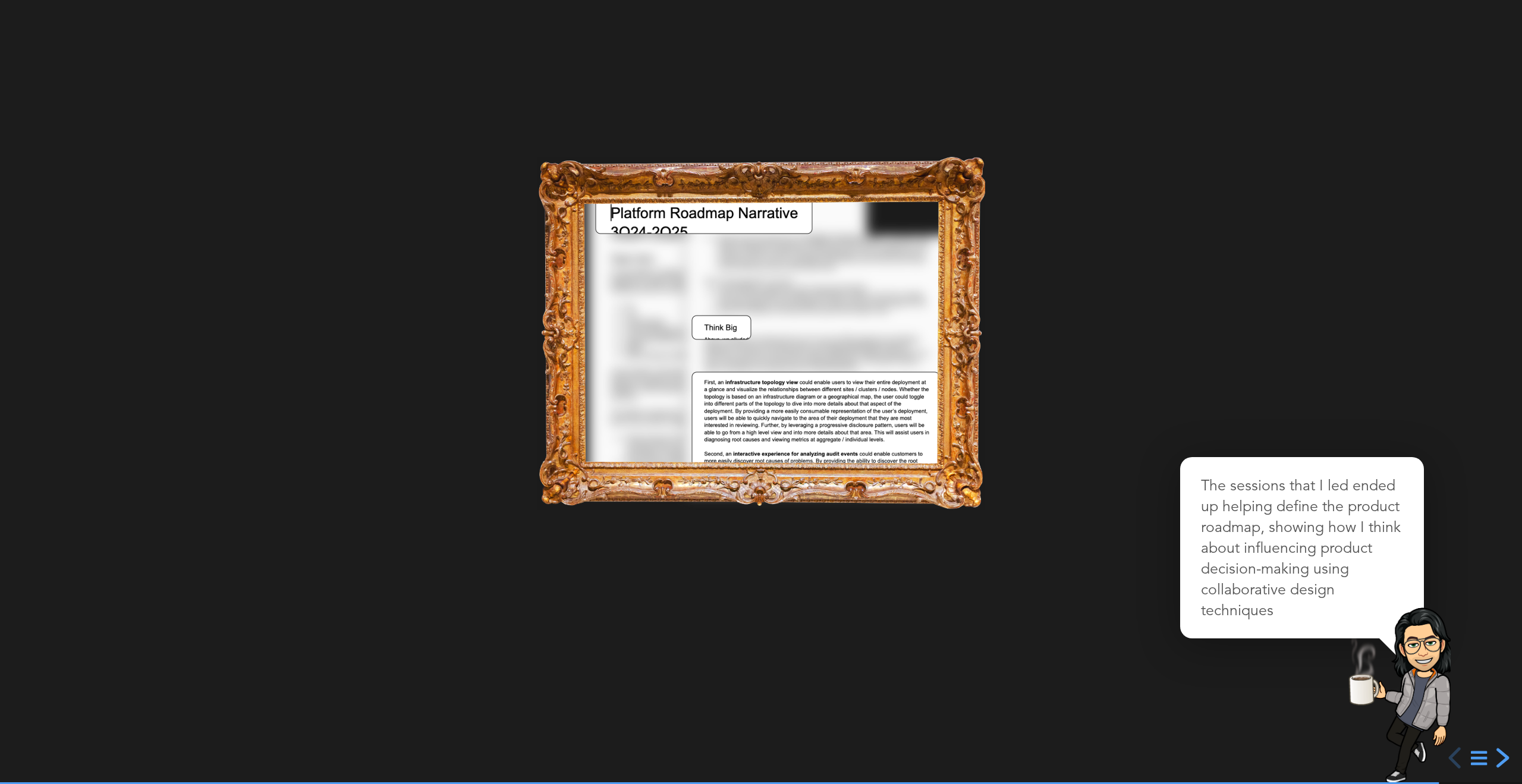
click at [1499, 756] on div "next slide" at bounding box center [1502, 758] width 22 height 22
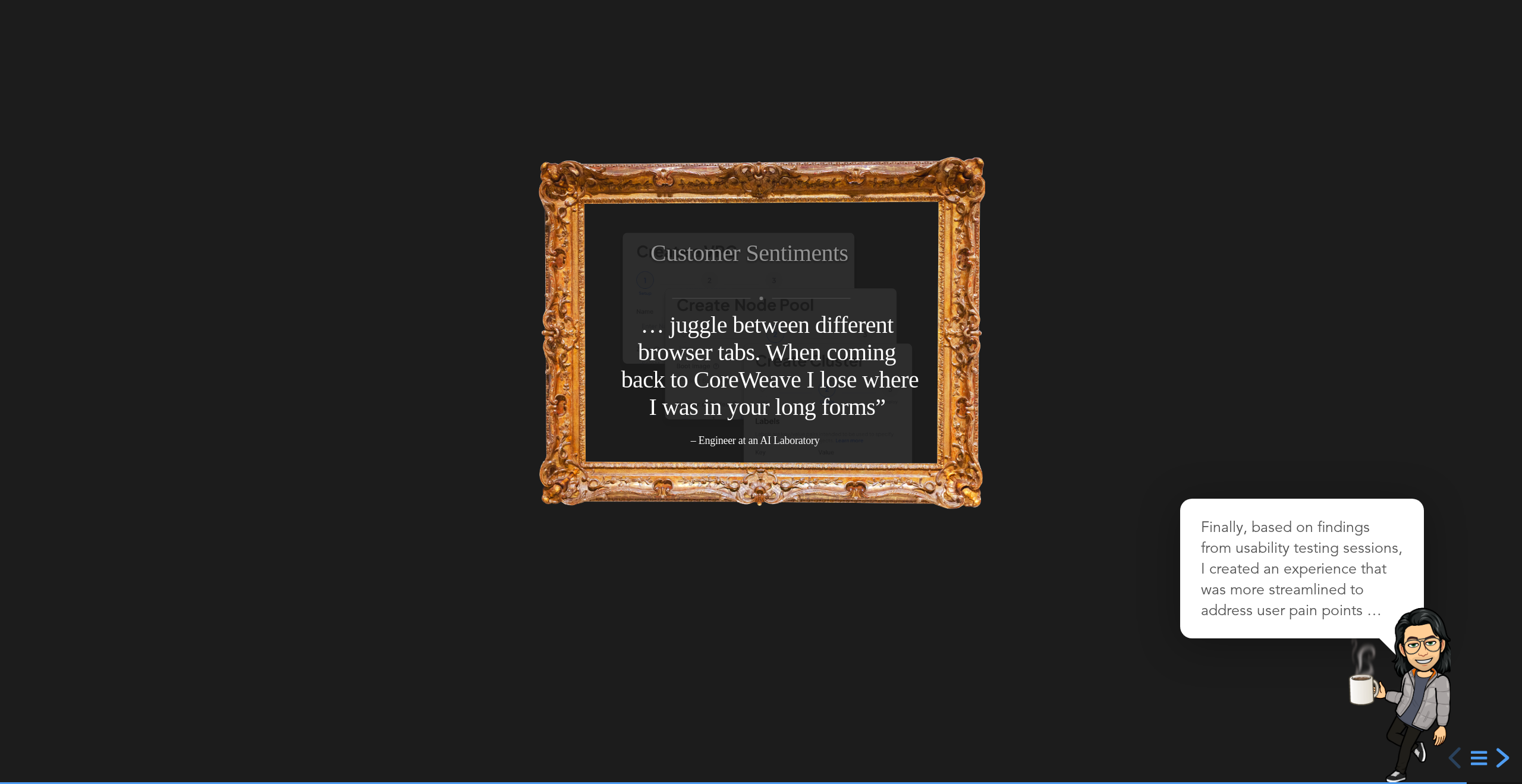
click at [1495, 754] on div "next slide" at bounding box center [1502, 758] width 22 height 22
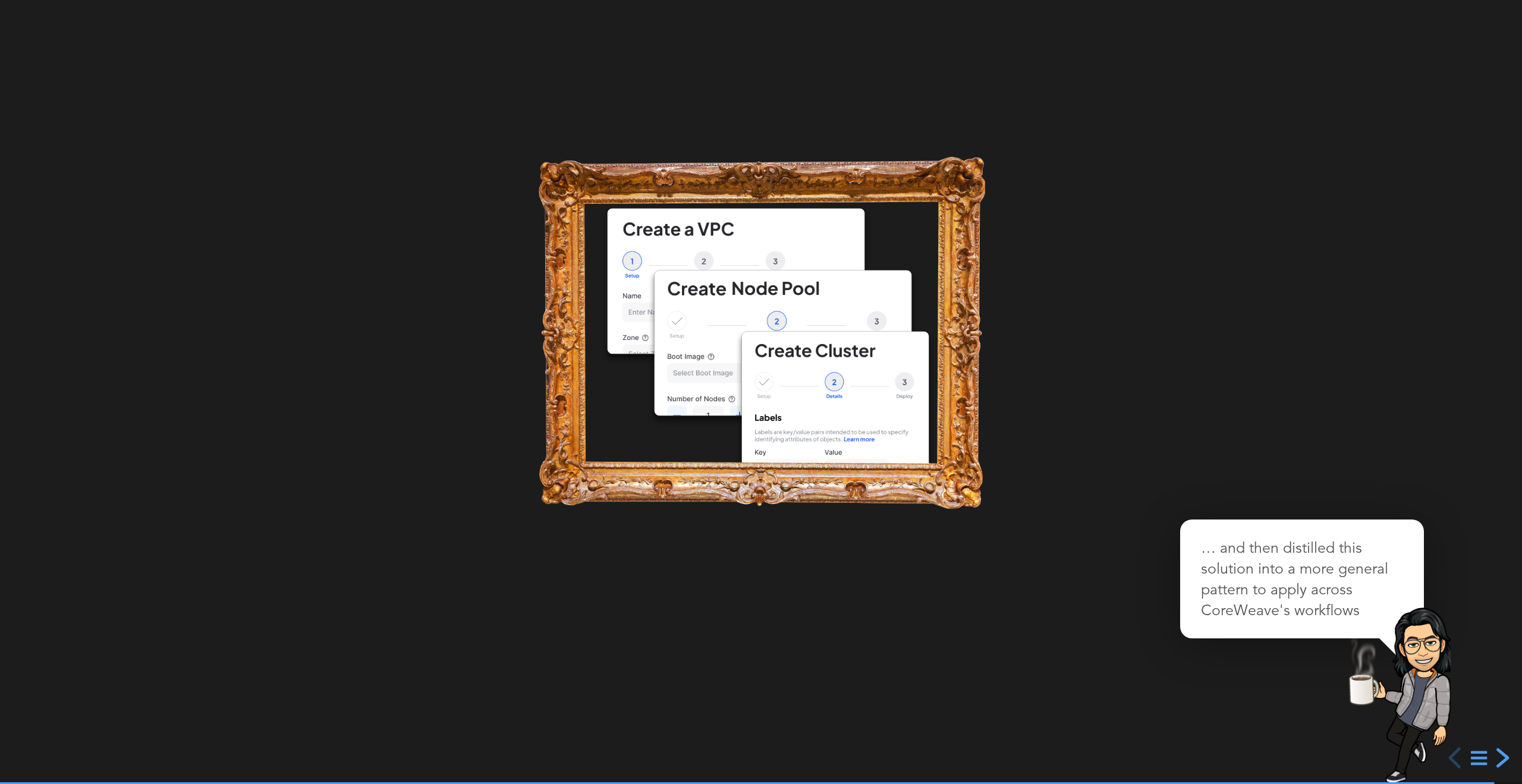
click at [1495, 755] on div "next slide" at bounding box center [1502, 758] width 22 height 22
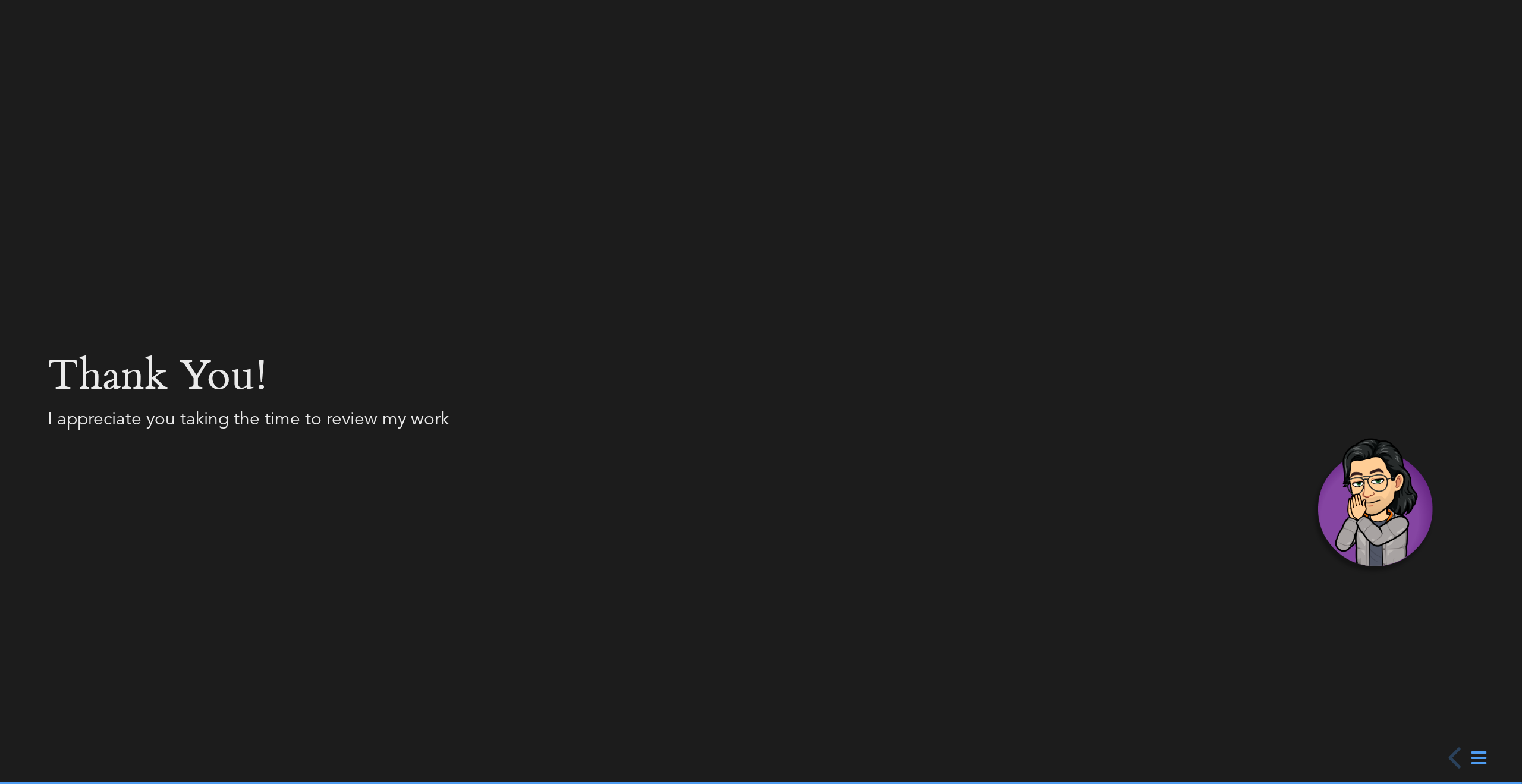
click at [1486, 758] on icon at bounding box center [1479, 758] width 15 height 17
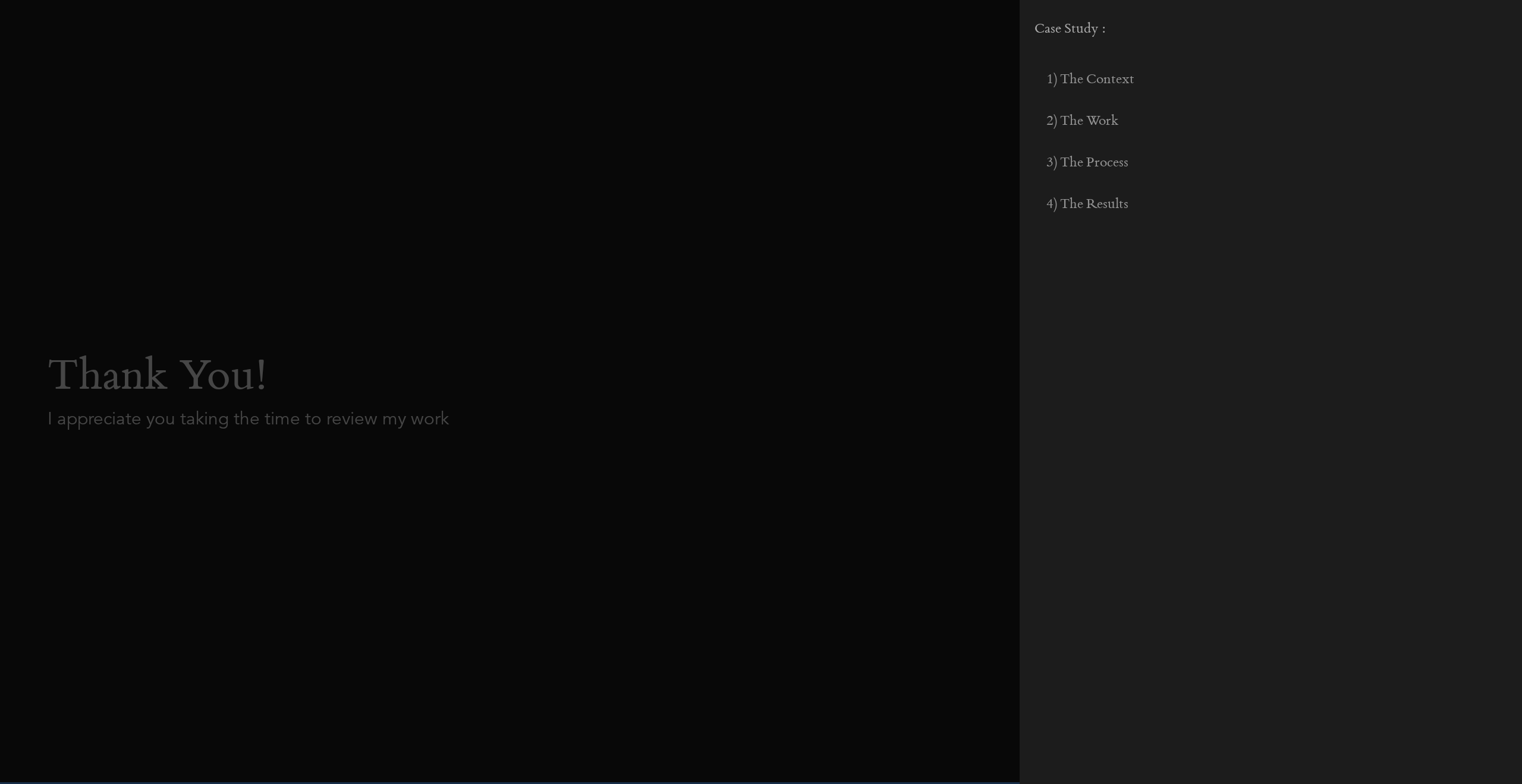
click at [904, 617] on div at bounding box center [761, 392] width 1522 height 784
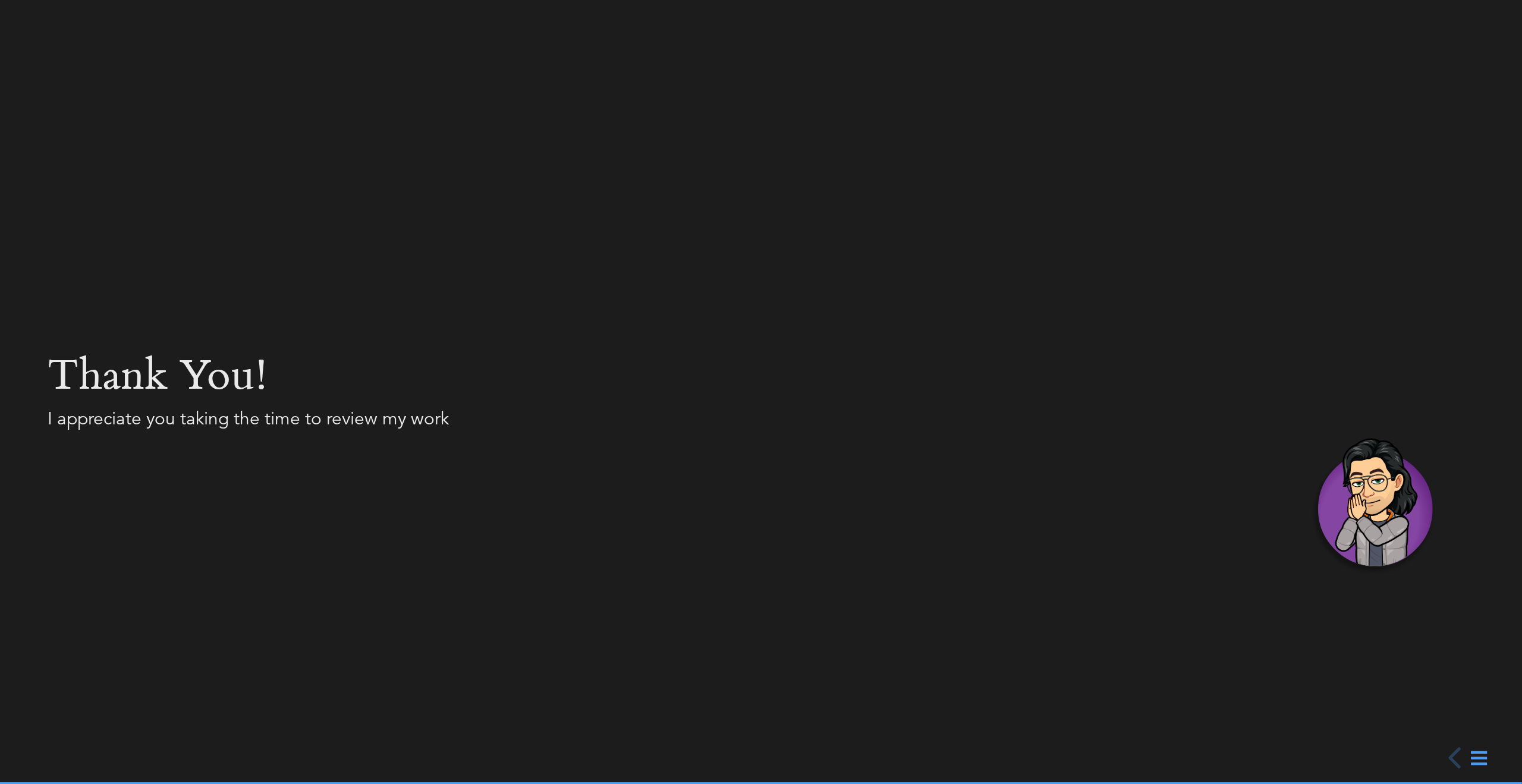
click at [1353, 508] on div at bounding box center [761, 392] width 1522 height 784
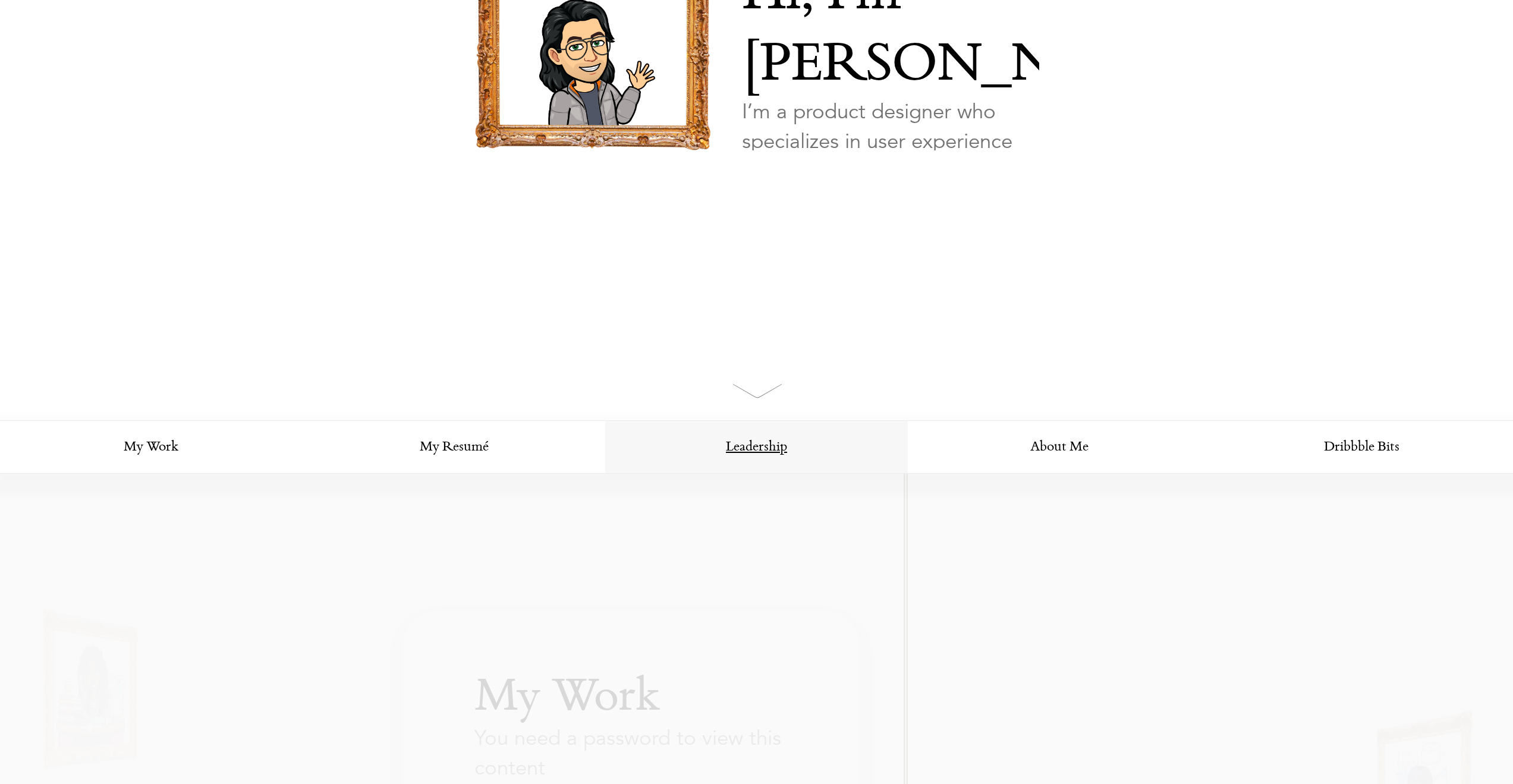
click at [760, 449] on link "Leadership" at bounding box center [756, 448] width 303 height 53
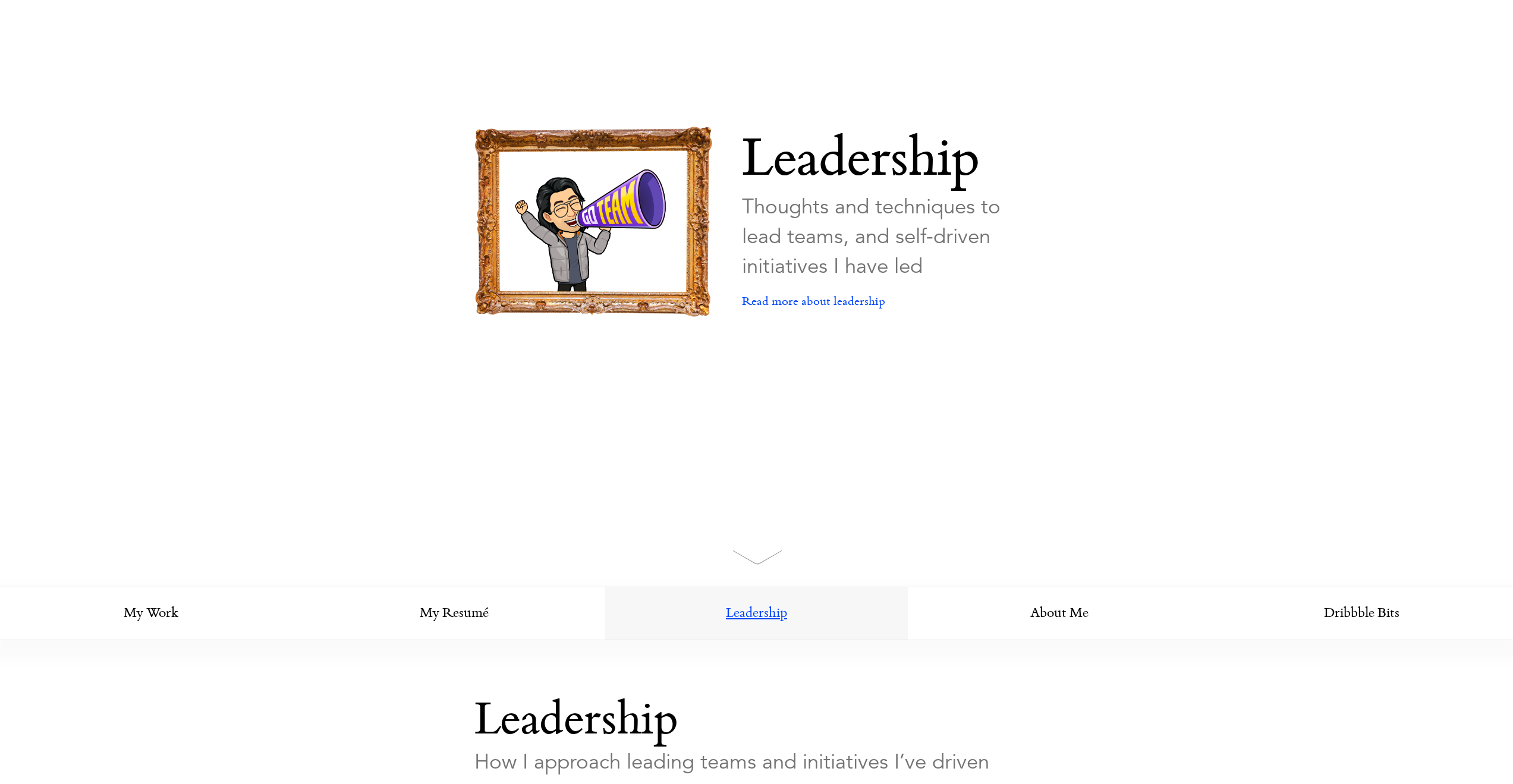
scroll to position [1, 0]
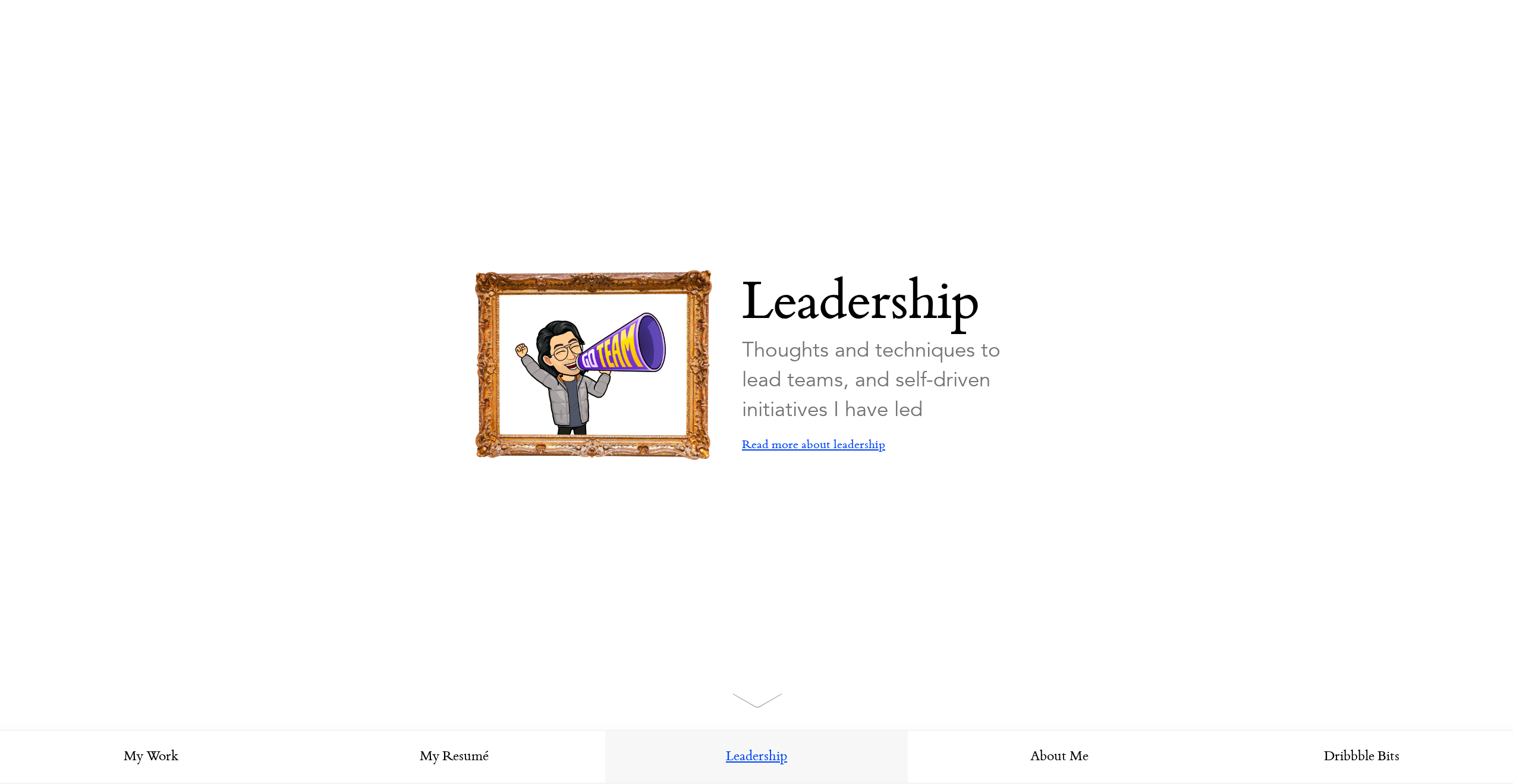
click at [828, 448] on link "Read more about leadership" at bounding box center [814, 445] width 143 height 41
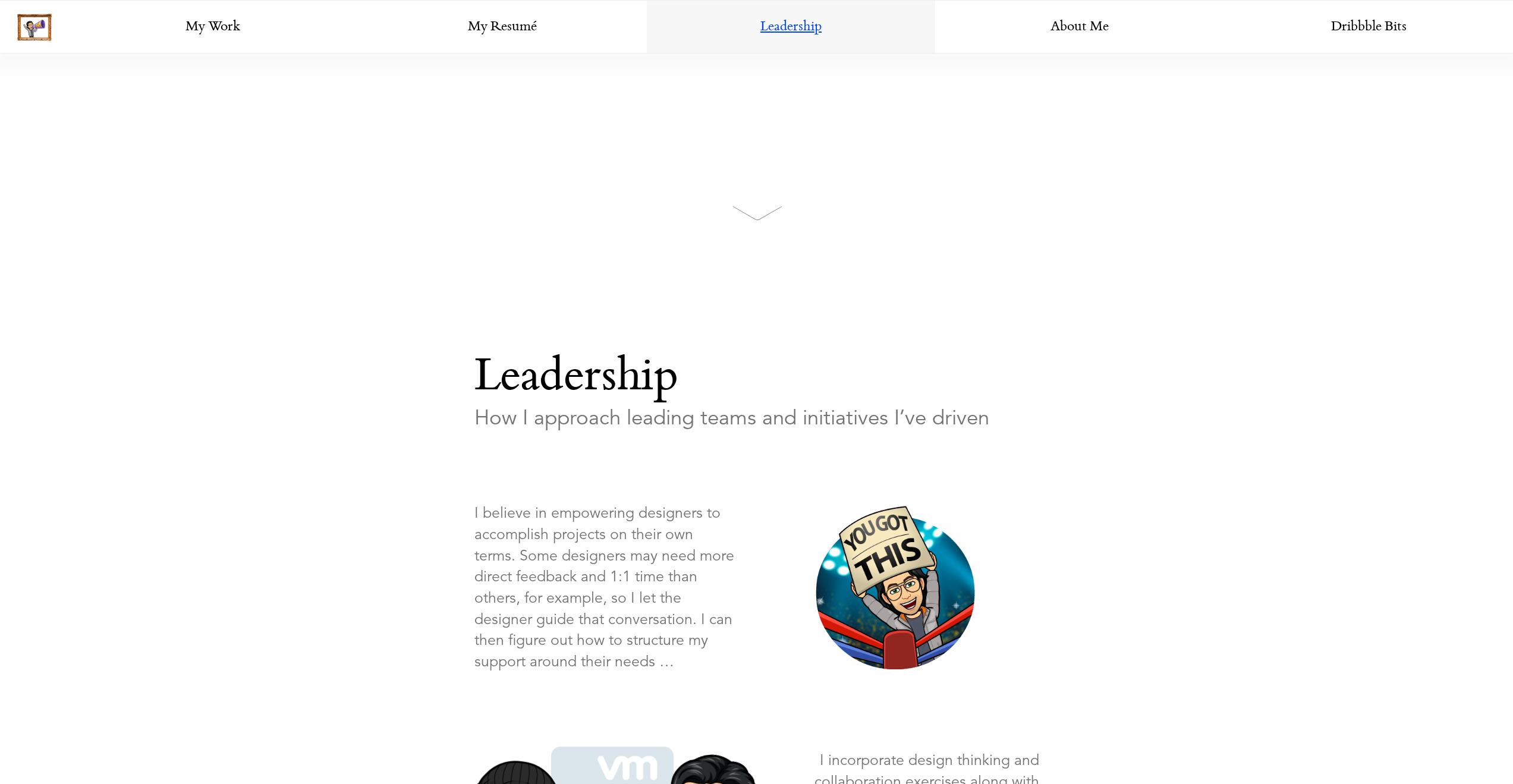
scroll to position [0, 0]
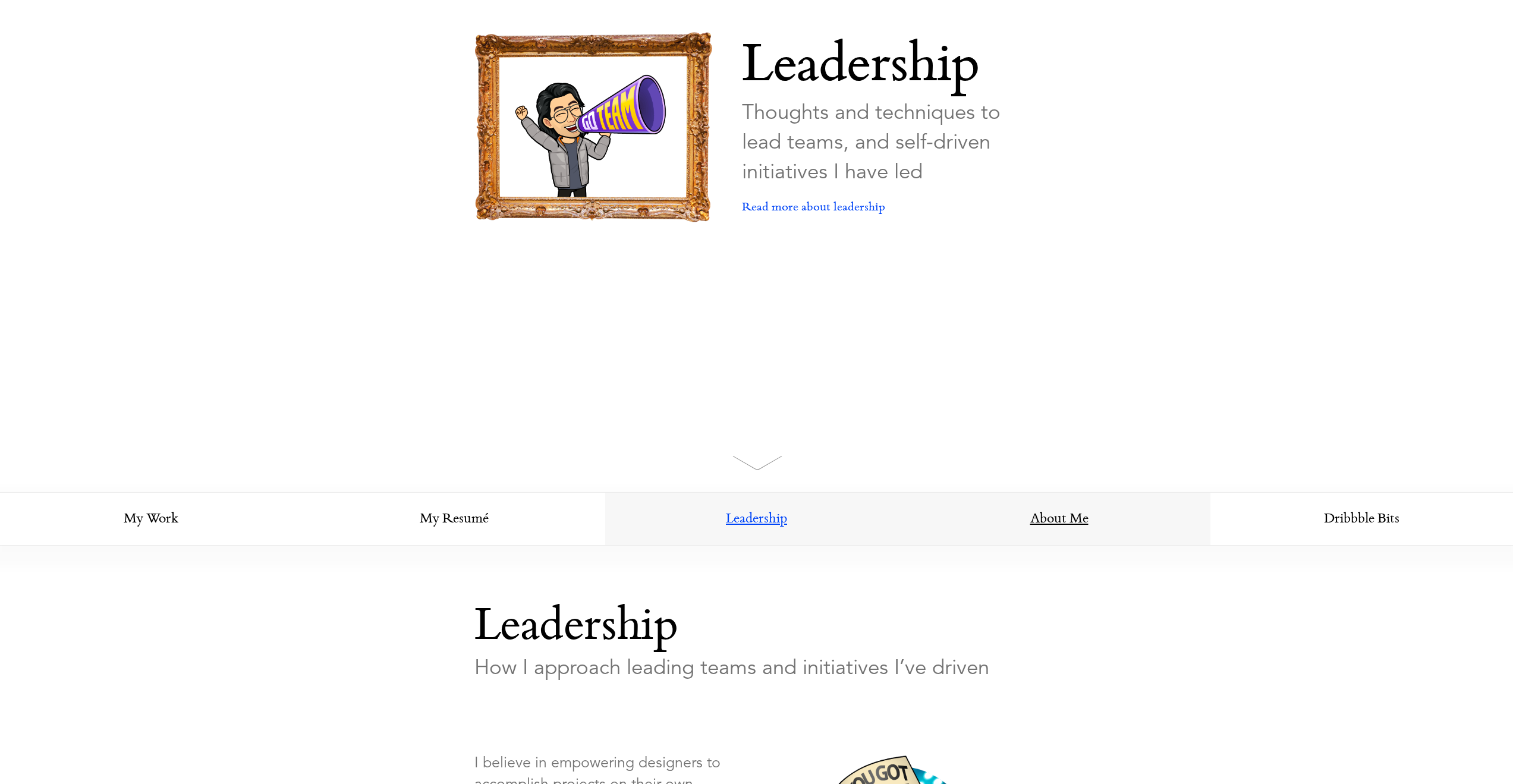
click at [1072, 525] on link "About Me" at bounding box center [1059, 520] width 303 height 53
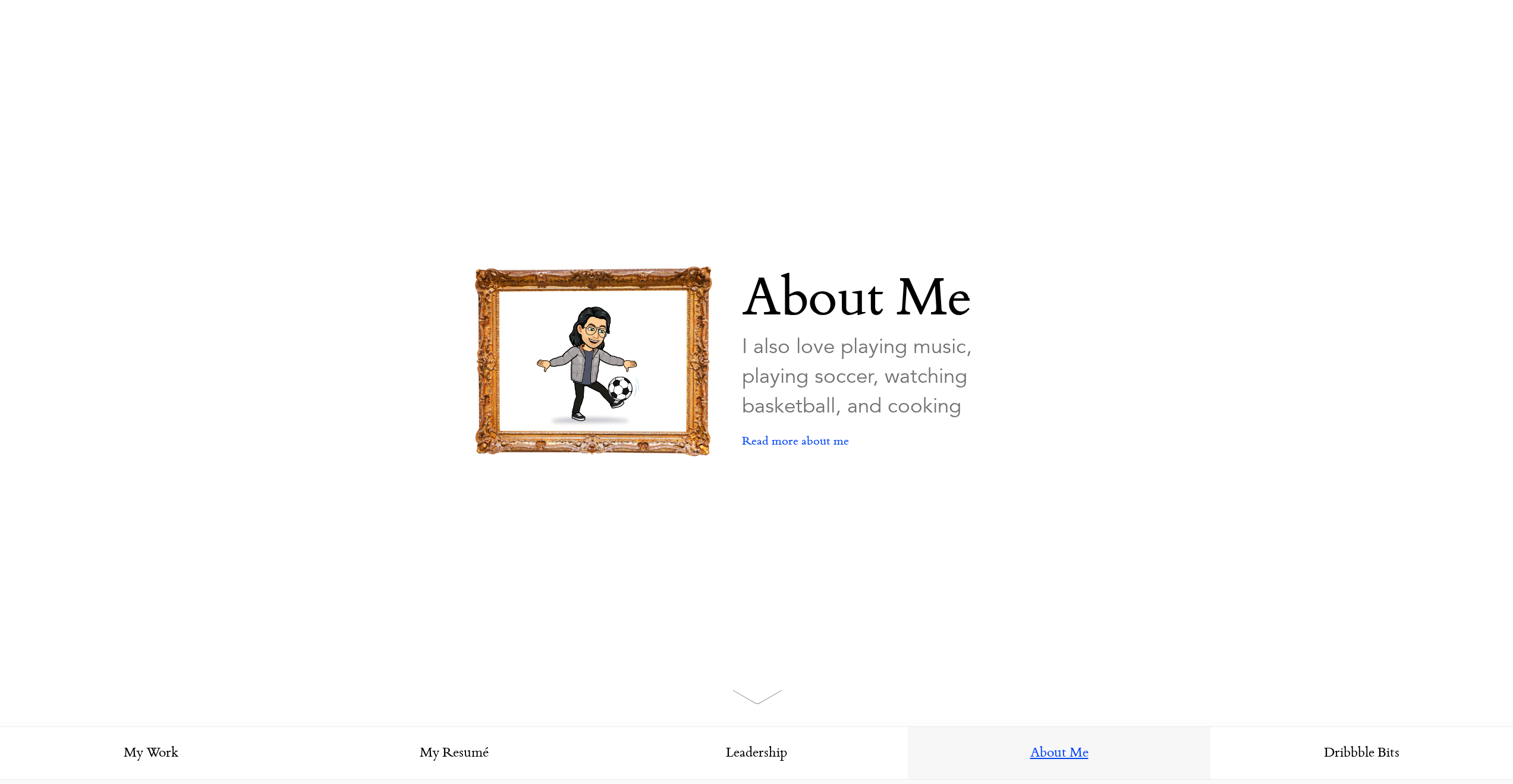
scroll to position [1, 0]
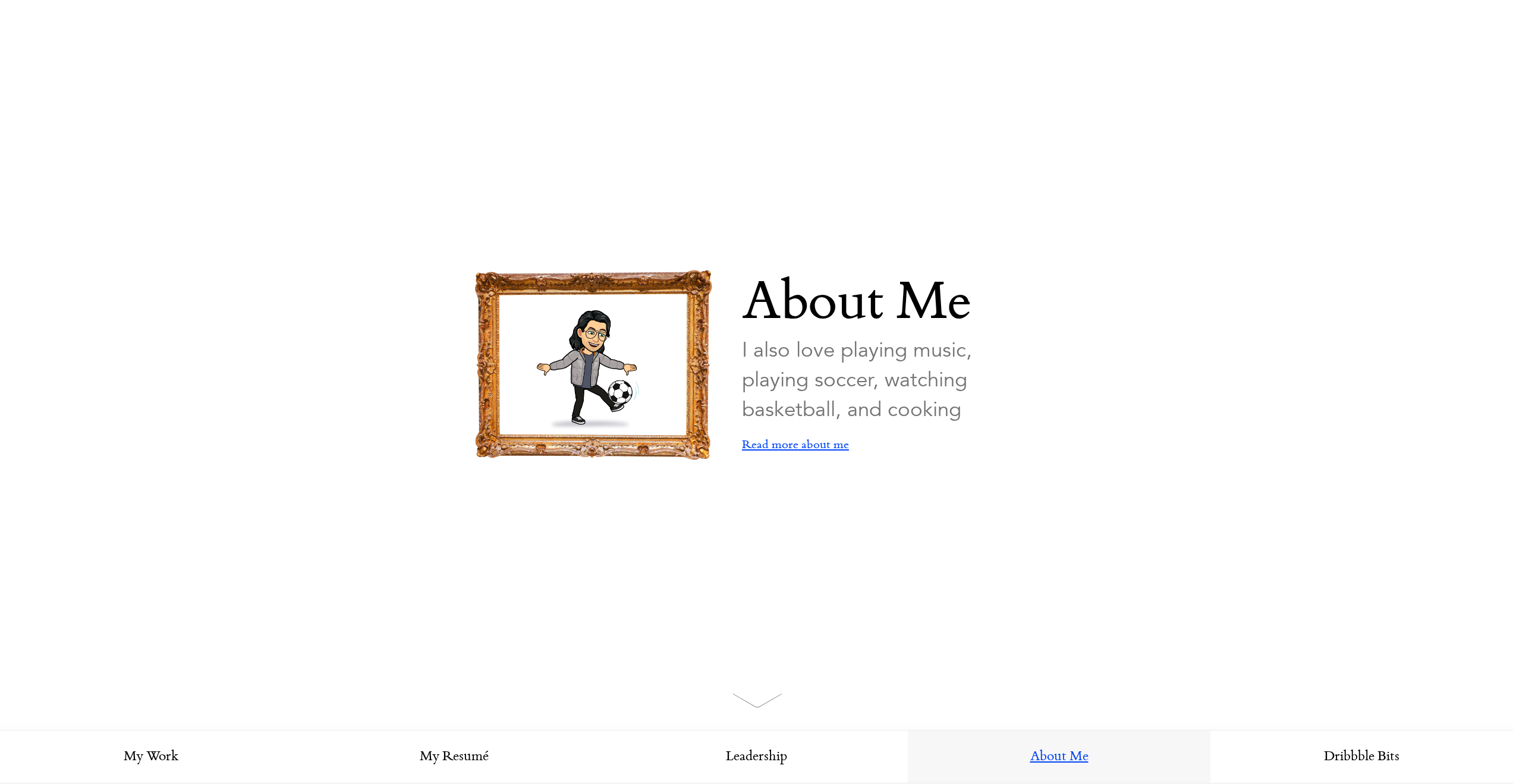
click at [830, 449] on link "Read more about me" at bounding box center [796, 445] width 107 height 41
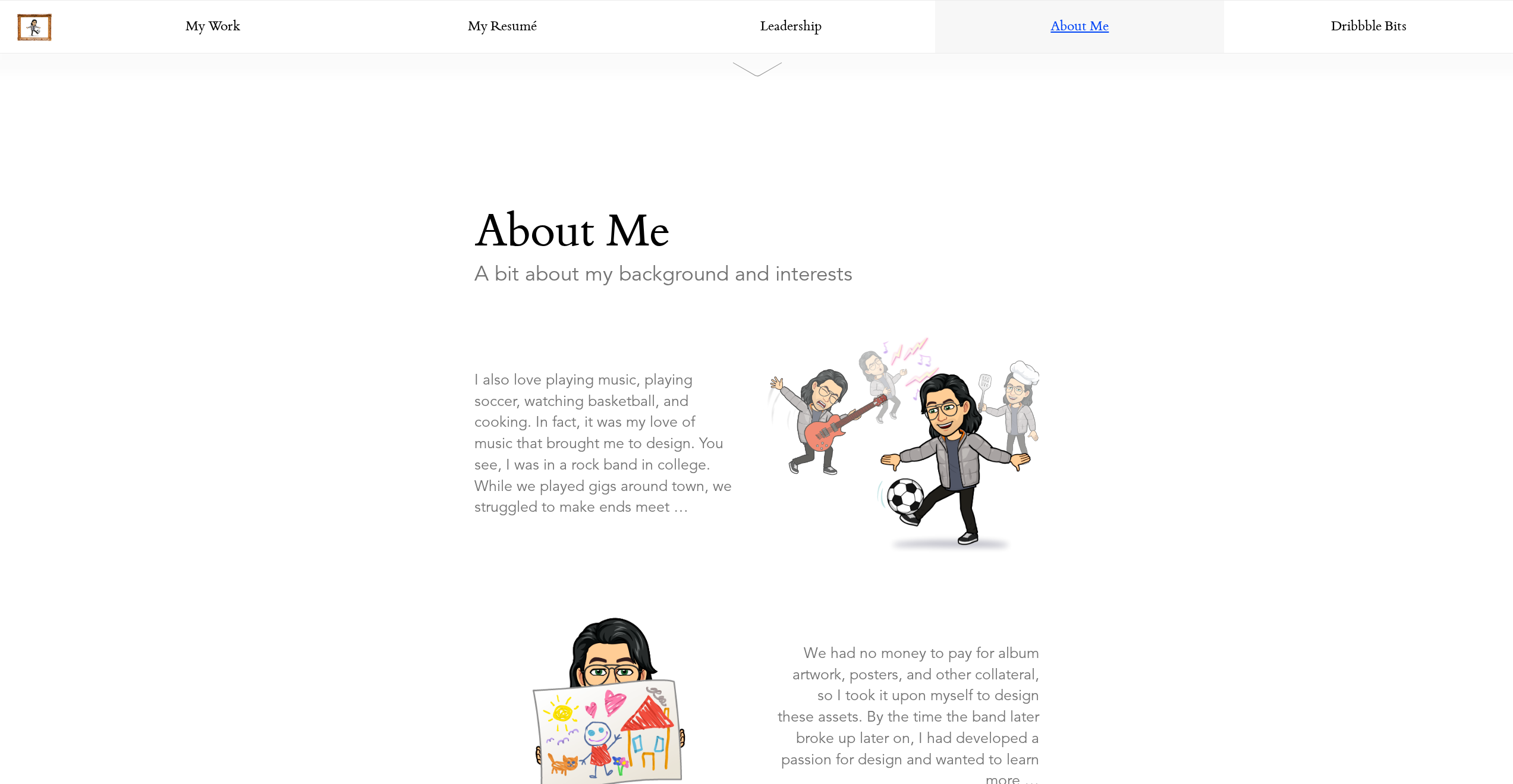
scroll to position [180, 0]
